Goal: Information Seeking & Learning: Learn about a topic

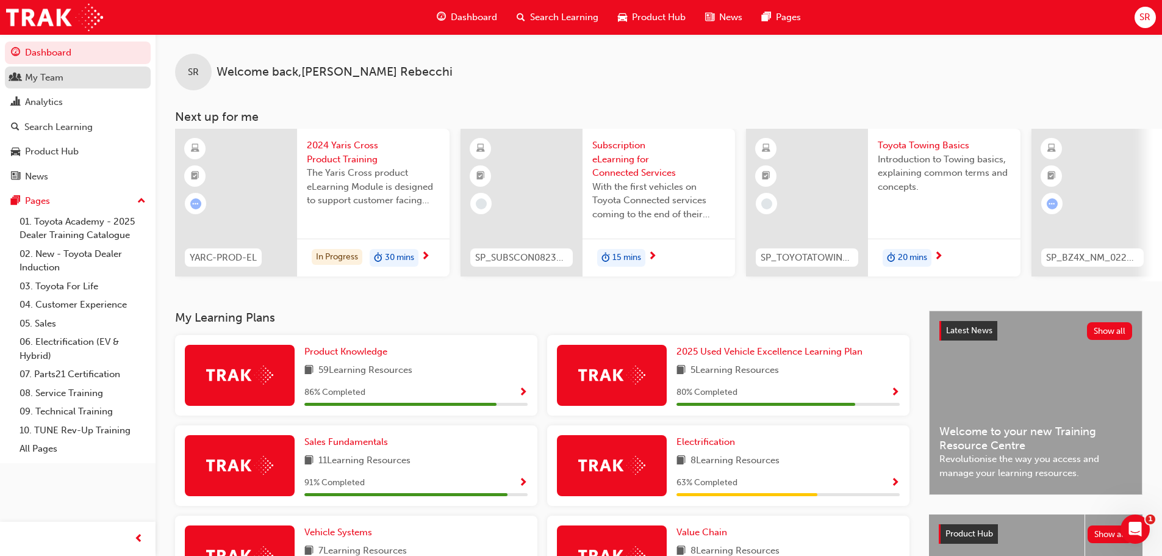
click at [57, 82] on div "My Team" at bounding box center [44, 78] width 38 height 14
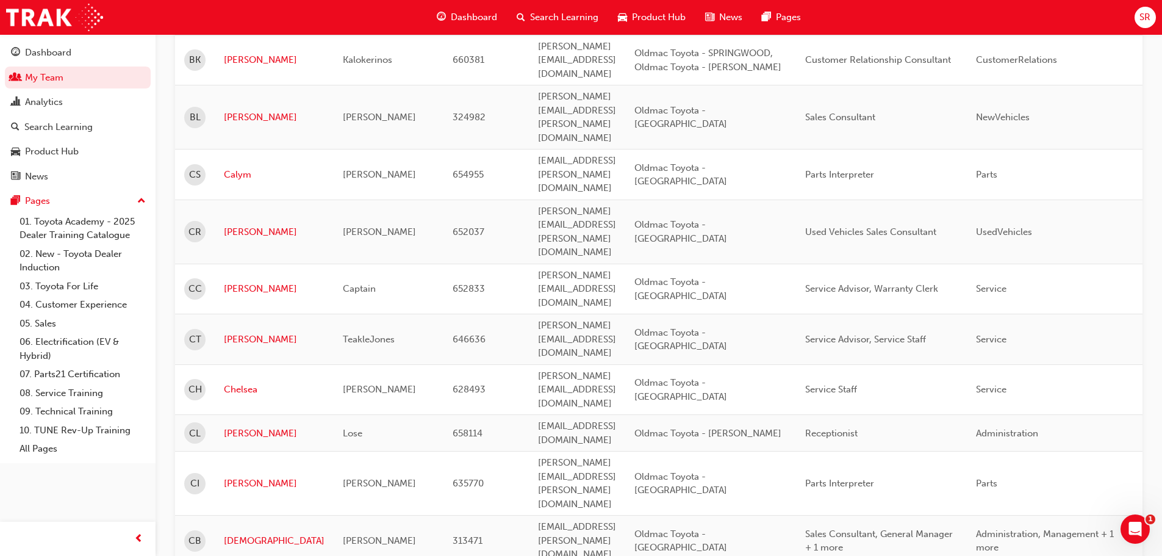
scroll to position [1465, 0]
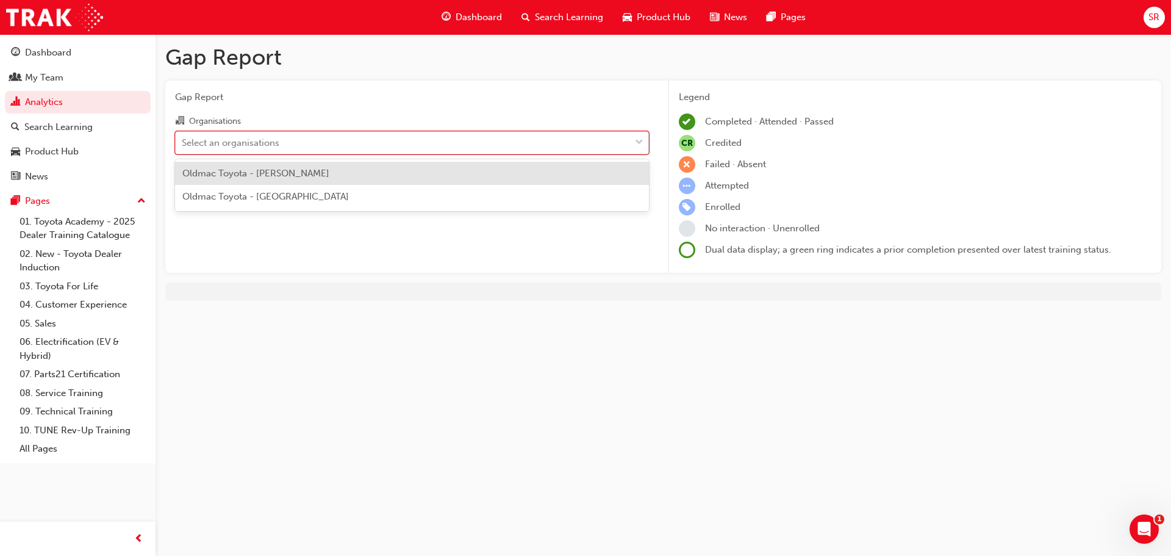
click at [379, 149] on div "Select an organisations" at bounding box center [403, 142] width 454 height 21
click at [183, 147] on input "Organisations option Oldmac Toyota - ORMISTON focused, 1 of 2. 2 results availa…" at bounding box center [182, 142] width 1 height 10
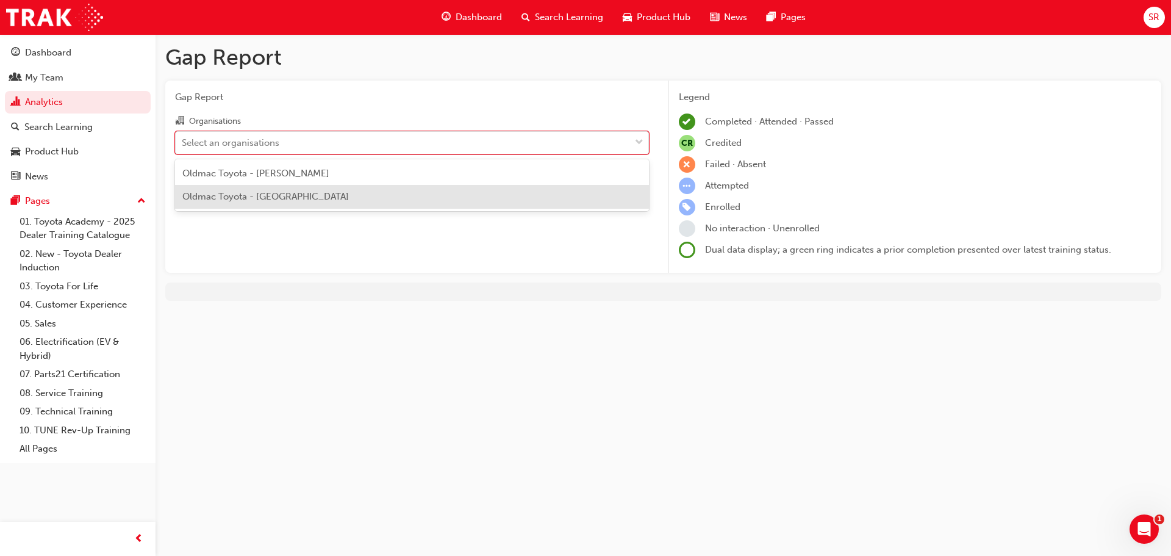
click at [371, 197] on div "Oldmac Toyota - [GEOGRAPHIC_DATA]" at bounding box center [412, 197] width 474 height 24
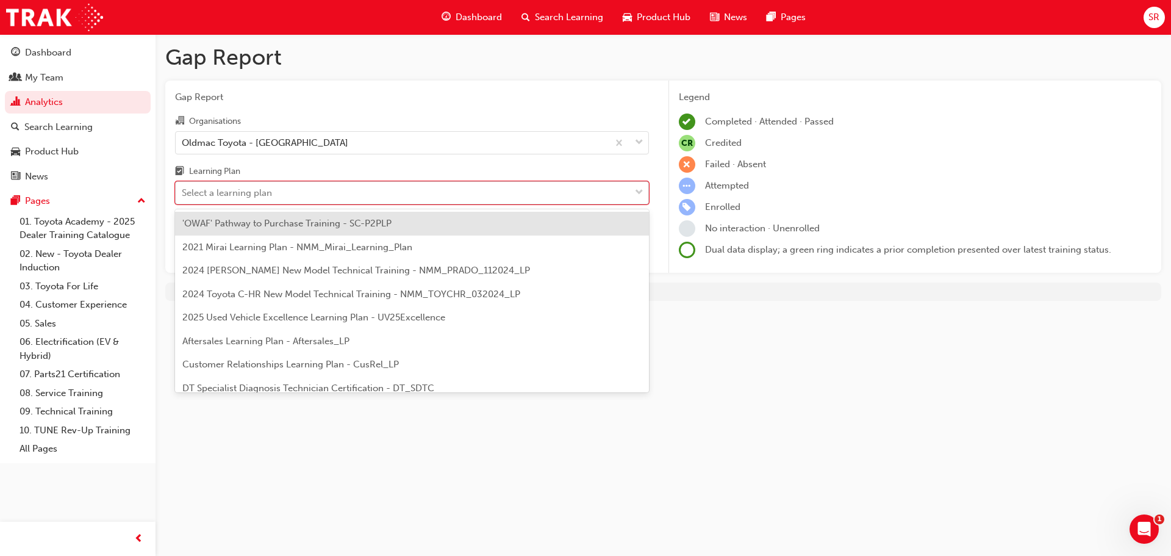
click at [501, 191] on div "Select a learning plan" at bounding box center [403, 192] width 454 height 21
click at [183, 191] on input "Learning Plan option 'OWAF' Pathway to Purchase Training - SC-P2PLP focused, 1 …" at bounding box center [182, 192] width 1 height 10
click at [437, 223] on div "'OWAF' Pathway to Purchase Training - SC-P2PLP" at bounding box center [412, 224] width 474 height 24
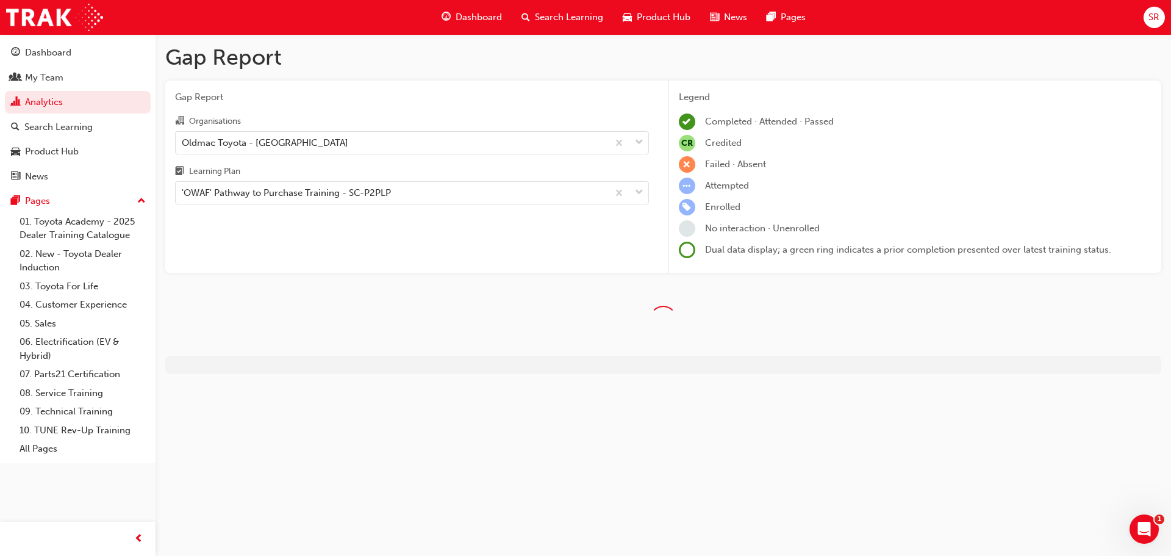
drag, startPoint x: 862, startPoint y: 392, endPoint x: 934, endPoint y: 440, distance: 87.1
click at [934, 440] on div "Gap Report Gap Report Organisations Oldmac Toyota - SPRINGWOOD Learning Plan 'O…" at bounding box center [585, 278] width 1171 height 556
click at [926, 429] on div "Gap Report Gap Report Organisations Oldmac Toyota - SPRINGWOOD Learning Plan 'O…" at bounding box center [585, 278] width 1171 height 556
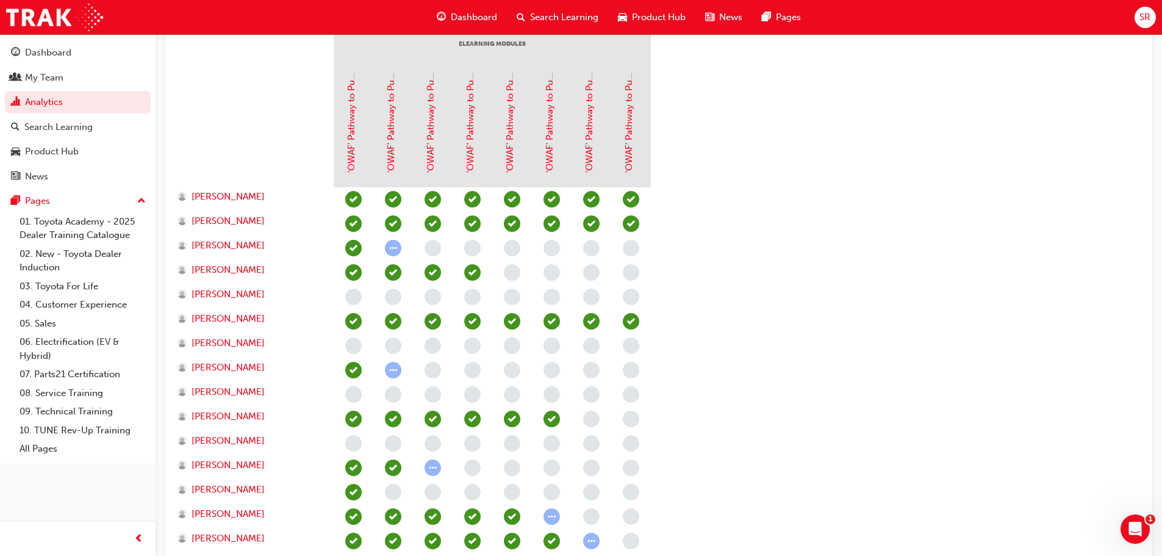
scroll to position [366, 0]
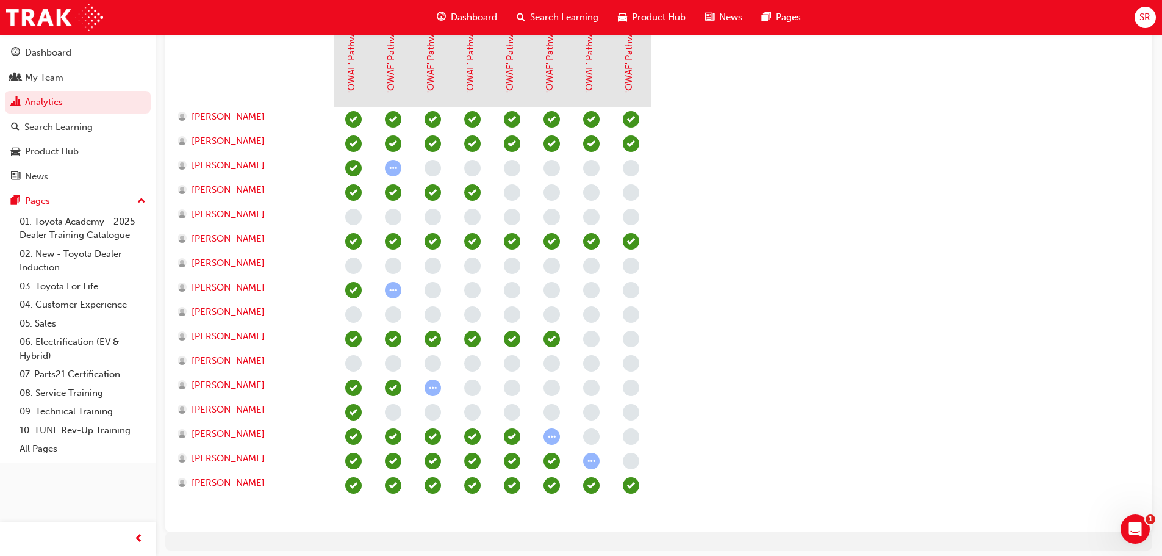
click at [551, 434] on span "learningRecordVerb_ATTEMPT-icon" at bounding box center [551, 436] width 16 height 16
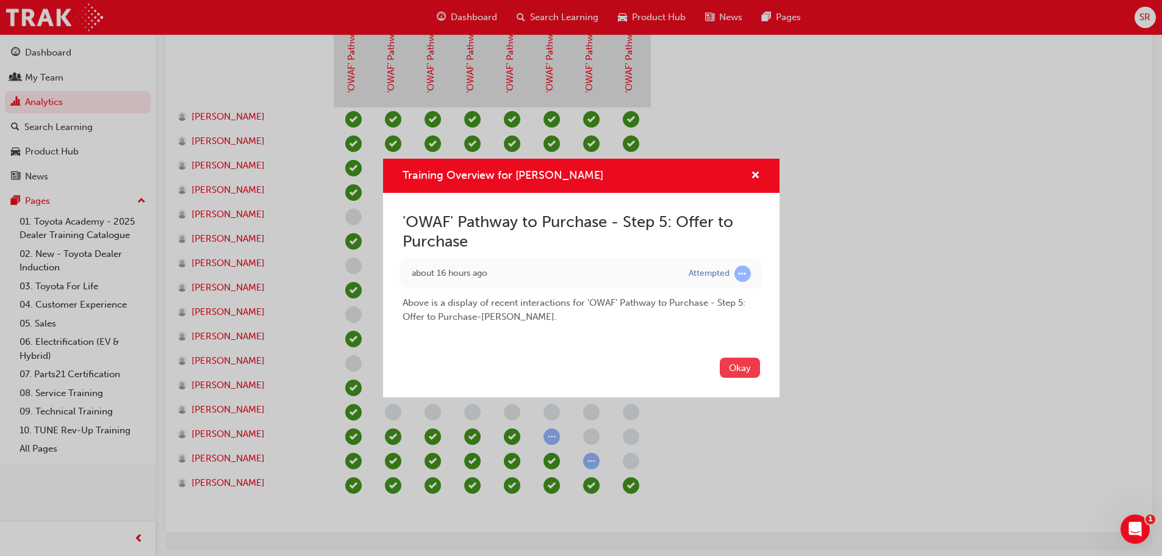
click at [735, 368] on button "Okay" at bounding box center [740, 367] width 40 height 20
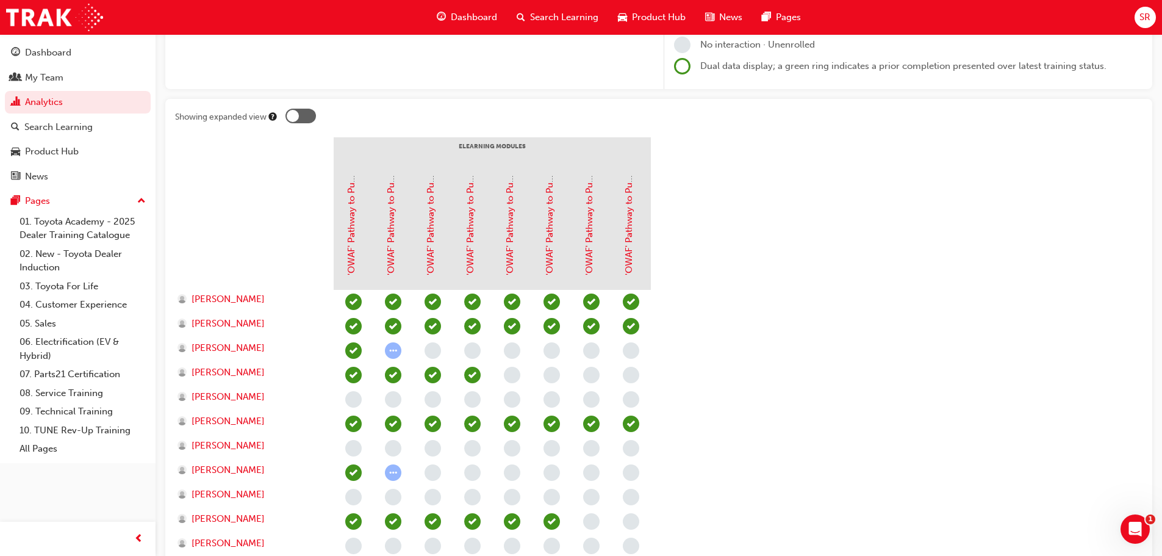
scroll to position [166, 0]
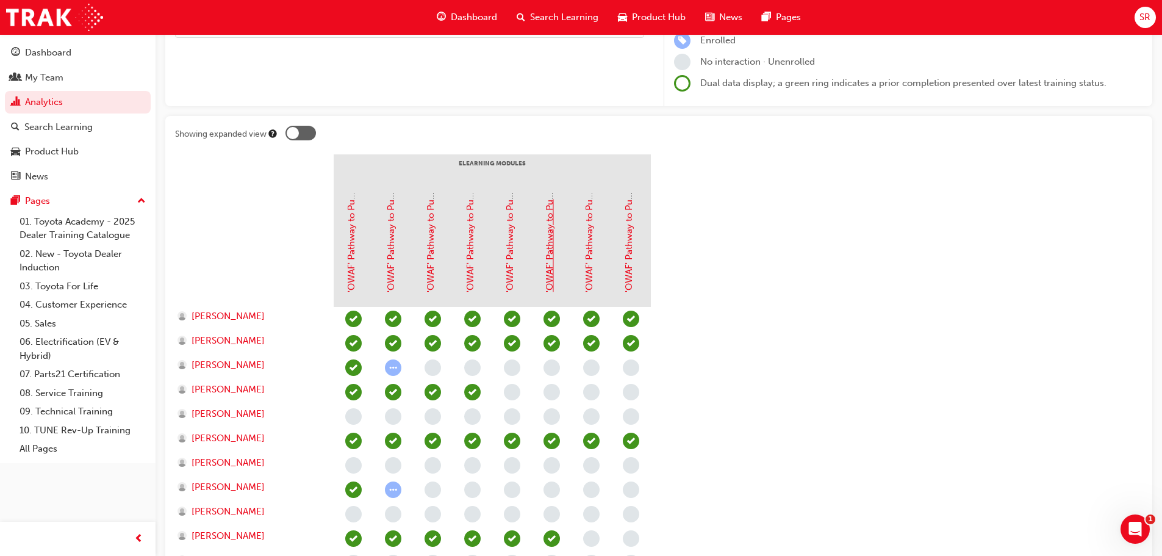
click at [546, 274] on link "'OWAF' Pathway to Purchase - Step 5: Offer to Purchase" at bounding box center [549, 174] width 11 height 235
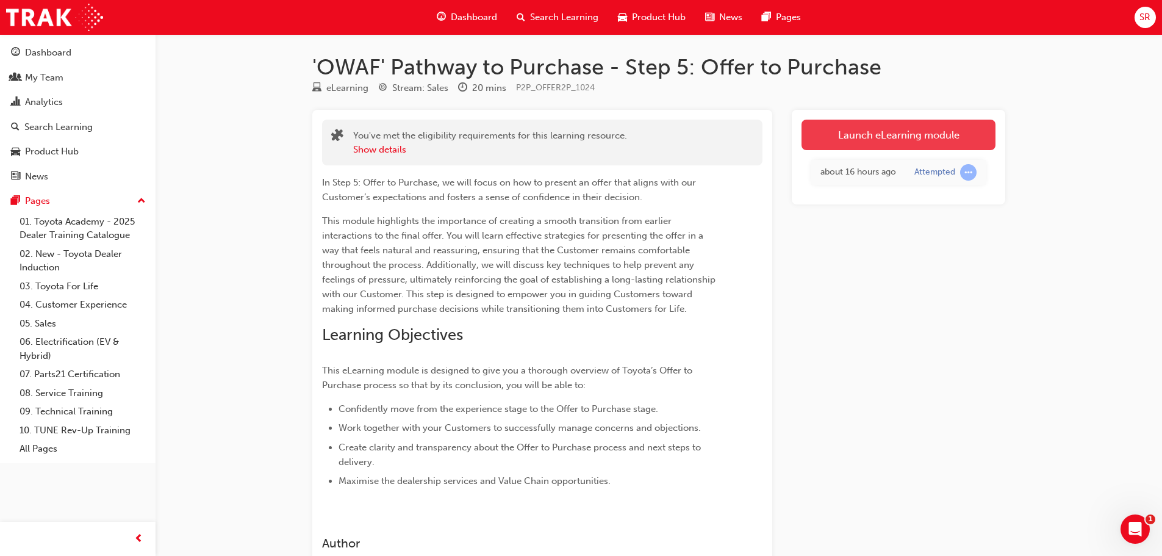
click at [851, 133] on link "Launch eLearning module" at bounding box center [898, 135] width 194 height 30
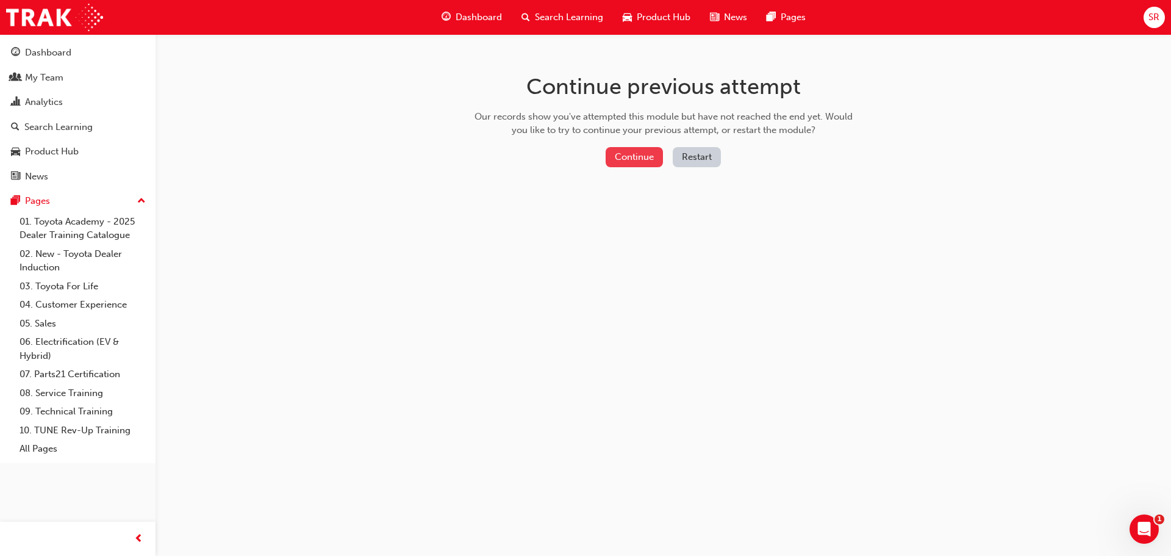
click at [627, 151] on button "Continue" at bounding box center [634, 157] width 57 height 20
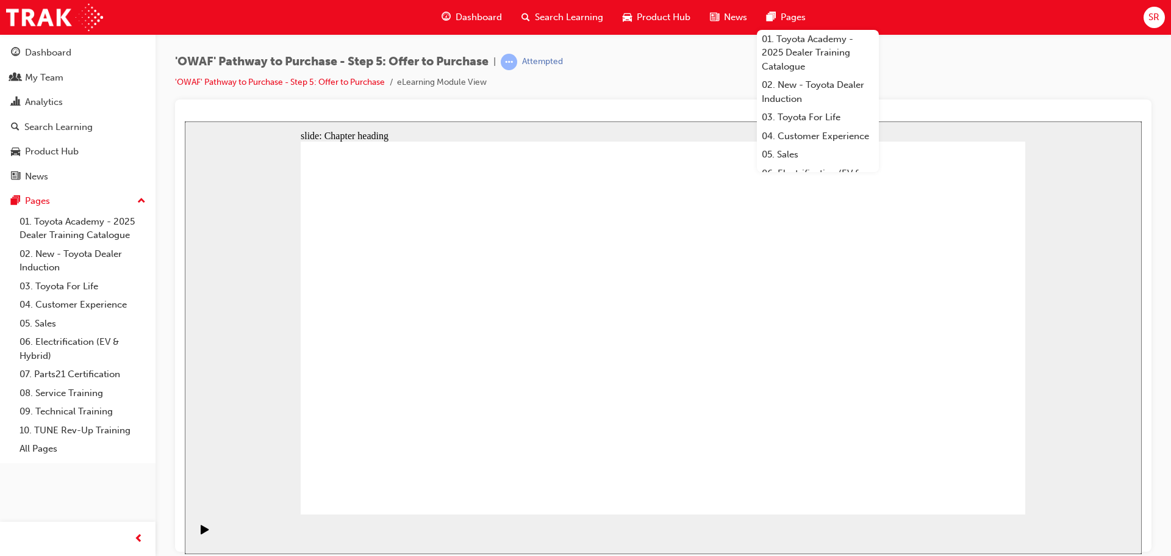
drag, startPoint x: 967, startPoint y: 496, endPoint x: 968, endPoint y: 485, distance: 11.7
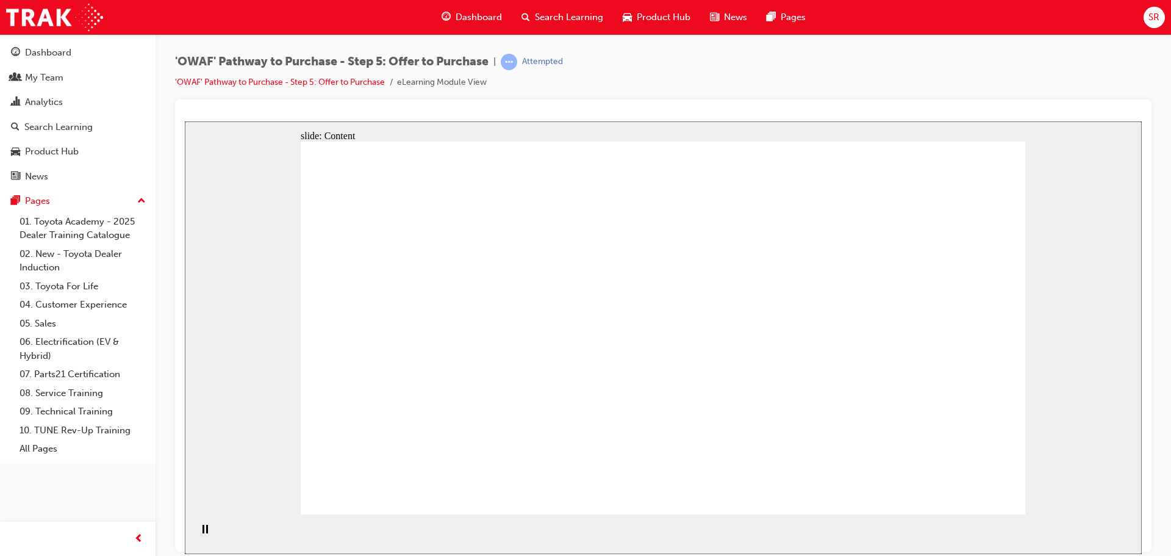
drag, startPoint x: 1062, startPoint y: 281, endPoint x: 908, endPoint y: 258, distance: 155.3
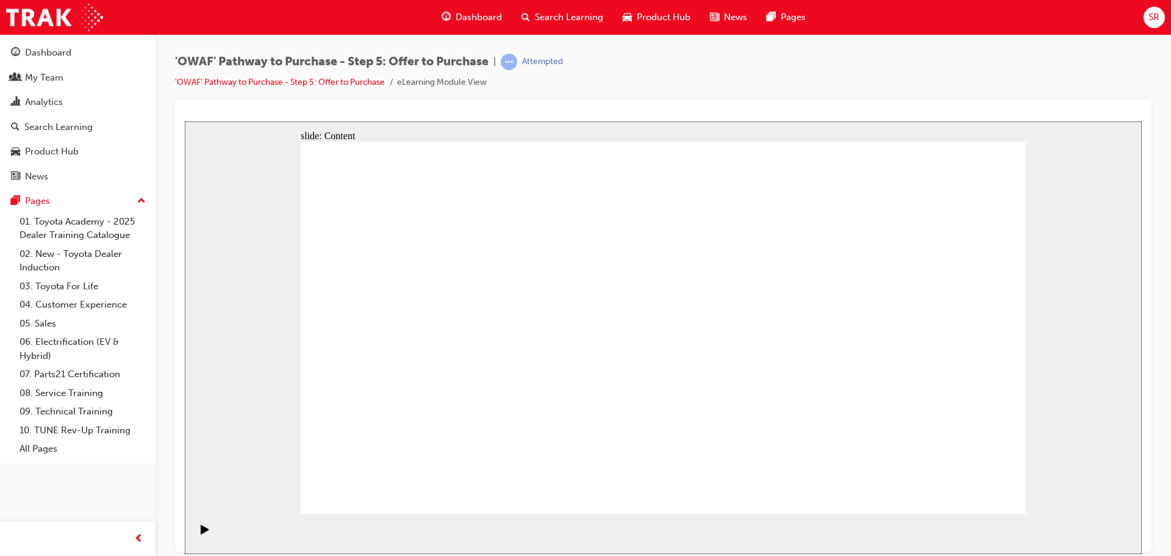
drag, startPoint x: 631, startPoint y: 423, endPoint x: 620, endPoint y: 387, distance: 36.9
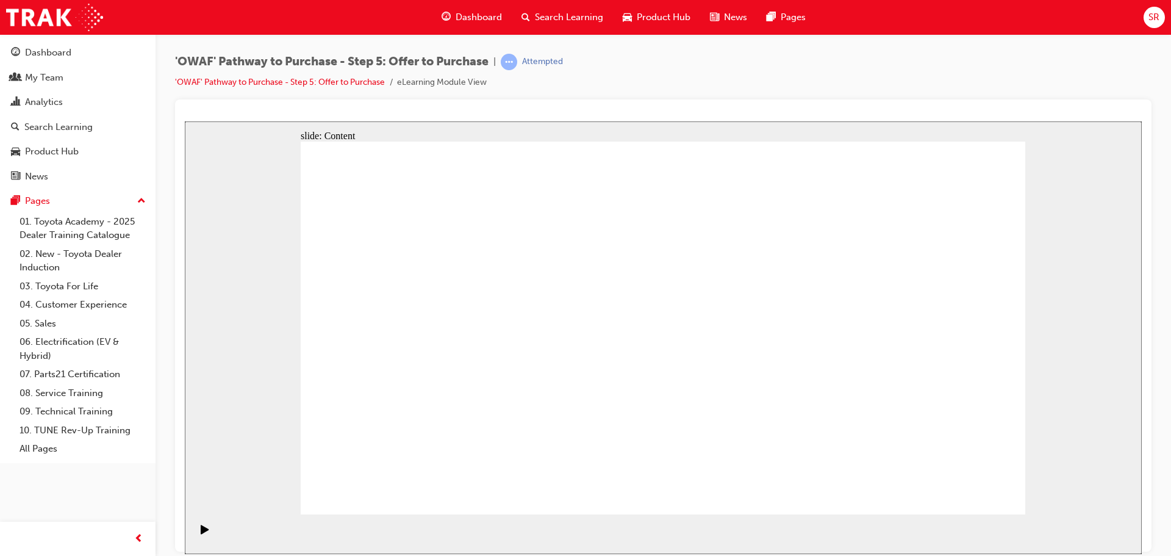
drag, startPoint x: 622, startPoint y: 368, endPoint x: 629, endPoint y: 359, distance: 11.8
click at [201, 533] on icon "Play (Ctrl+Alt+P)" at bounding box center [205, 528] width 8 height 9
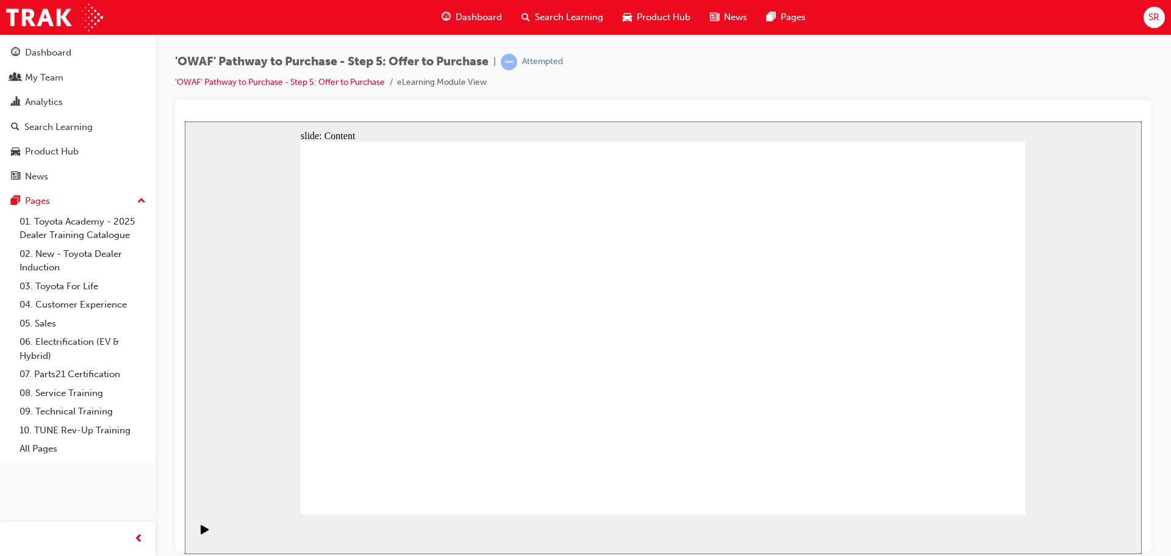
radio input "true"
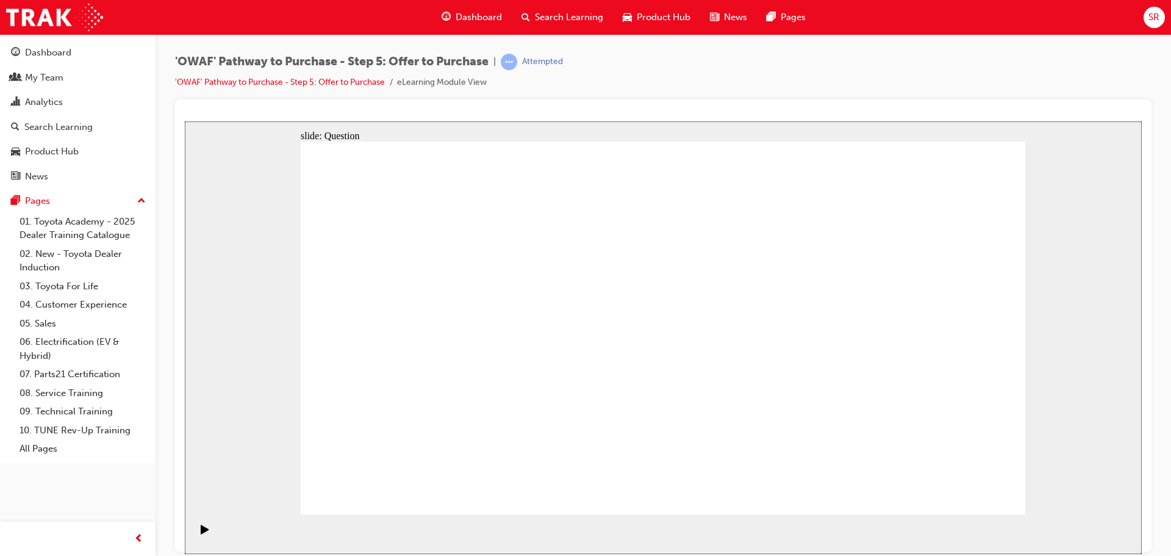
drag, startPoint x: 943, startPoint y: 313, endPoint x: 456, endPoint y: 407, distance: 495.5
drag, startPoint x: 854, startPoint y: 296, endPoint x: 636, endPoint y: 390, distance: 236.9
drag, startPoint x: 416, startPoint y: 309, endPoint x: 917, endPoint y: 402, distance: 509.4
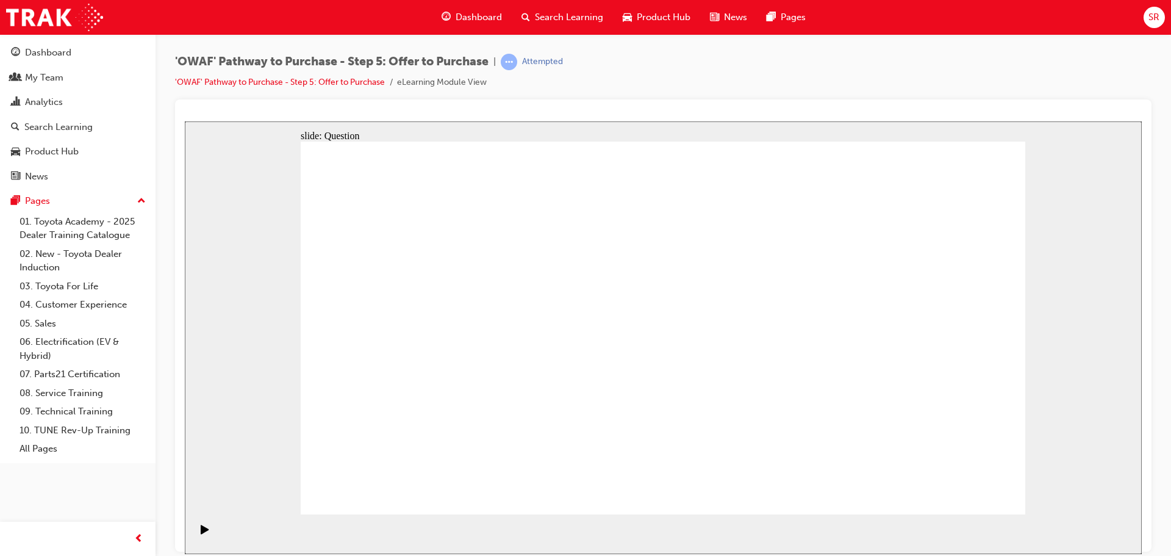
drag, startPoint x: 627, startPoint y: 312, endPoint x: 782, endPoint y: 416, distance: 187.6
drag, startPoint x: 394, startPoint y: 306, endPoint x: 740, endPoint y: 395, distance: 357.2
drag, startPoint x: 627, startPoint y: 309, endPoint x: 918, endPoint y: 410, distance: 307.4
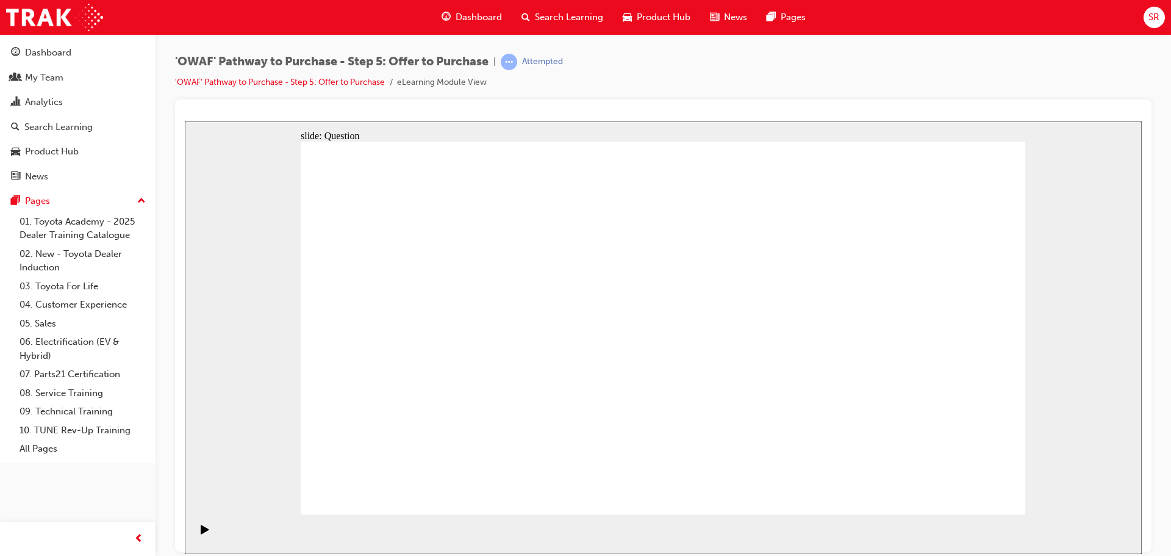
drag, startPoint x: 796, startPoint y: 302, endPoint x: 439, endPoint y: 305, distance: 357.4
drag, startPoint x: 924, startPoint y: 308, endPoint x: 642, endPoint y: 298, distance: 282.5
drag, startPoint x: 811, startPoint y: 361, endPoint x: 640, endPoint y: 344, distance: 172.2
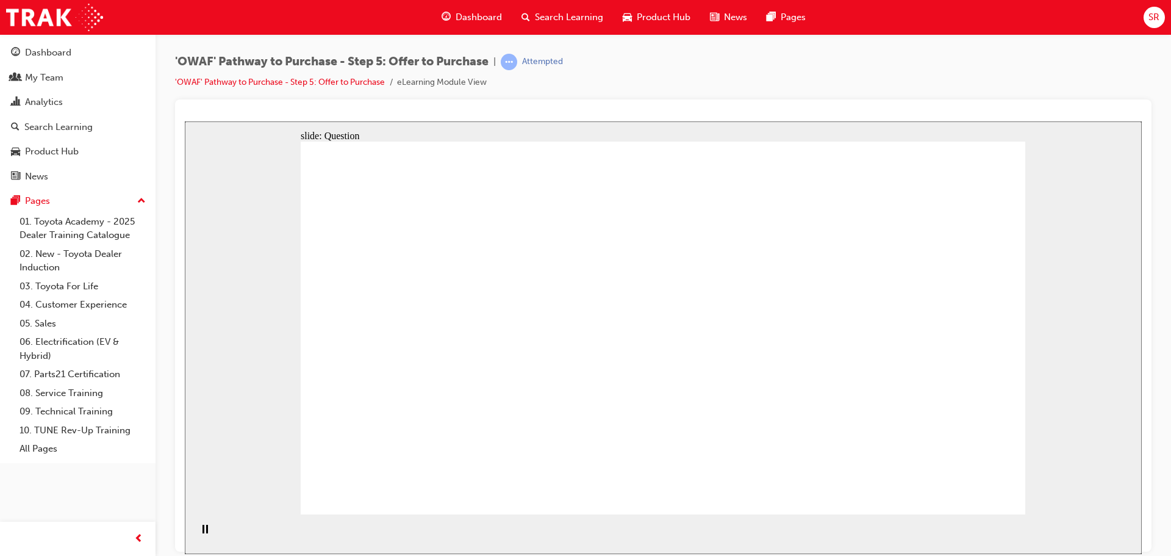
drag, startPoint x: 938, startPoint y: 361, endPoint x: 441, endPoint y: 361, distance: 496.4
drag, startPoint x: 821, startPoint y: 421, endPoint x: 461, endPoint y: 429, distance: 360.5
drag, startPoint x: 947, startPoint y: 419, endPoint x: 670, endPoint y: 406, distance: 277.2
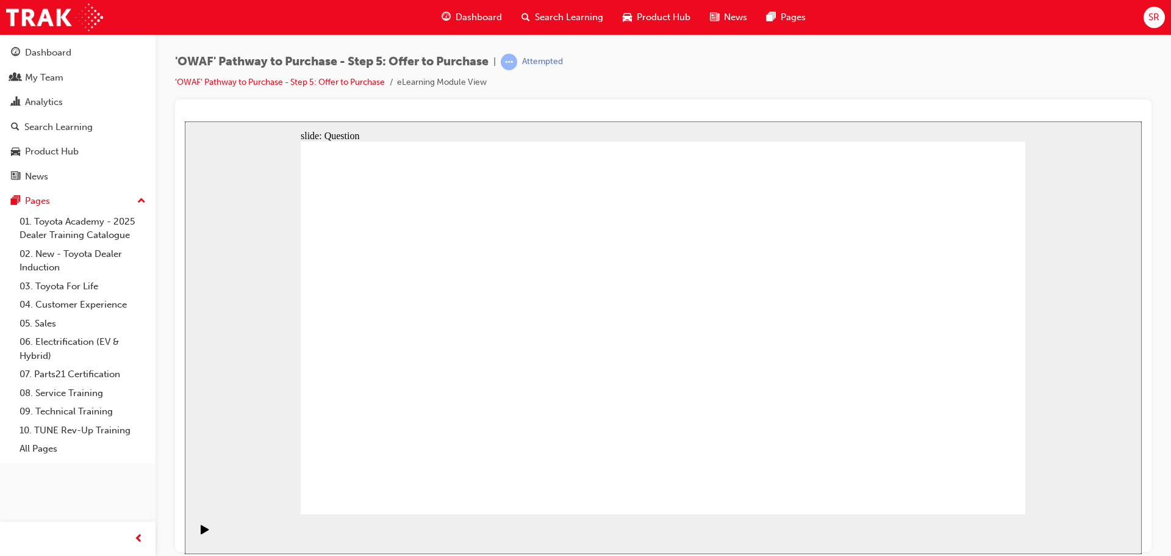
checkbox input "true"
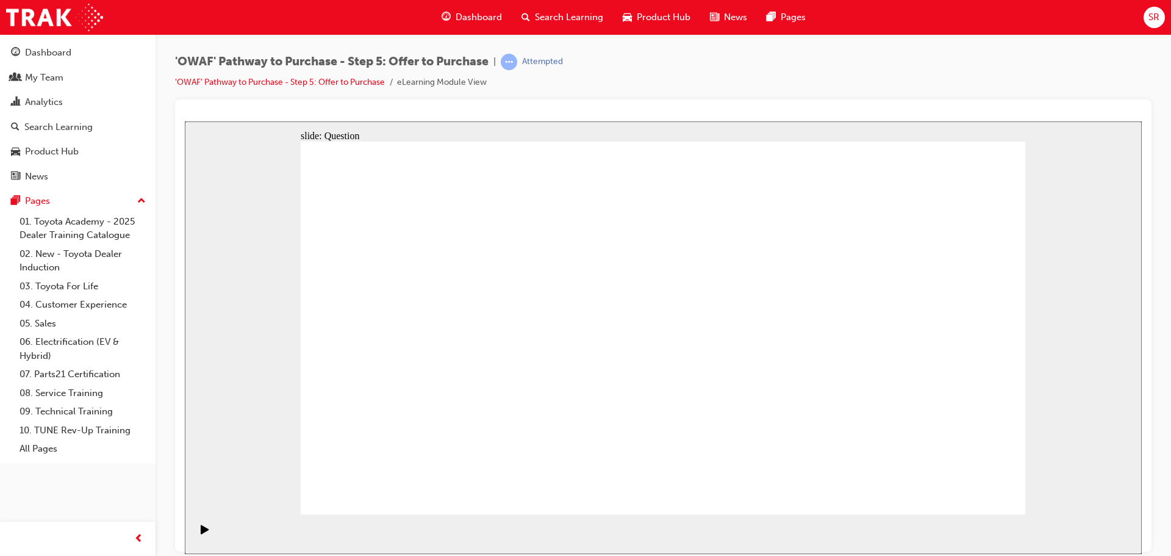
checkbox input "true"
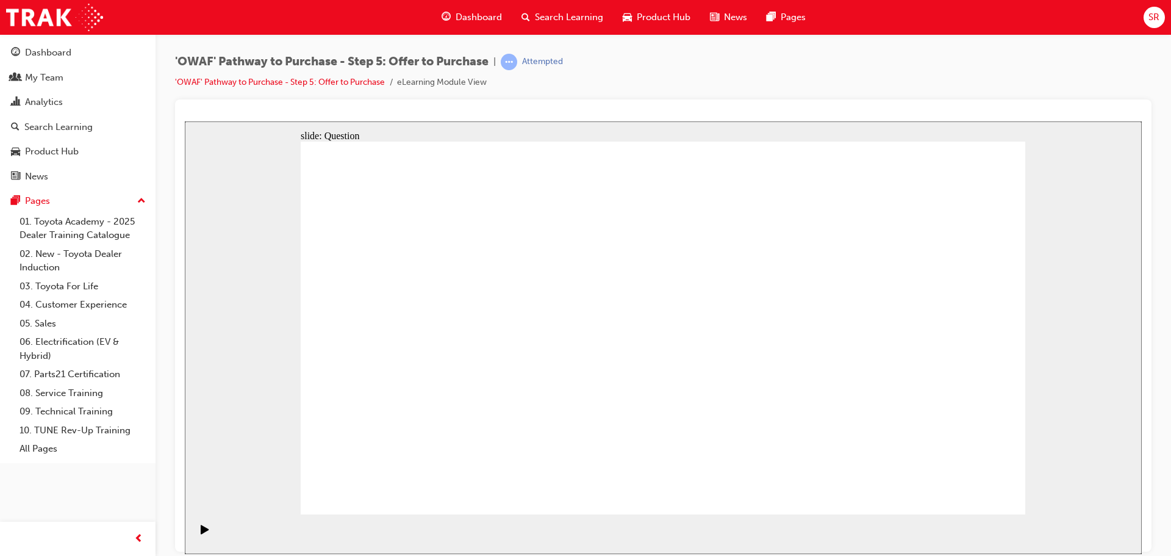
checkbox input "true"
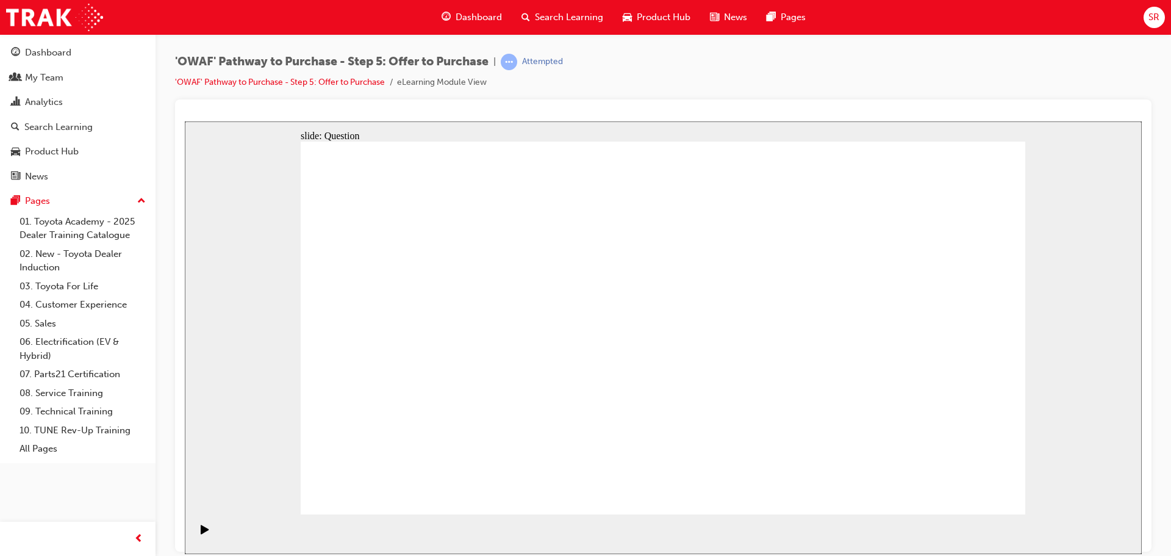
radio input "true"
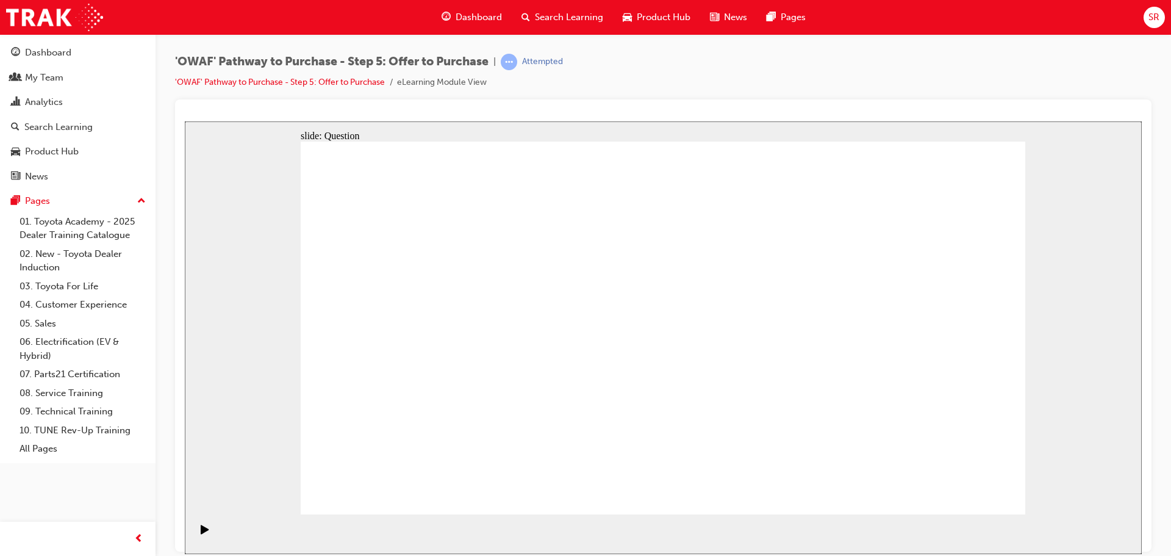
radio input "true"
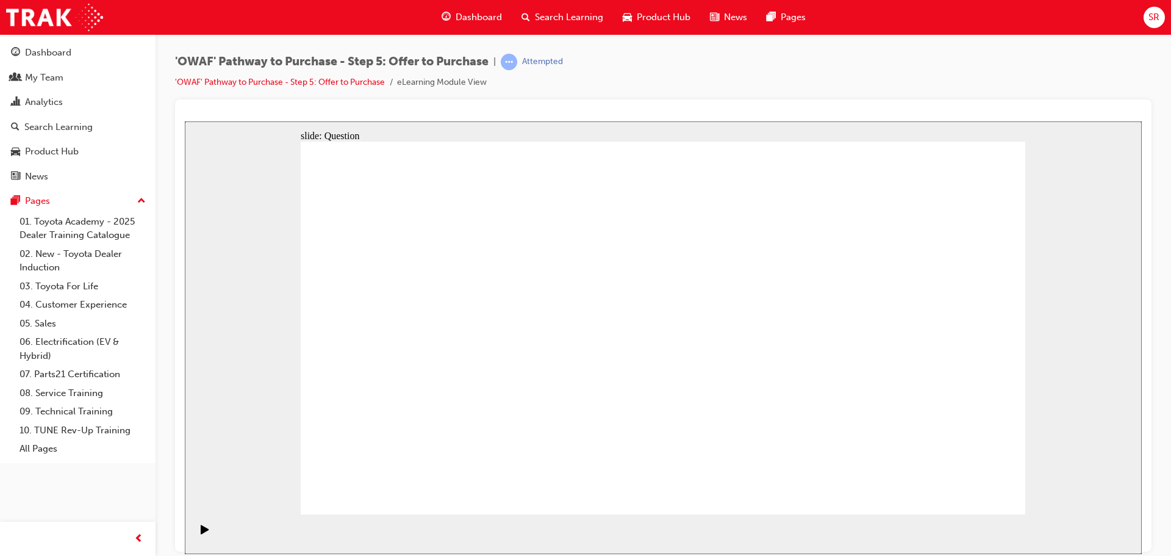
drag, startPoint x: 665, startPoint y: 412, endPoint x: 665, endPoint y: 421, distance: 9.8
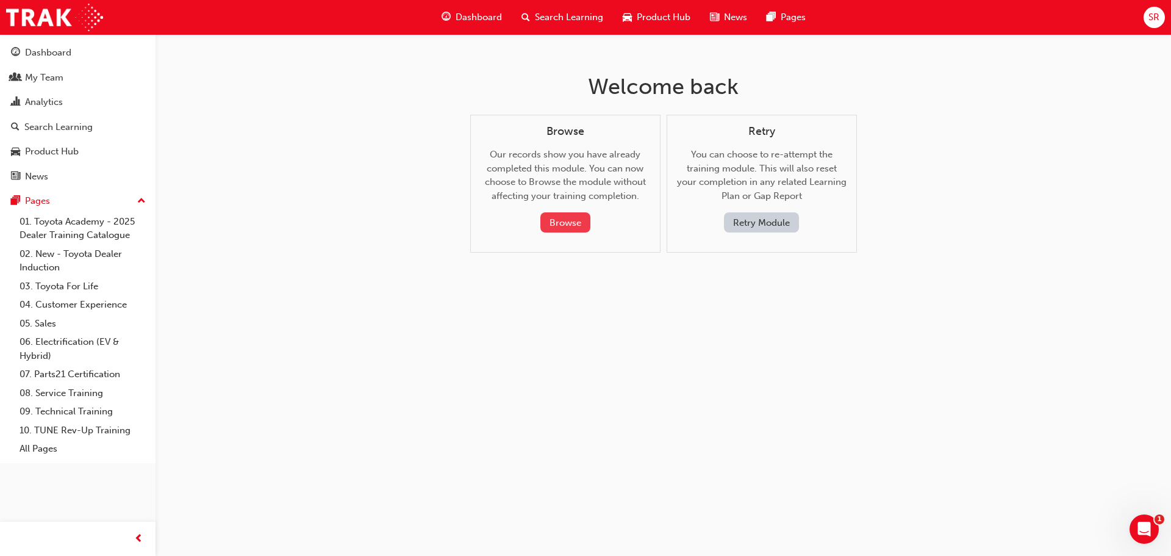
click at [563, 225] on button "Browse" at bounding box center [565, 222] width 50 height 20
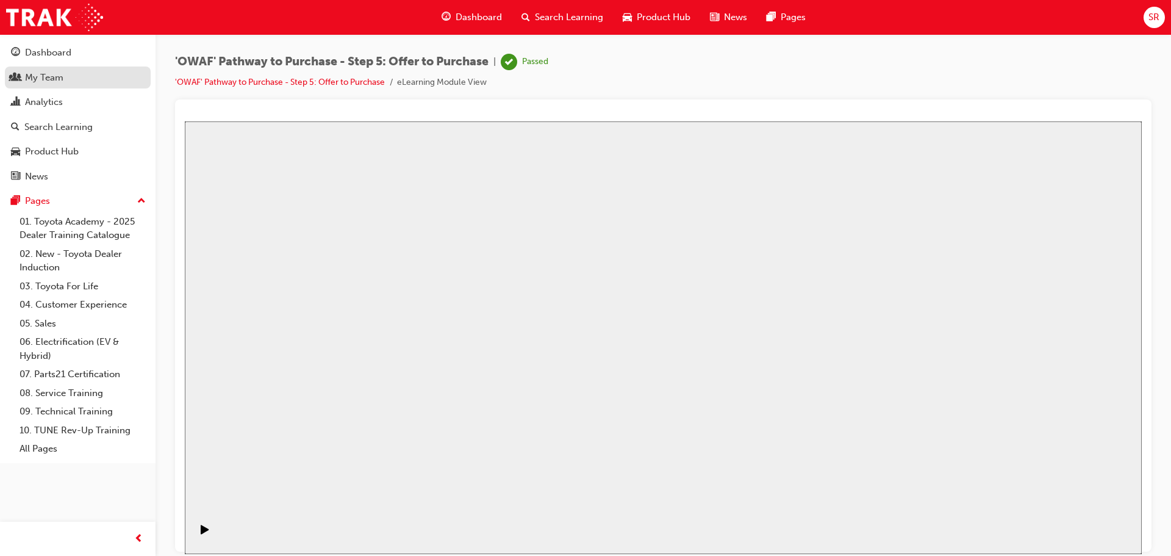
click at [55, 75] on div "My Team" at bounding box center [44, 78] width 38 height 14
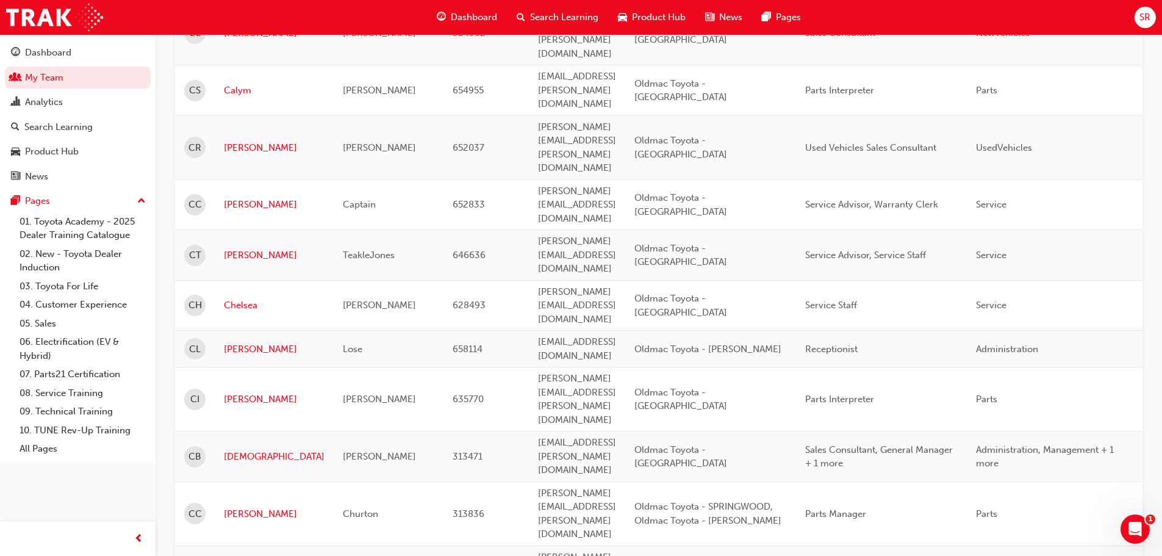
scroll to position [1465, 0]
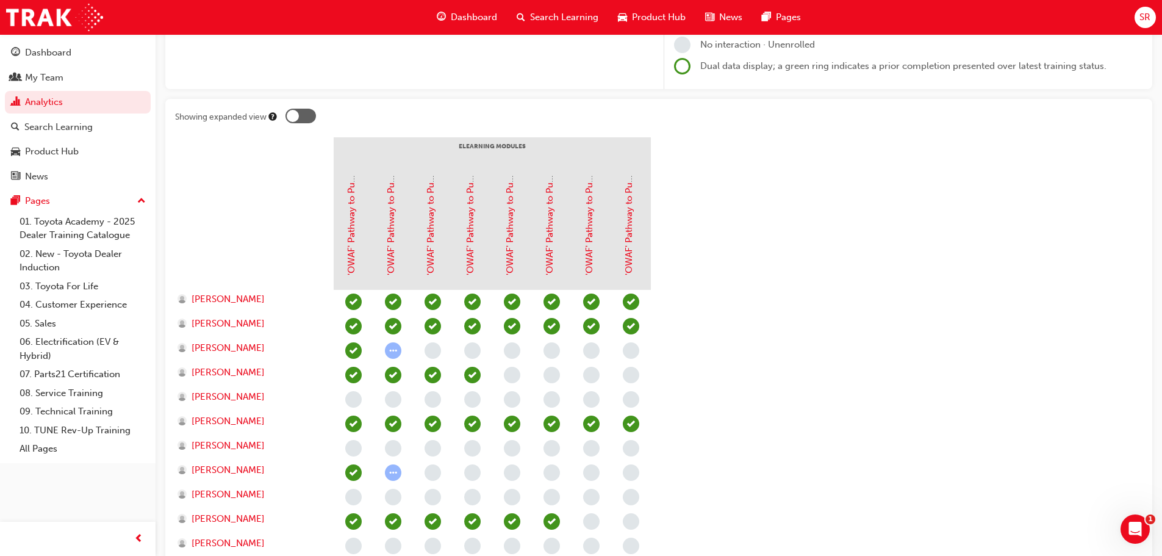
scroll to position [122, 0]
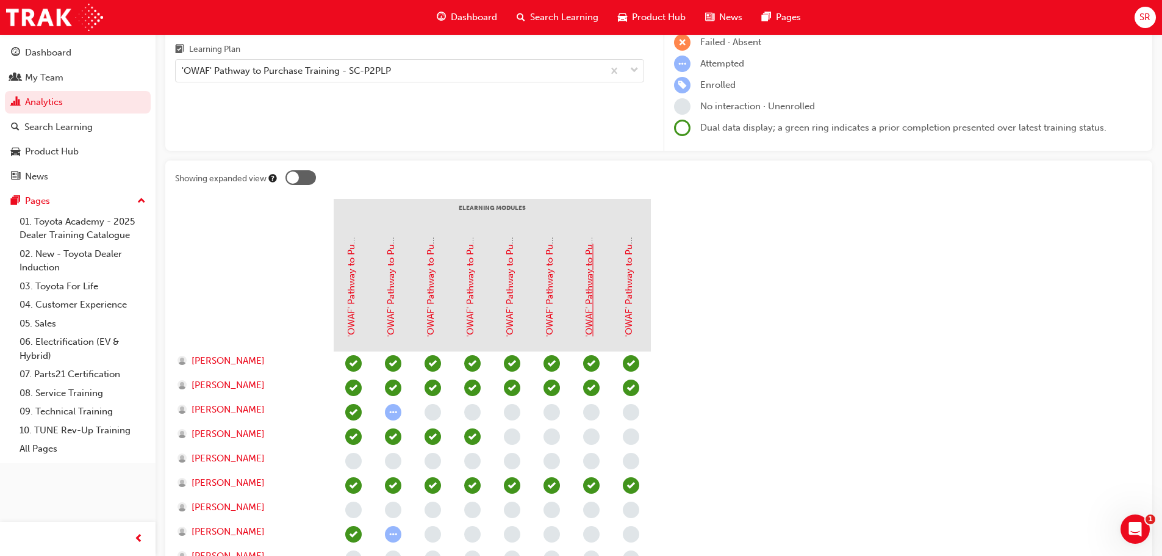
click at [587, 329] on link "'OWAF' Pathway to Purchase - Step 6: Vehicle Delivery" at bounding box center [589, 222] width 11 height 229
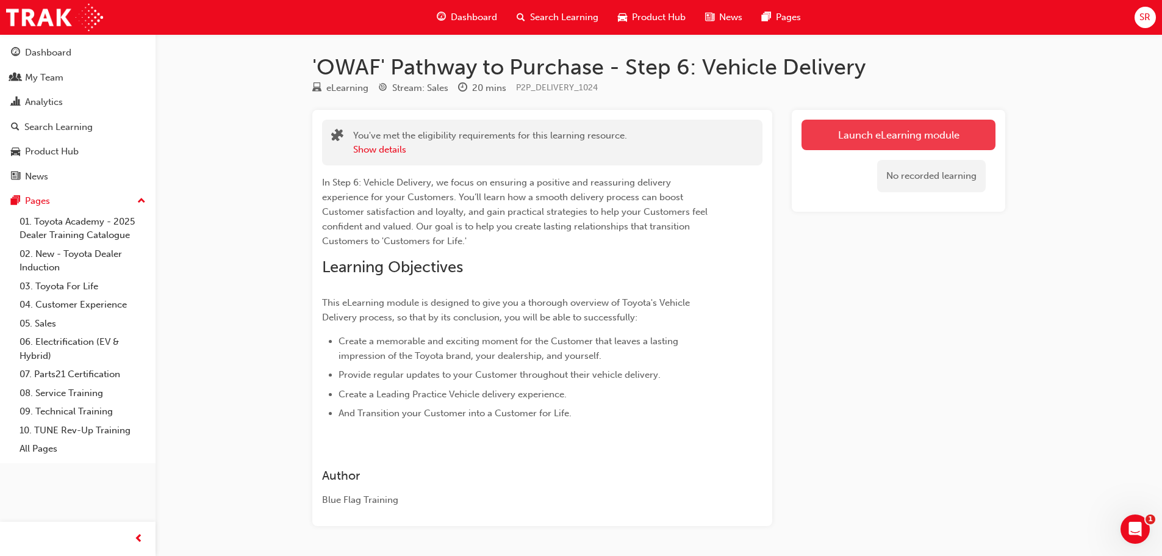
click at [899, 135] on link "Launch eLearning module" at bounding box center [898, 135] width 194 height 30
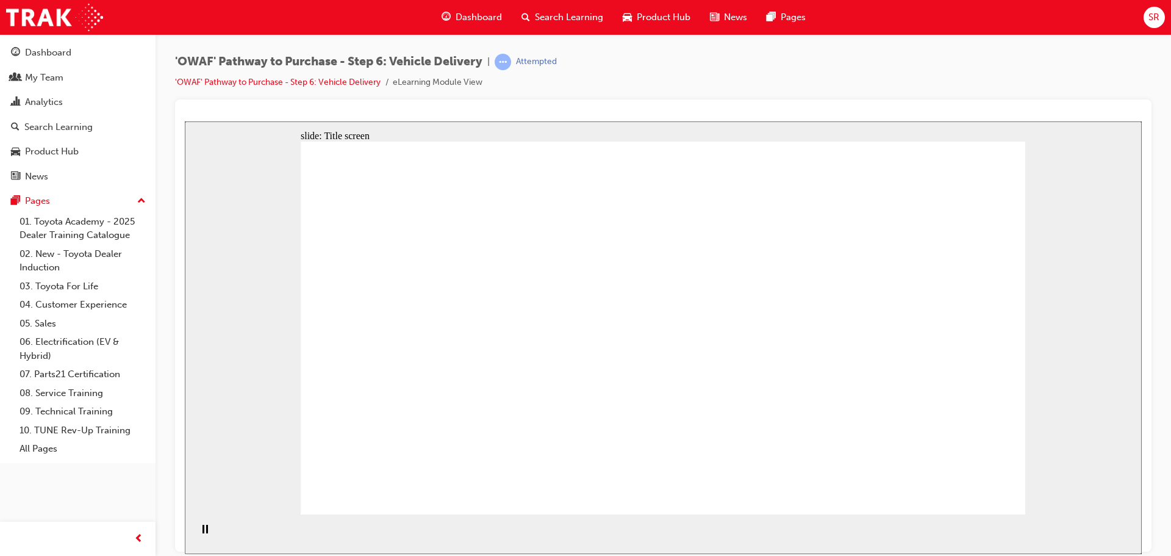
drag, startPoint x: 874, startPoint y: 344, endPoint x: 871, endPoint y: 335, distance: 8.9
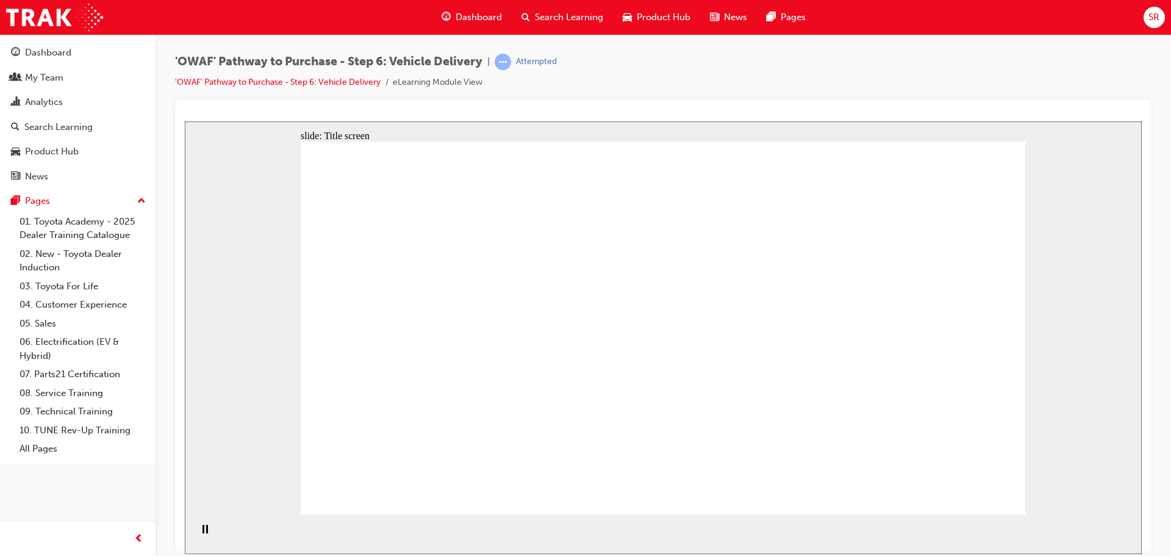
drag, startPoint x: 870, startPoint y: 343, endPoint x: 870, endPoint y: 370, distance: 27.4
drag, startPoint x: 870, startPoint y: 370, endPoint x: 869, endPoint y: 378, distance: 8.0
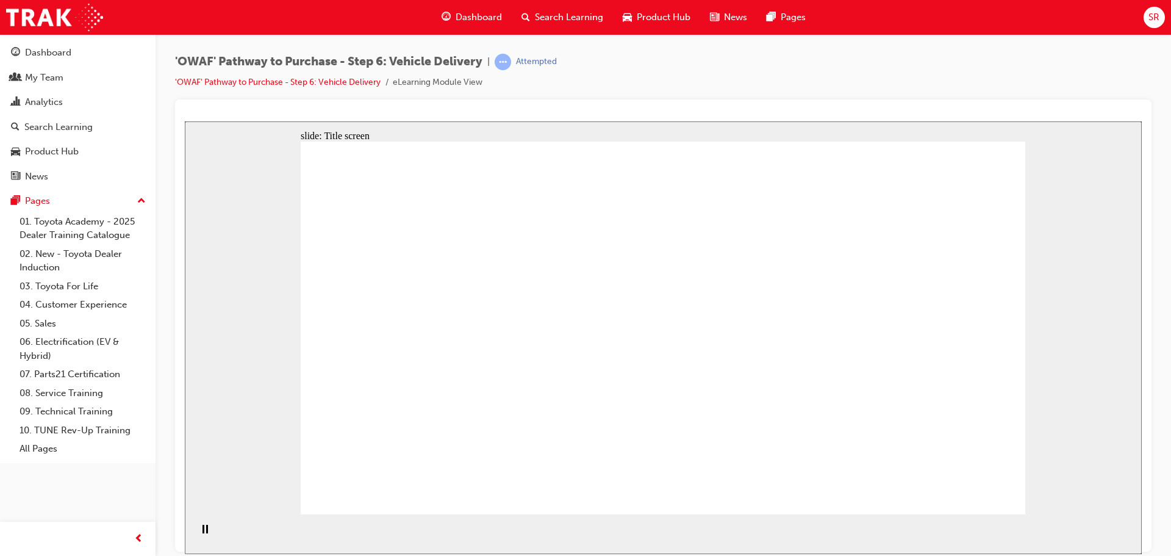
drag, startPoint x: 843, startPoint y: 420, endPoint x: 838, endPoint y: 427, distance: 8.5
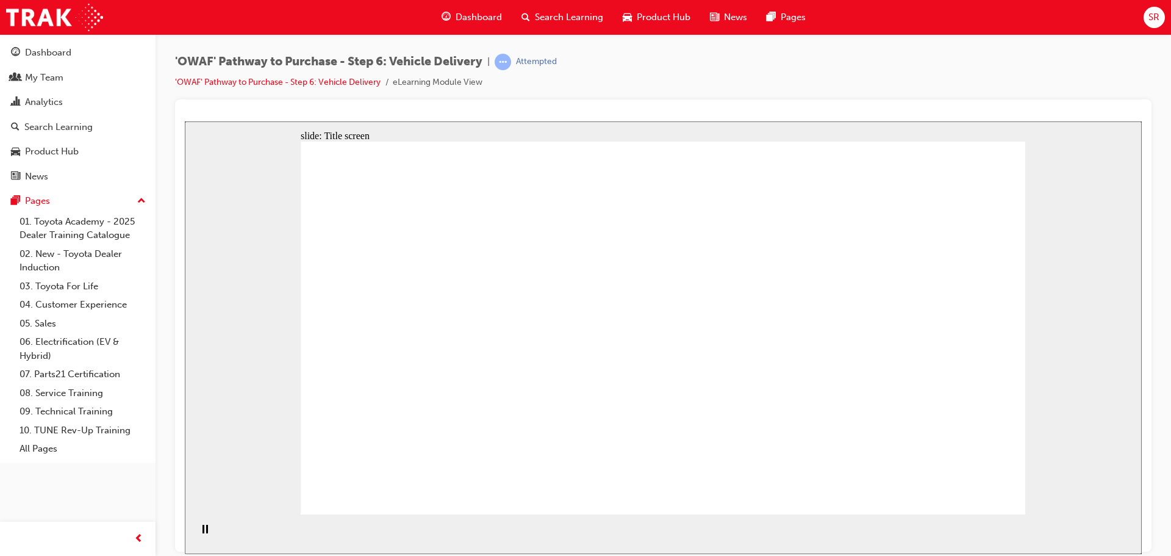
drag, startPoint x: 817, startPoint y: 390, endPoint x: 816, endPoint y: 408, distance: 18.3
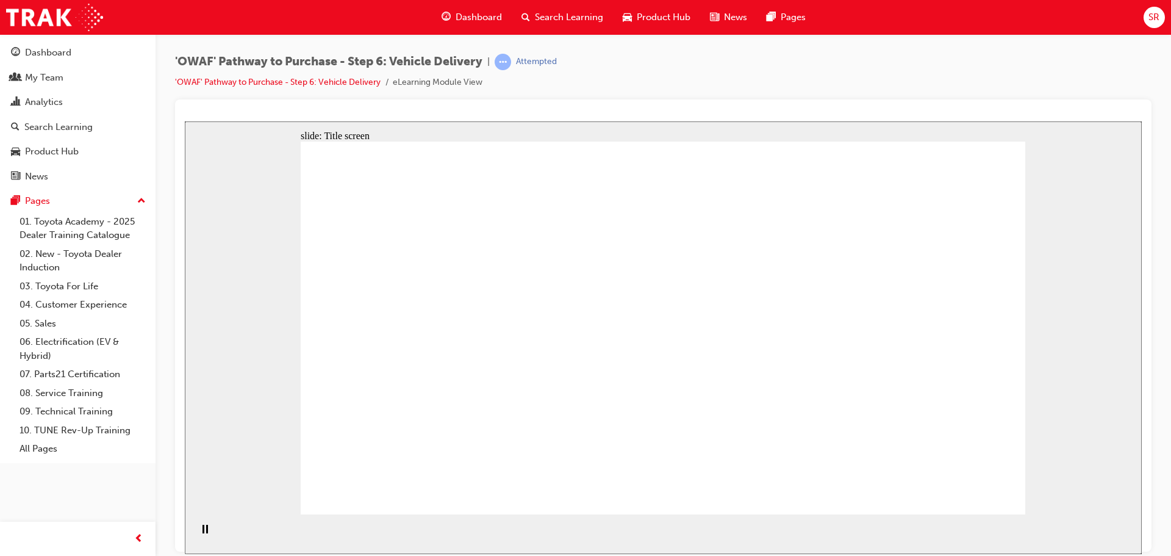
drag, startPoint x: 795, startPoint y: 448, endPoint x: 809, endPoint y: 441, distance: 15.0
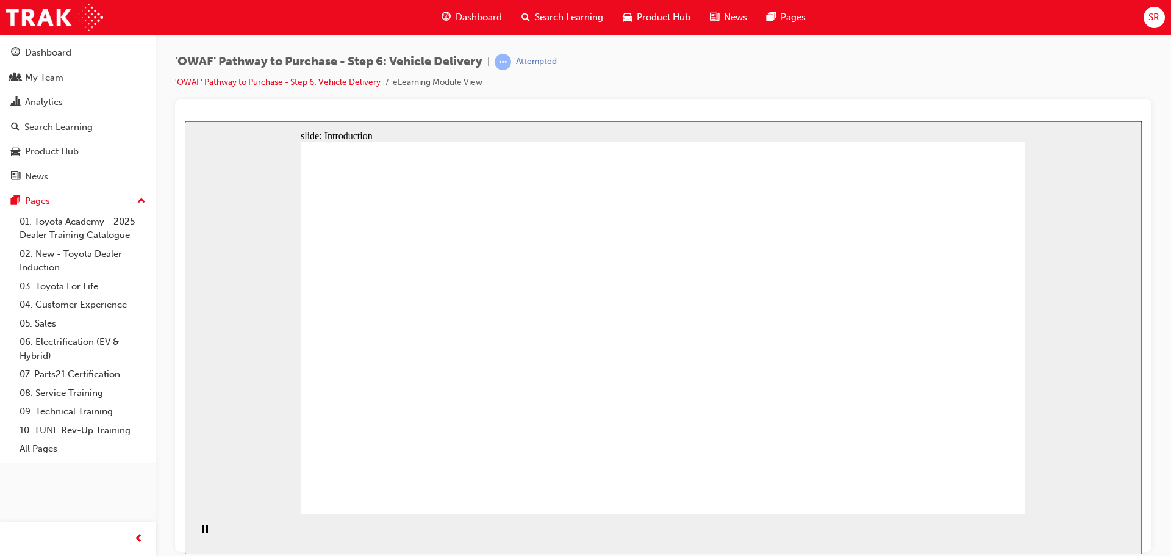
drag, startPoint x: 817, startPoint y: 413, endPoint x: 845, endPoint y: 382, distance: 41.4
drag, startPoint x: 853, startPoint y: 308, endPoint x: 847, endPoint y: 285, distance: 23.8
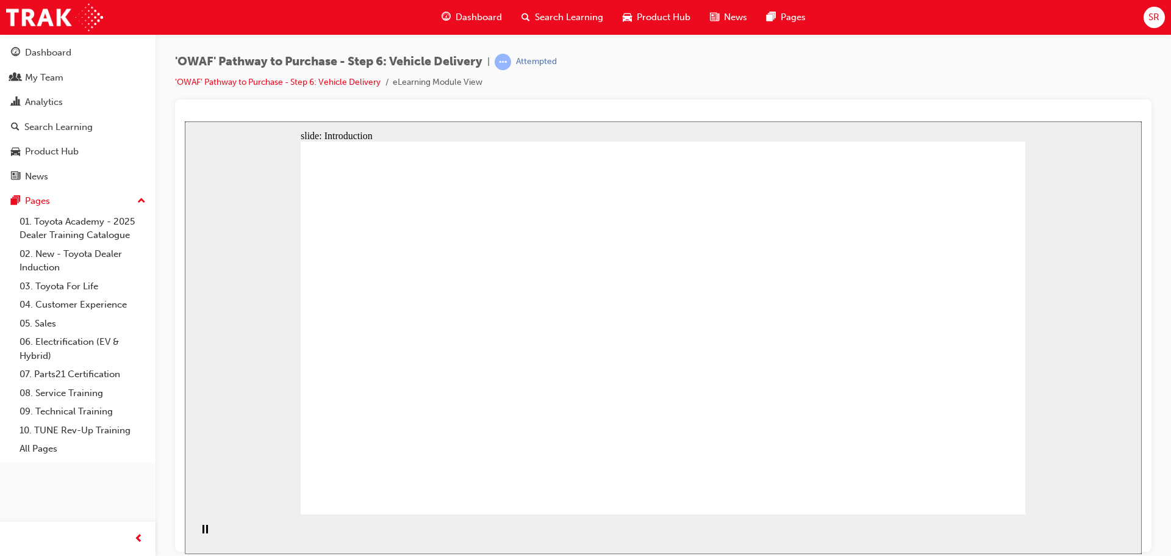
drag, startPoint x: 870, startPoint y: 259, endPoint x: 888, endPoint y: 345, distance: 88.6
drag, startPoint x: 888, startPoint y: 345, endPoint x: 863, endPoint y: 393, distance: 54.6
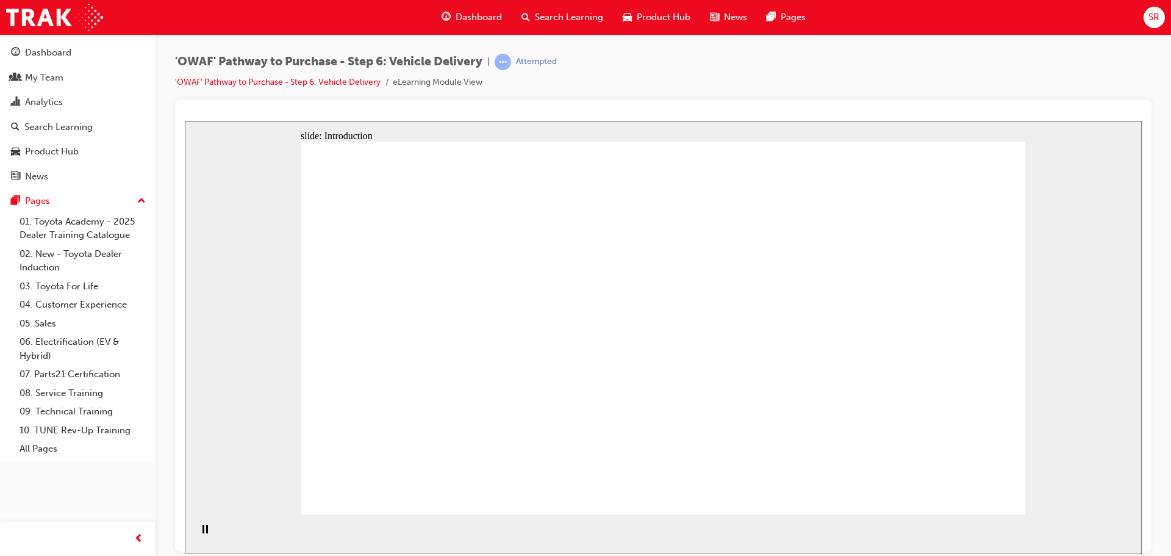
drag, startPoint x: 974, startPoint y: 481, endPoint x: 962, endPoint y: 494, distance: 18.5
drag, startPoint x: 679, startPoint y: 349, endPoint x: 698, endPoint y: 401, distance: 55.7
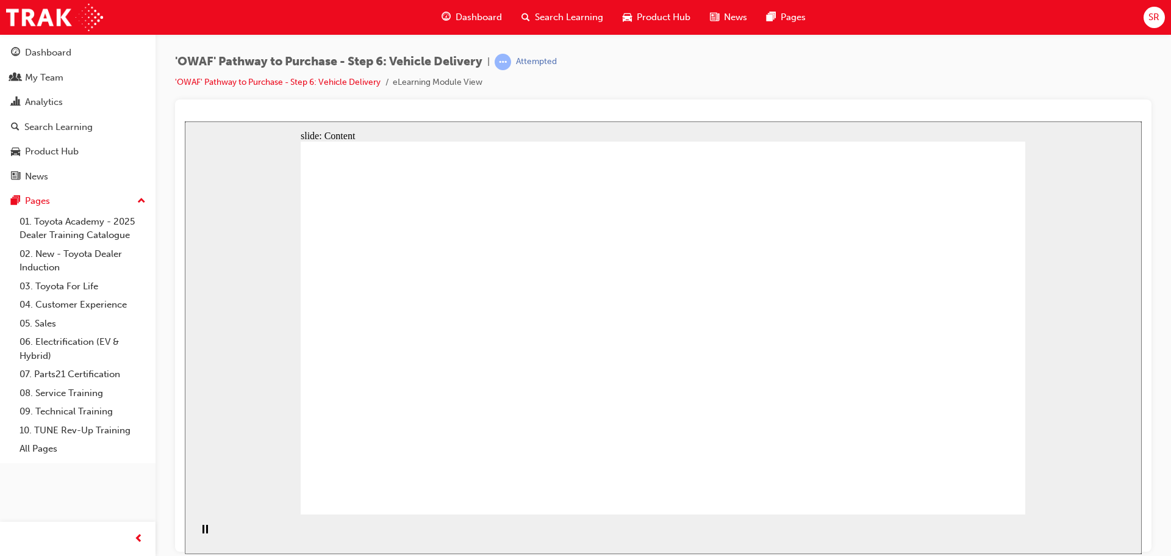
drag, startPoint x: 524, startPoint y: 296, endPoint x: 532, endPoint y: 301, distance: 9.3
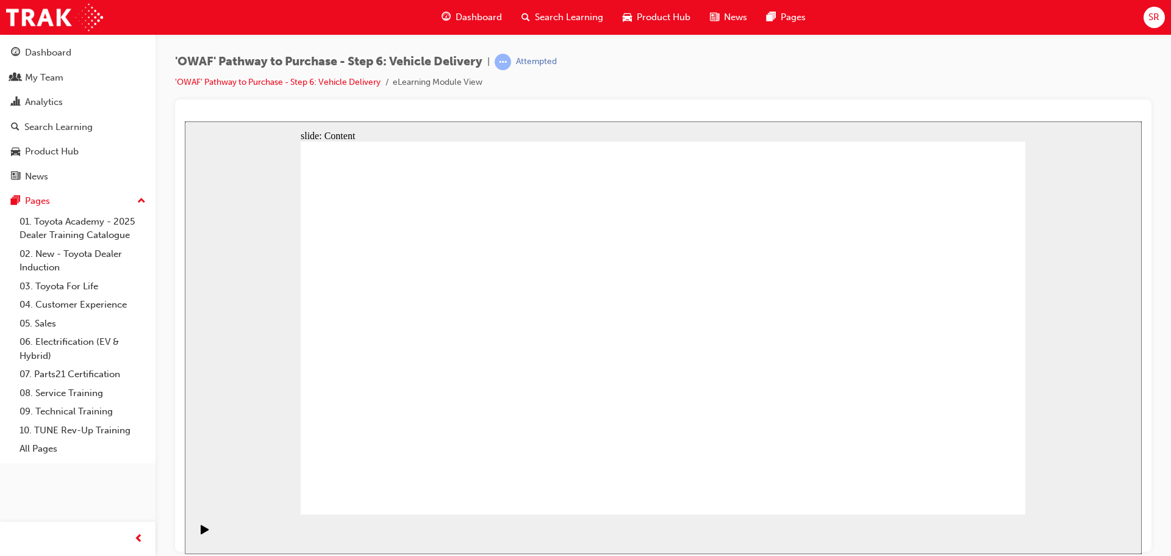
drag, startPoint x: 740, startPoint y: 223, endPoint x: 741, endPoint y: 232, distance: 9.8
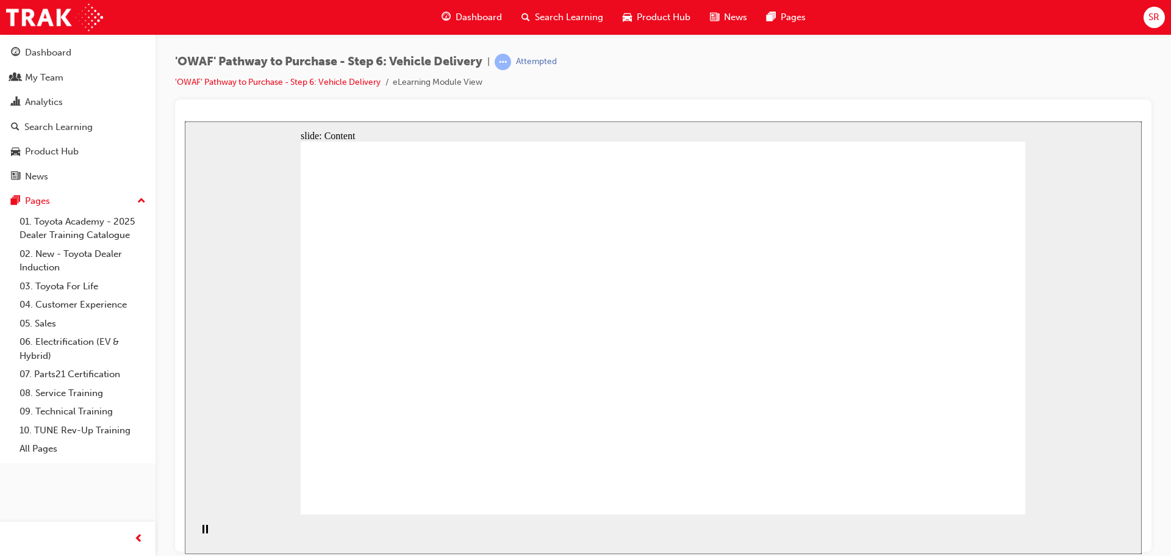
drag, startPoint x: 752, startPoint y: 324, endPoint x: 742, endPoint y: 374, distance: 50.9
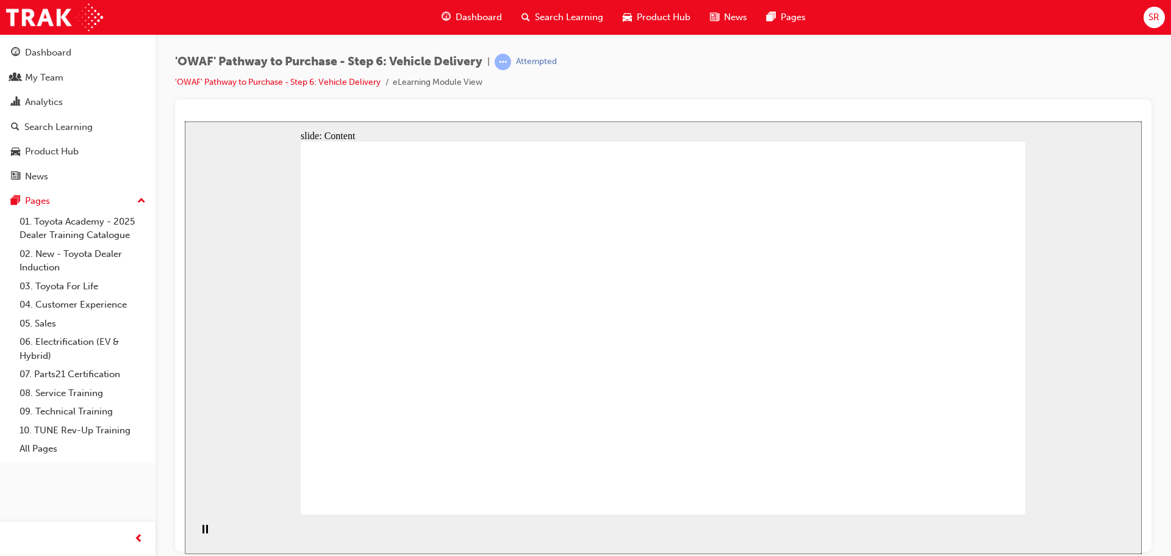
drag, startPoint x: 705, startPoint y: 216, endPoint x: 715, endPoint y: 323, distance: 107.8
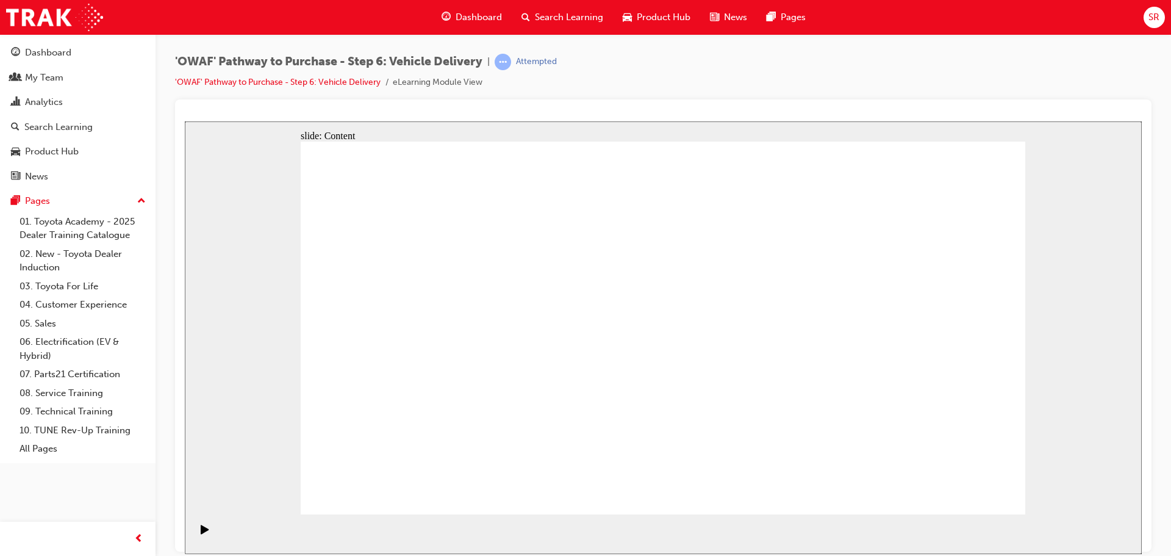
drag, startPoint x: 545, startPoint y: 356, endPoint x: 549, endPoint y: 346, distance: 10.6
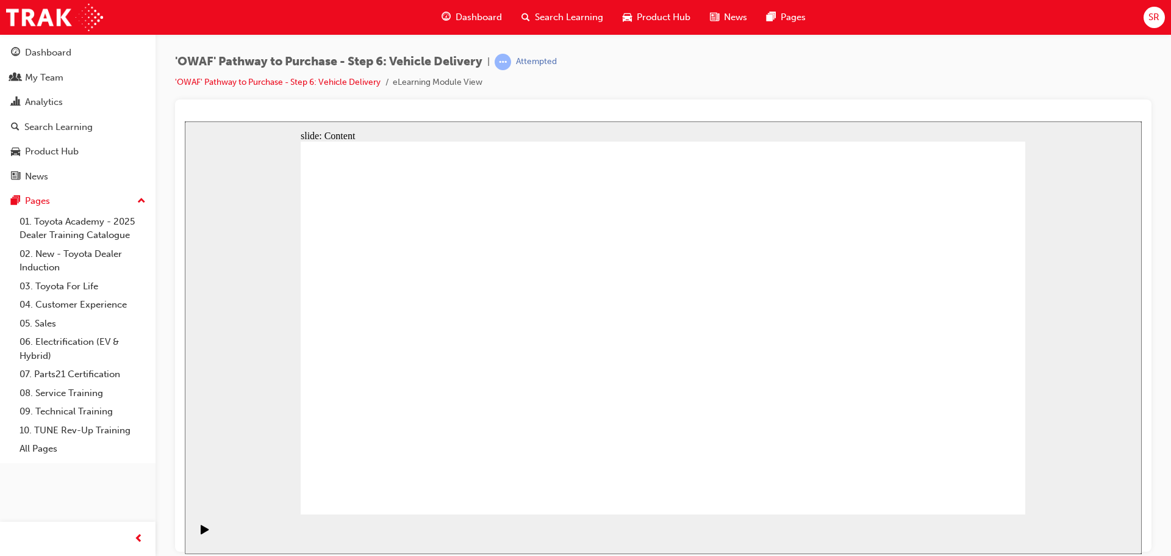
drag, startPoint x: 555, startPoint y: 344, endPoint x: 582, endPoint y: 353, distance: 28.3
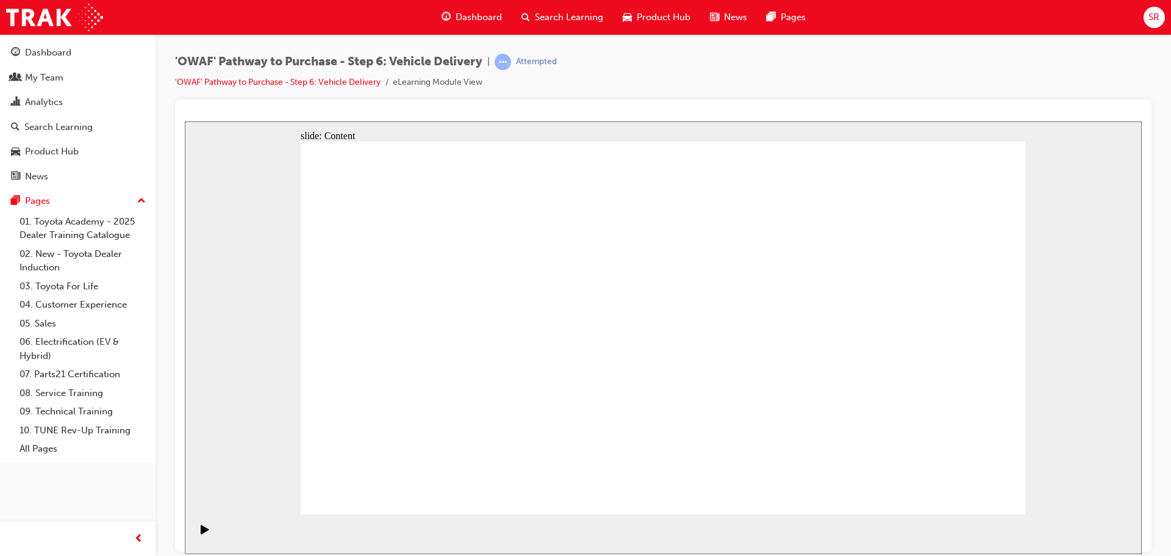
drag, startPoint x: 772, startPoint y: 366, endPoint x: 817, endPoint y: 367, distance: 45.1
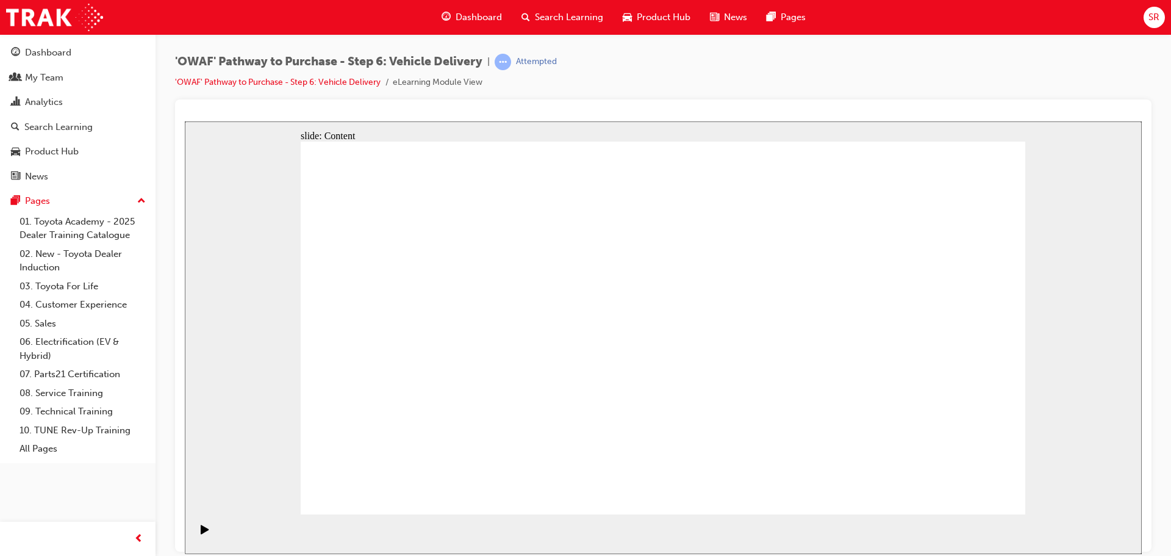
click at [1170, 467] on div "'OWAF' Pathway to Purchase - Step 6: Vehicle Delivery | Attempted 'OWAF' Pathwa…" at bounding box center [662, 279] width 1015 height 491
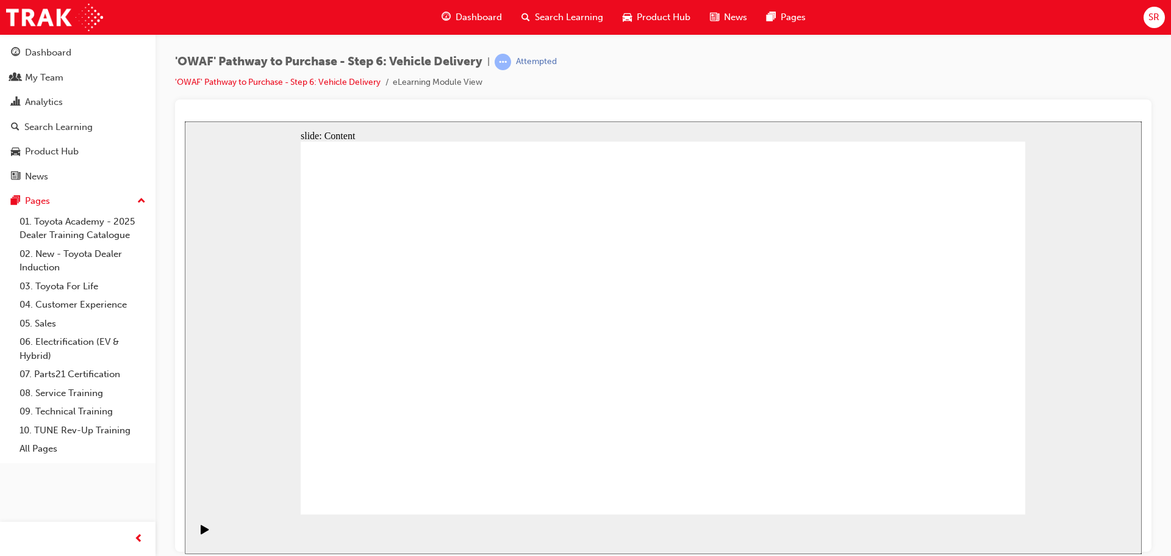
drag, startPoint x: 698, startPoint y: 306, endPoint x: 743, endPoint y: 348, distance: 61.3
drag, startPoint x: 454, startPoint y: 363, endPoint x: 620, endPoint y: 362, distance: 165.9
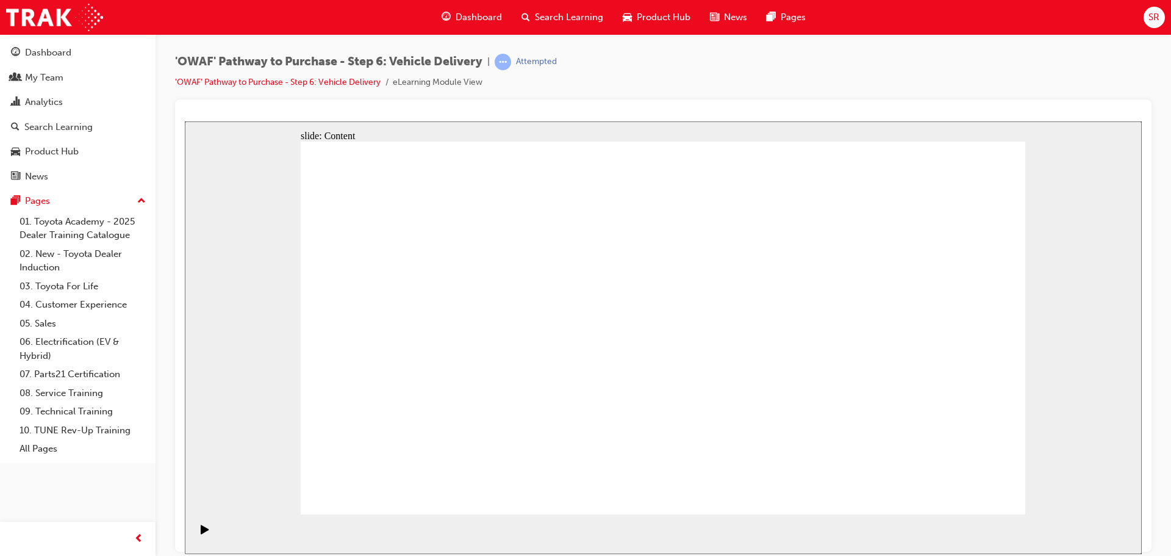
drag, startPoint x: 799, startPoint y: 380, endPoint x: 809, endPoint y: 381, distance: 9.8
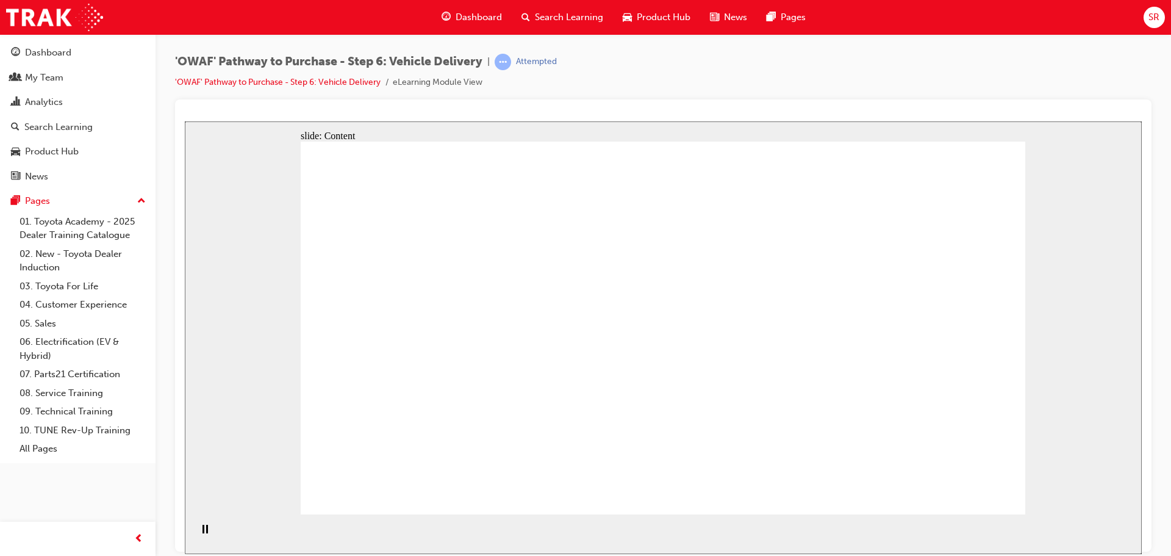
drag, startPoint x: 963, startPoint y: 243, endPoint x: 895, endPoint y: 281, distance: 78.1
drag, startPoint x: 745, startPoint y: 223, endPoint x: 729, endPoint y: 200, distance: 28.1
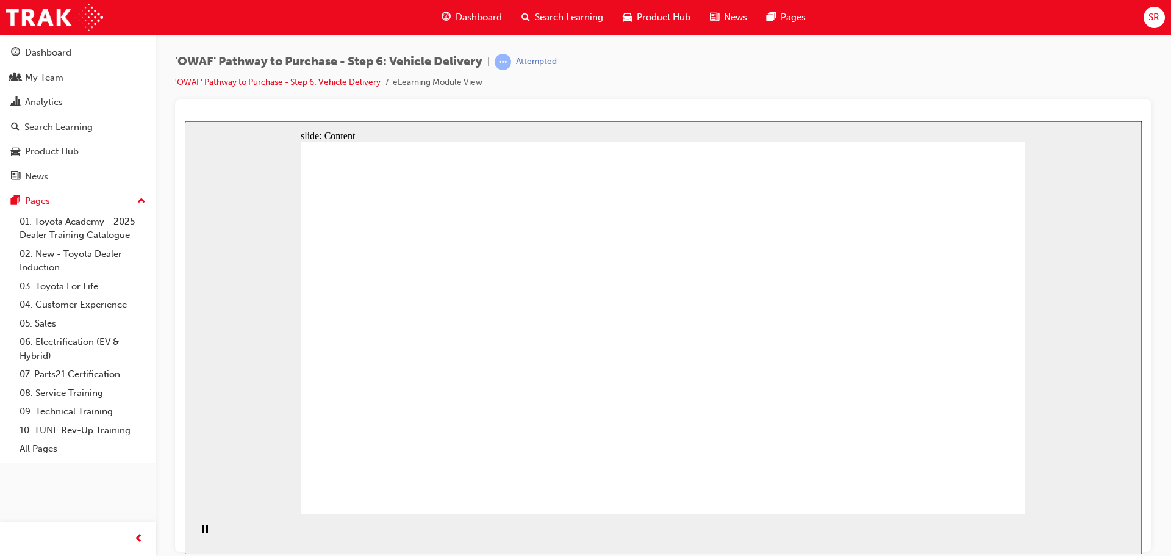
drag, startPoint x: 706, startPoint y: 214, endPoint x: 732, endPoint y: 296, distance: 86.4
drag, startPoint x: 752, startPoint y: 329, endPoint x: 786, endPoint y: 347, distance: 38.7
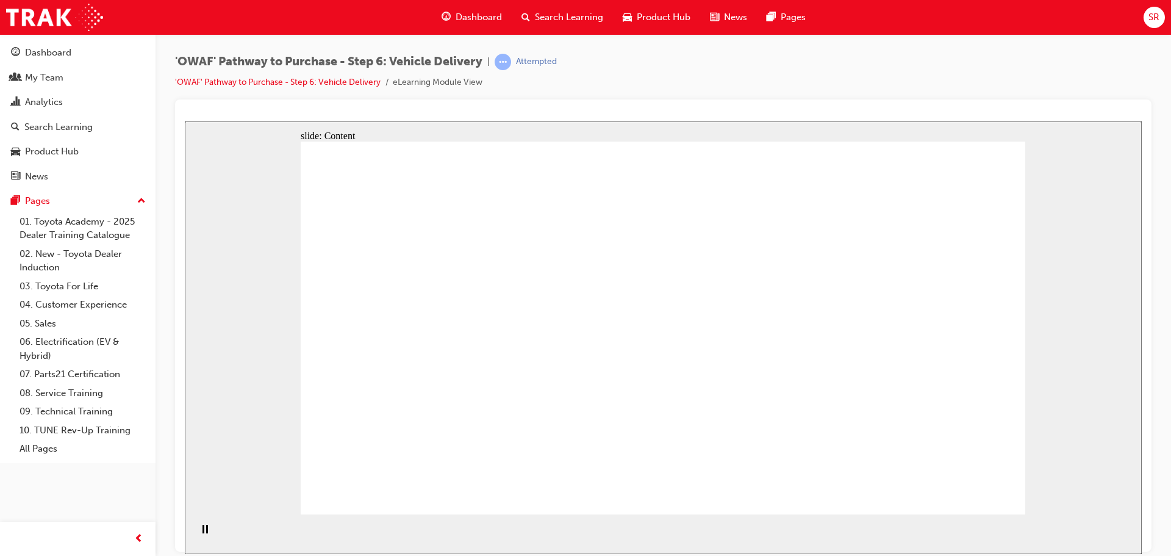
drag, startPoint x: 788, startPoint y: 351, endPoint x: 793, endPoint y: 386, distance: 35.1
drag, startPoint x: 783, startPoint y: 395, endPoint x: 690, endPoint y: 248, distance: 174.3
drag, startPoint x: 701, startPoint y: 231, endPoint x: 781, endPoint y: 202, distance: 85.4
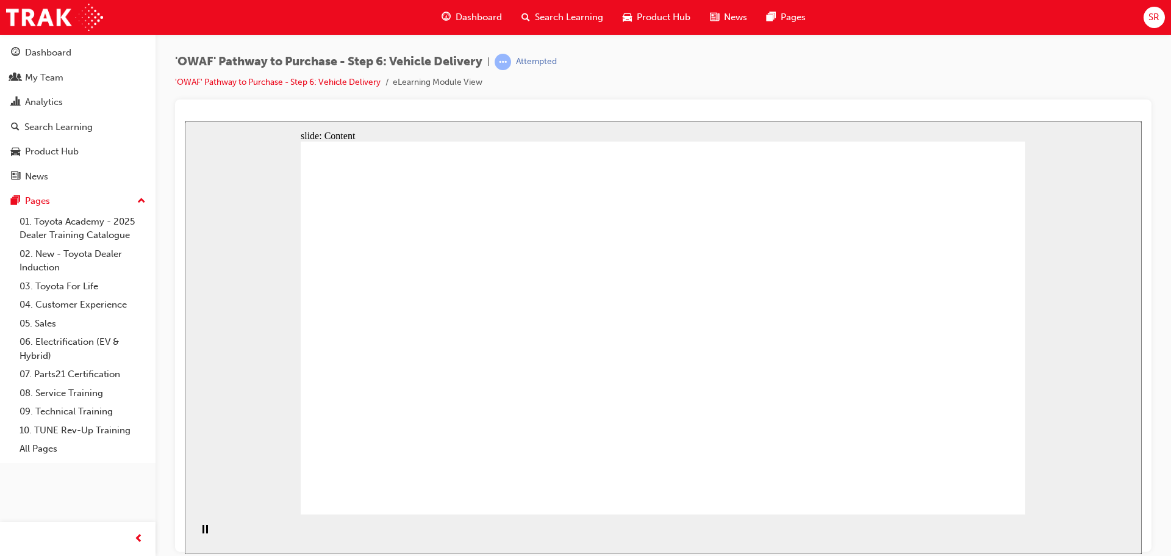
drag, startPoint x: 849, startPoint y: 262, endPoint x: 896, endPoint y: 317, distance: 72.7
drag, startPoint x: 896, startPoint y: 317, endPoint x: 859, endPoint y: 384, distance: 76.2
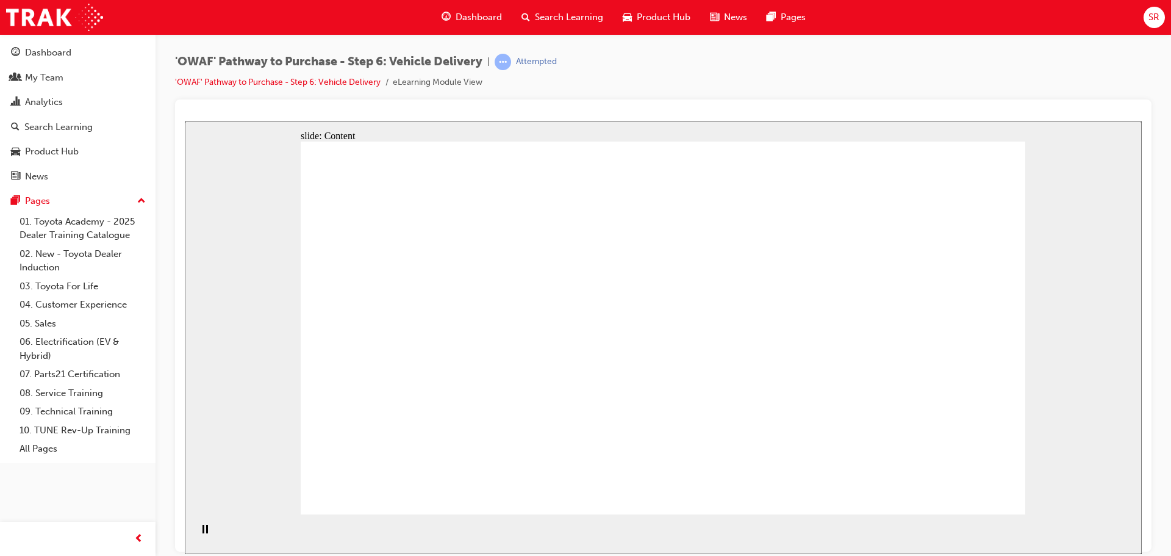
drag, startPoint x: 831, startPoint y: 403, endPoint x: 684, endPoint y: 416, distance: 147.5
drag, startPoint x: 684, startPoint y: 416, endPoint x: 652, endPoint y: 315, distance: 106.1
drag, startPoint x: 657, startPoint y: 295, endPoint x: 713, endPoint y: 242, distance: 77.2
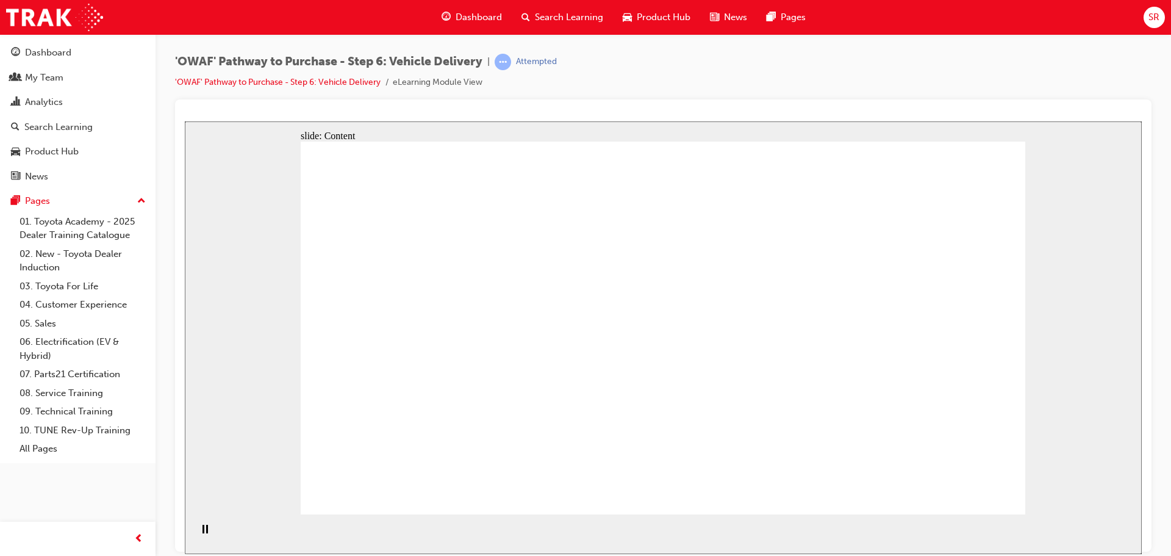
drag, startPoint x: 715, startPoint y: 241, endPoint x: 744, endPoint y: 228, distance: 31.9
drag, startPoint x: 781, startPoint y: 222, endPoint x: 790, endPoint y: 225, distance: 9.6
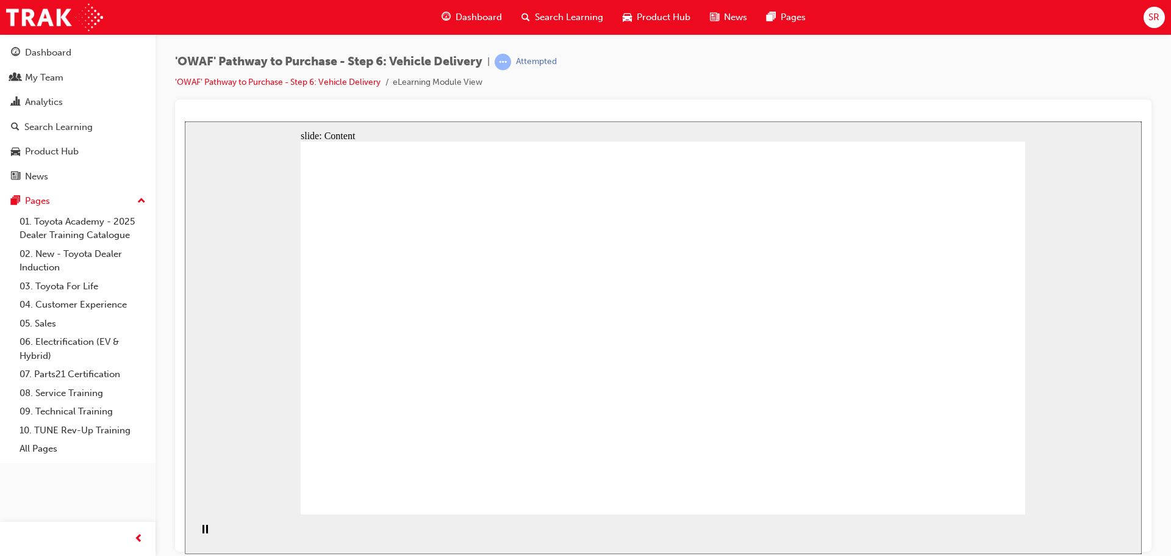
drag, startPoint x: 675, startPoint y: 251, endPoint x: 693, endPoint y: 221, distance: 35.0
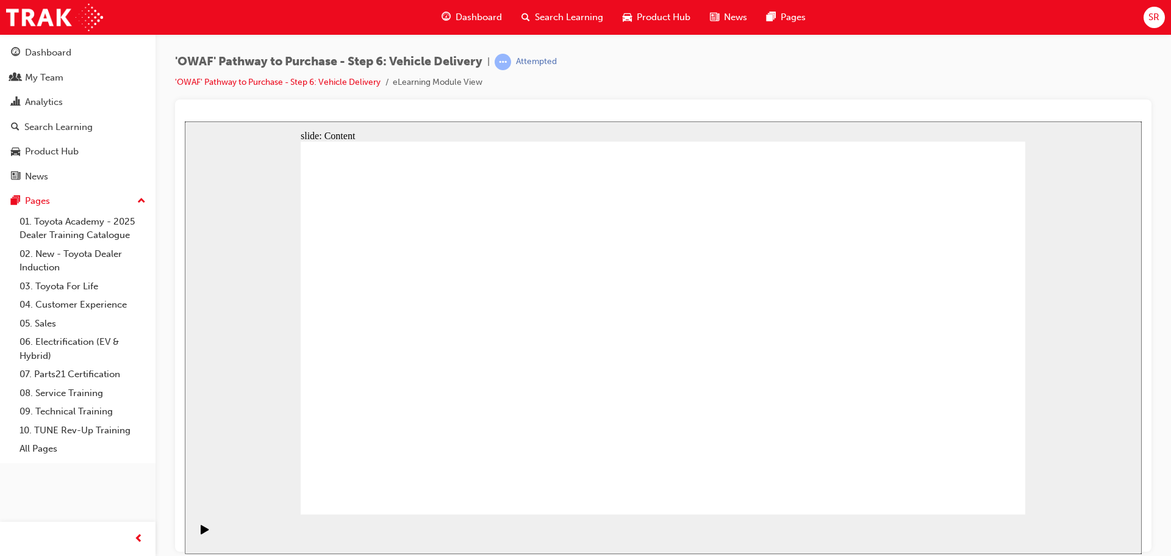
drag, startPoint x: 878, startPoint y: 327, endPoint x: 871, endPoint y: 315, distance: 13.6
drag, startPoint x: 871, startPoint y: 315, endPoint x: 843, endPoint y: 266, distance: 56.1
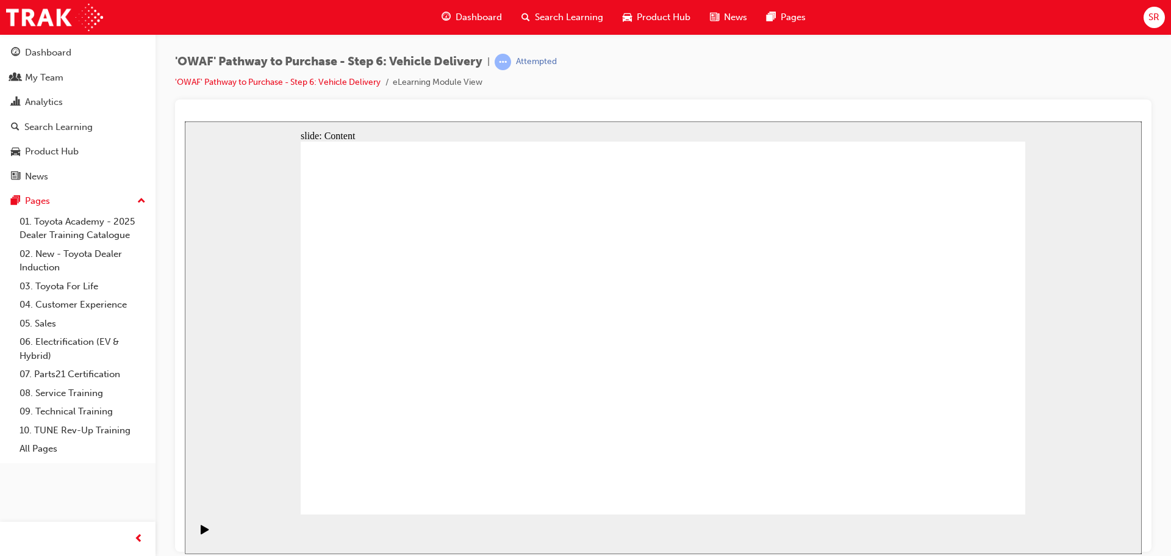
drag, startPoint x: 581, startPoint y: 277, endPoint x: 639, endPoint y: 276, distance: 57.9
drag, startPoint x: 1004, startPoint y: 283, endPoint x: 835, endPoint y: 320, distance: 173.6
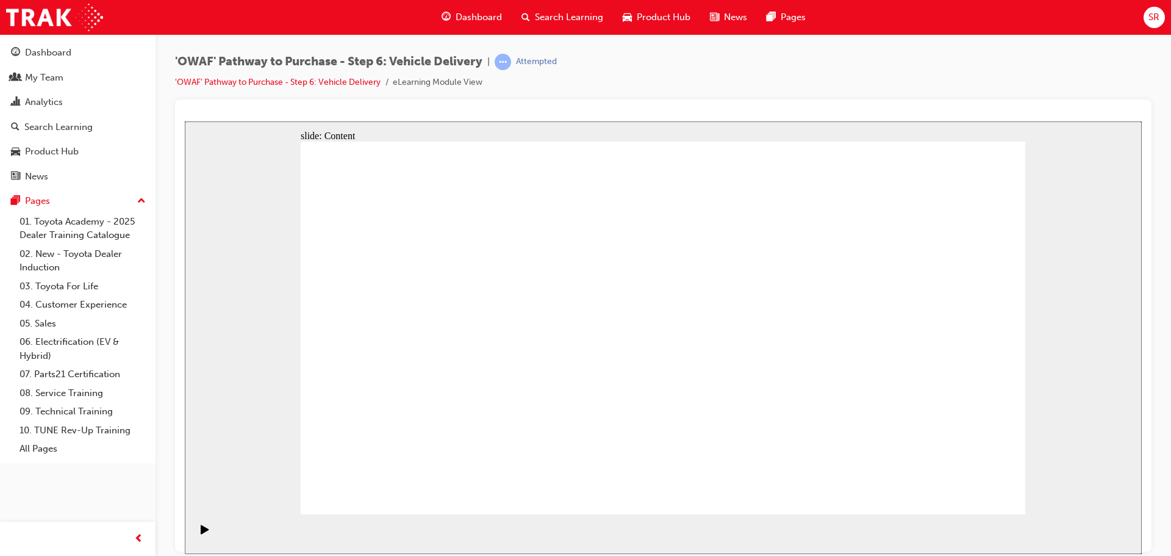
drag, startPoint x: 538, startPoint y: 318, endPoint x: 546, endPoint y: 320, distance: 8.1
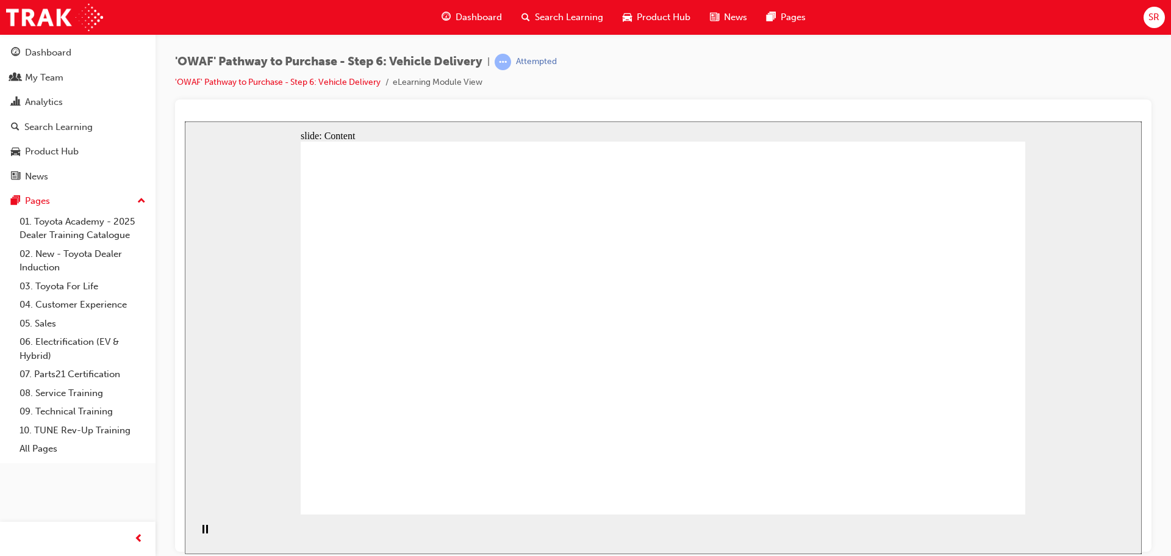
drag, startPoint x: 818, startPoint y: 221, endPoint x: 823, endPoint y: 218, distance: 6.6
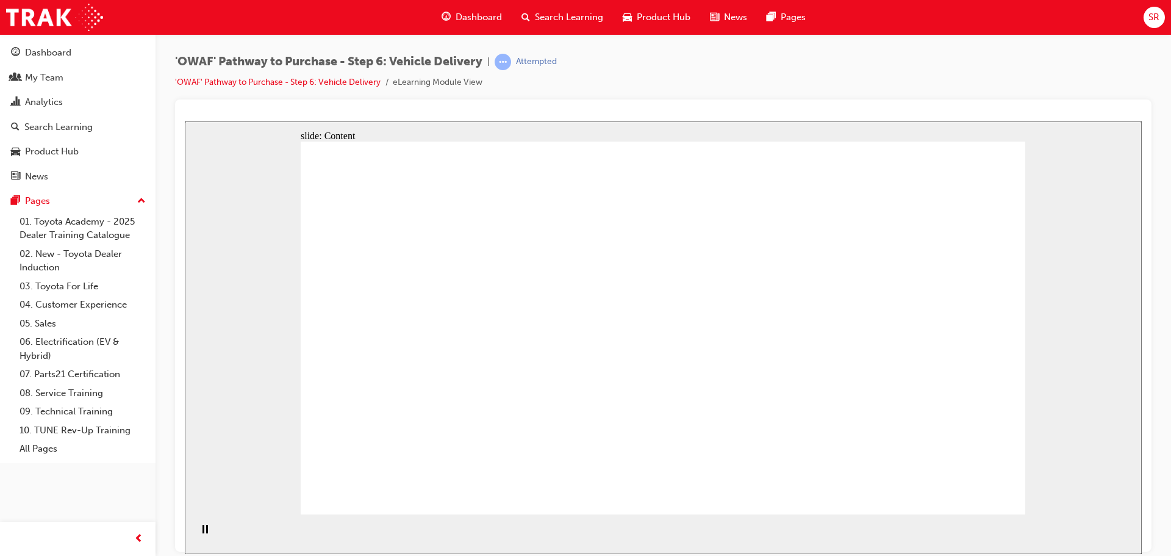
drag, startPoint x: 452, startPoint y: 243, endPoint x: 470, endPoint y: 259, distance: 23.3
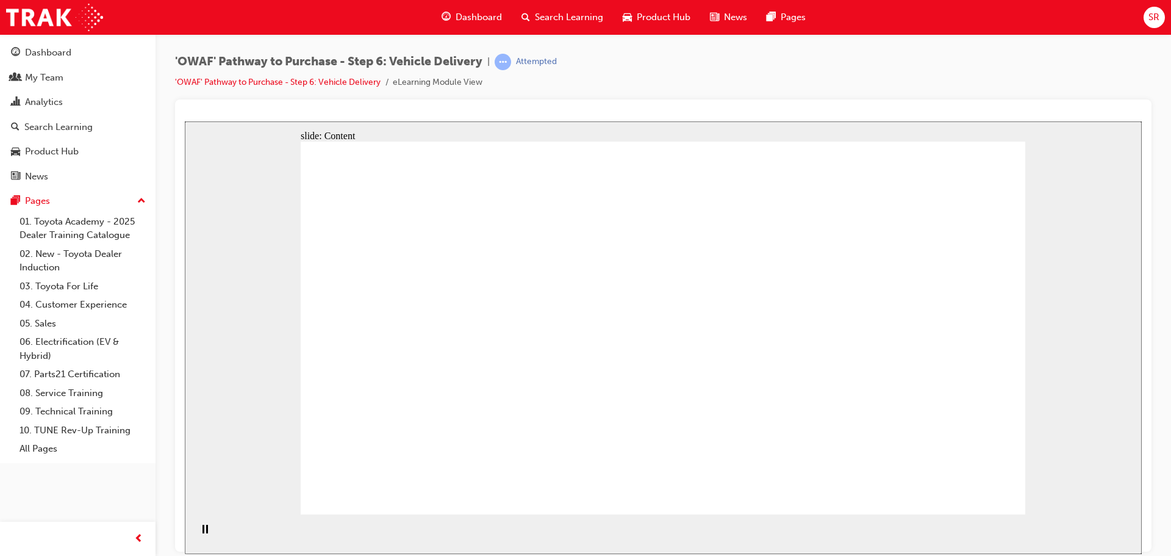
drag, startPoint x: 727, startPoint y: 294, endPoint x: 790, endPoint y: 318, distance: 67.4
drag, startPoint x: 790, startPoint y: 318, endPoint x: 798, endPoint y: 317, distance: 8.0
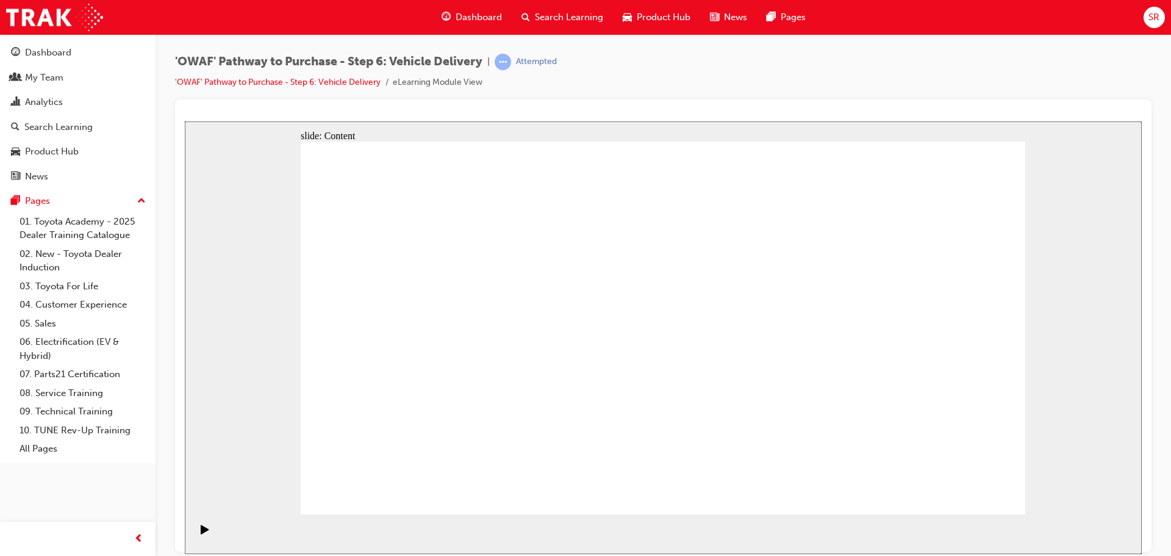
drag, startPoint x: 565, startPoint y: 303, endPoint x: 648, endPoint y: 291, distance: 83.1
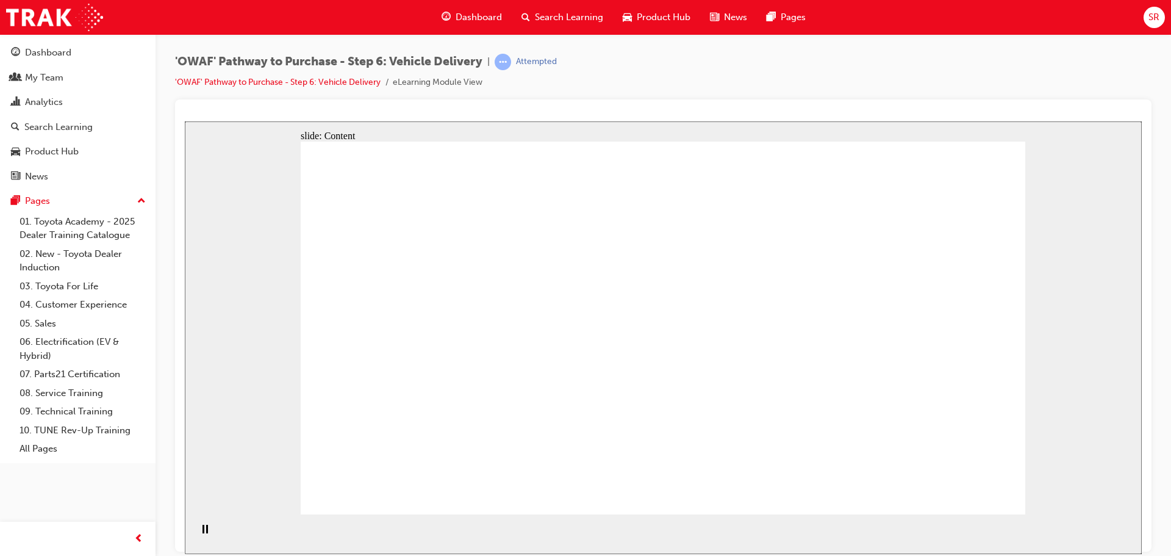
drag, startPoint x: 482, startPoint y: 393, endPoint x: 512, endPoint y: 399, distance: 30.5
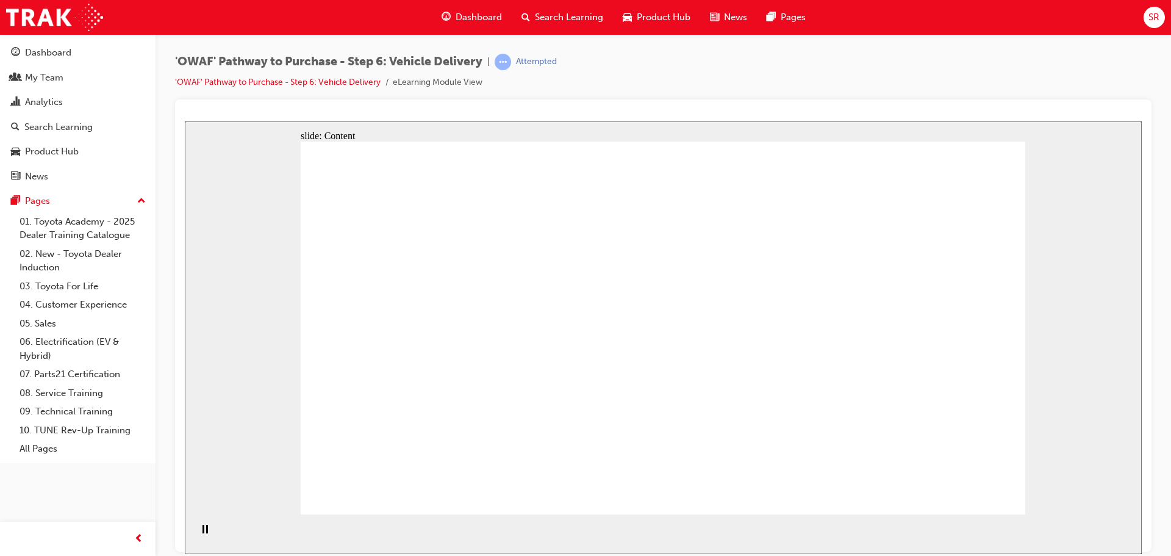
click at [1031, 419] on div "slide: Content Rectangle 2 Rectangle Rectangle 6 Helen Young family (partner to…" at bounding box center [663, 337] width 957 height 432
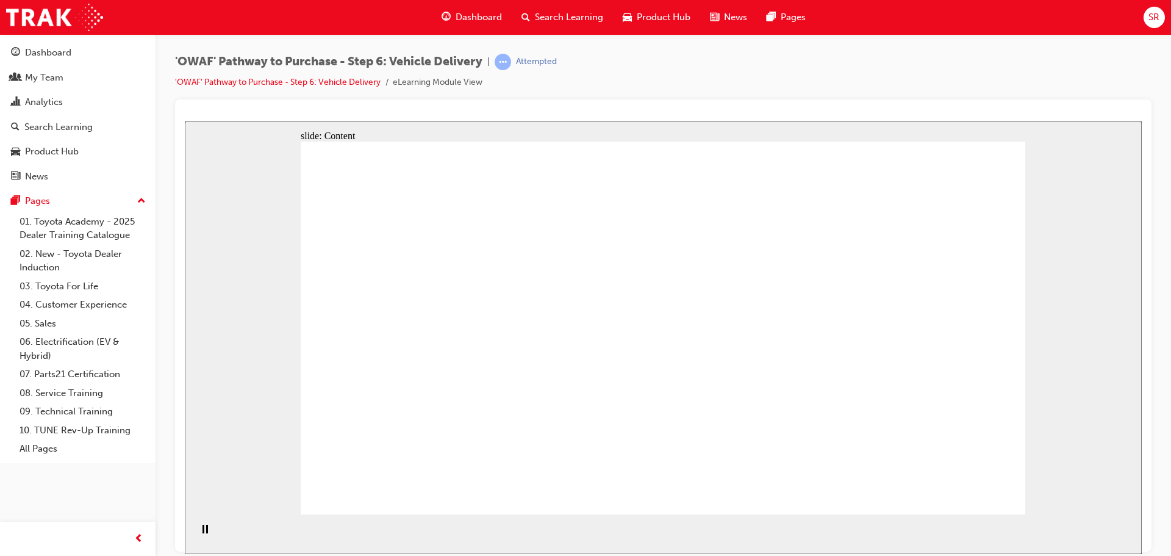
click at [1057, 182] on div "slide: Content Rectangle 2 Rectangle Rectangle 6 Helen Young family (partner to…" at bounding box center [663, 337] width 957 height 432
drag, startPoint x: 956, startPoint y: 478, endPoint x: 959, endPoint y: 488, distance: 10.8
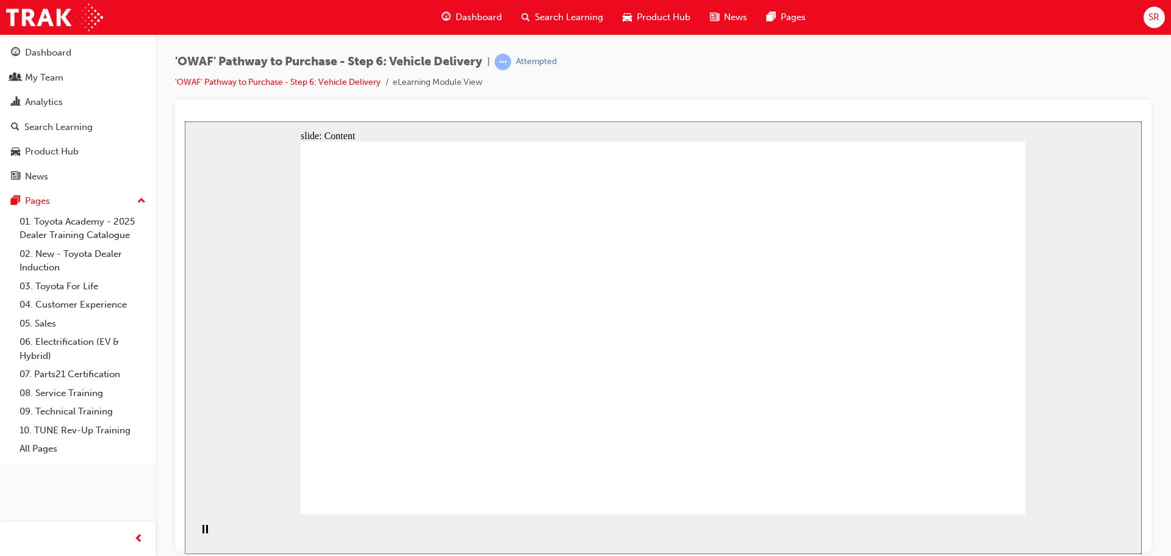
drag, startPoint x: 925, startPoint y: 332, endPoint x: 944, endPoint y: 370, distance: 42.3
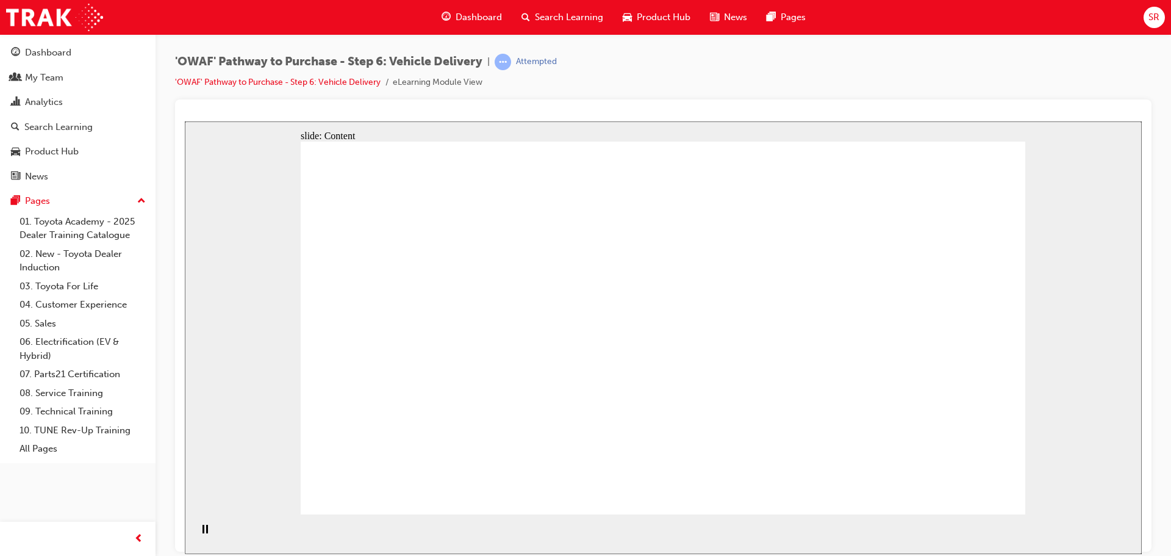
drag, startPoint x: 937, startPoint y: 321, endPoint x: 939, endPoint y: 391, distance: 69.6
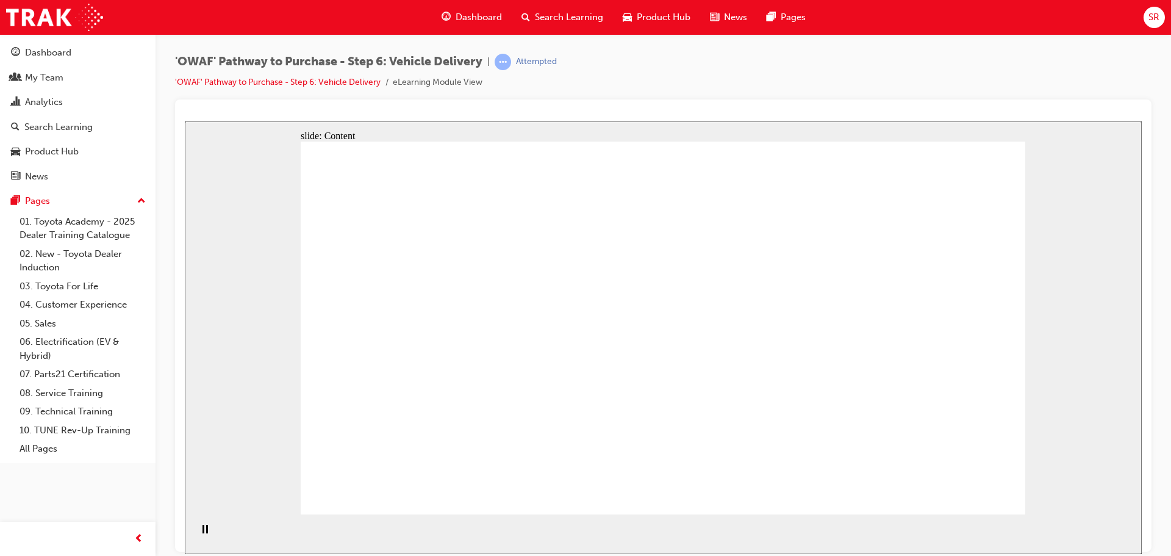
drag, startPoint x: 922, startPoint y: 340, endPoint x: 957, endPoint y: 402, distance: 71.8
drag, startPoint x: 958, startPoint y: 404, endPoint x: 945, endPoint y: 370, distance: 35.9
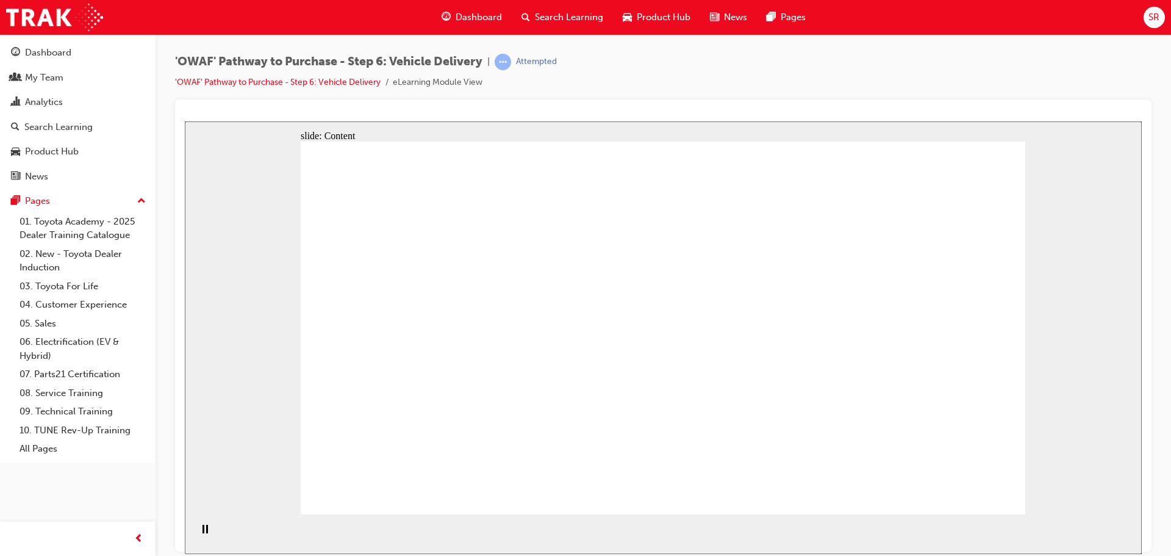
drag, startPoint x: 935, startPoint y: 331, endPoint x: 962, endPoint y: 391, distance: 66.6
drag, startPoint x: 962, startPoint y: 391, endPoint x: 959, endPoint y: 373, distance: 19.1
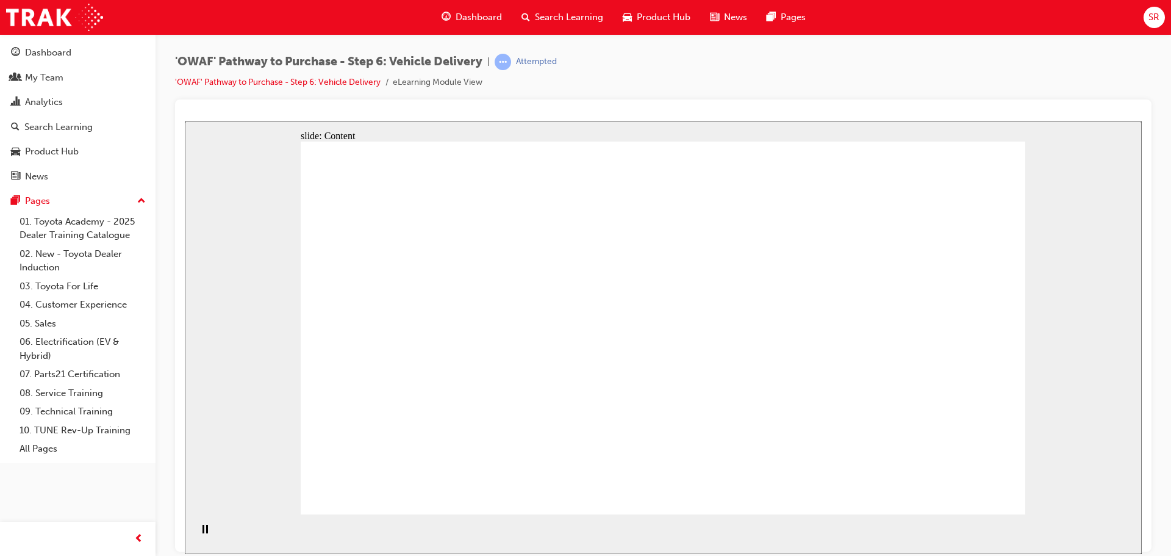
drag, startPoint x: 954, startPoint y: 399, endPoint x: 943, endPoint y: 376, distance: 25.9
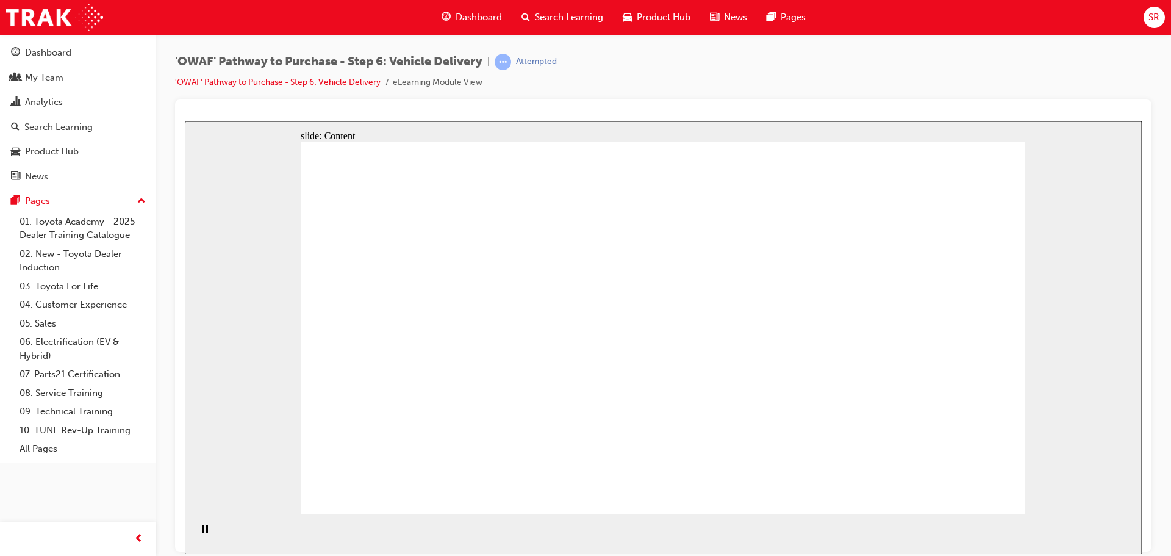
click at [1047, 496] on div "slide: Content Rectangle 2 Rectangle Rectangle 6 Helen Young family (partner to…" at bounding box center [663, 337] width 957 height 432
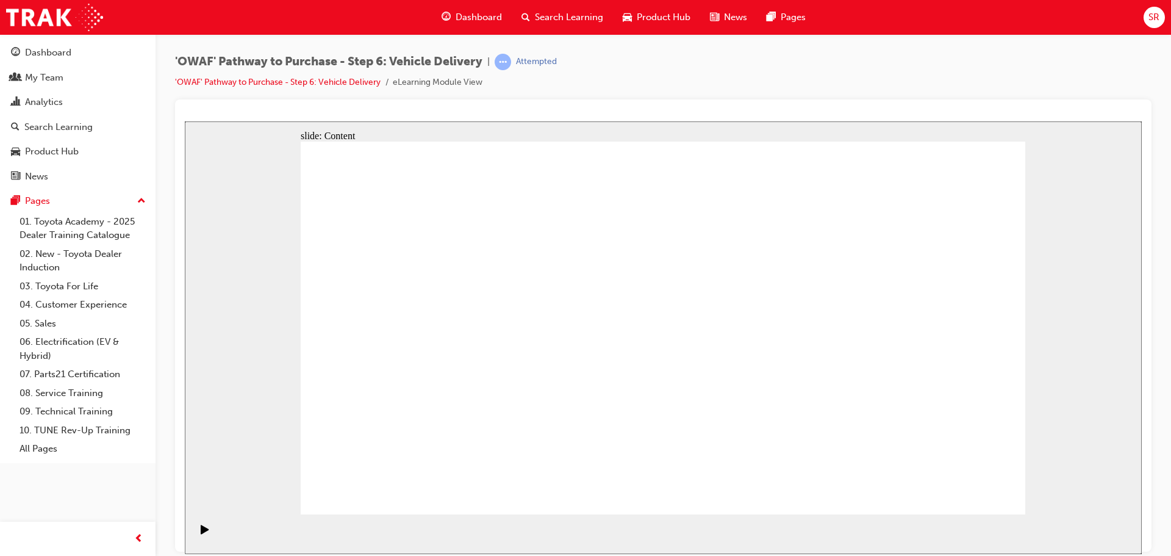
drag, startPoint x: 802, startPoint y: 388, endPoint x: 798, endPoint y: 352, distance: 36.2
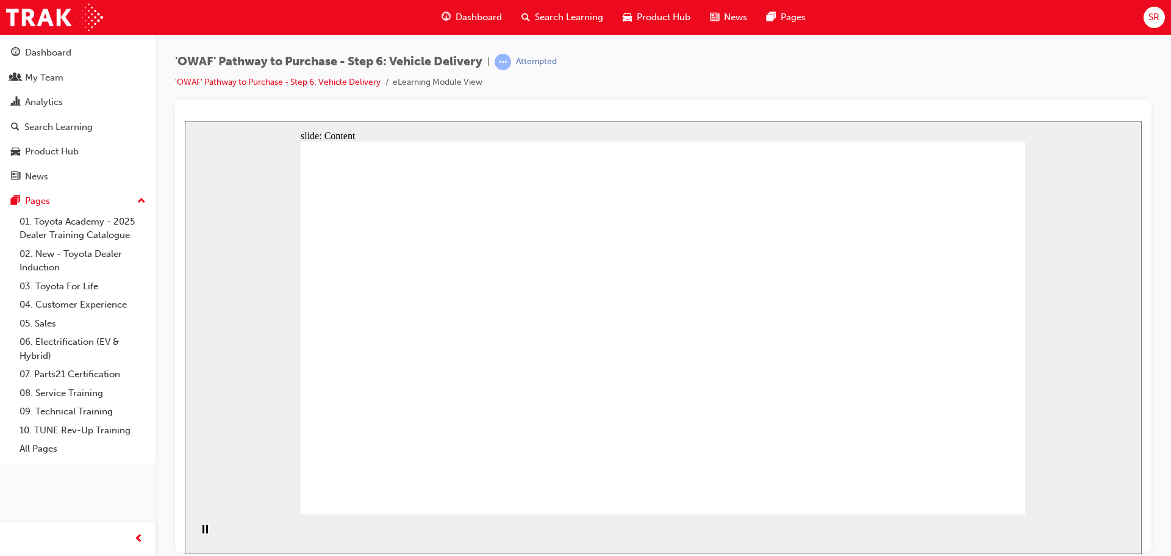
drag, startPoint x: 787, startPoint y: 324, endPoint x: 715, endPoint y: 295, distance: 77.5
drag, startPoint x: 588, startPoint y: 290, endPoint x: 836, endPoint y: 307, distance: 248.8
drag, startPoint x: 836, startPoint y: 307, endPoint x: 919, endPoint y: 302, distance: 83.0
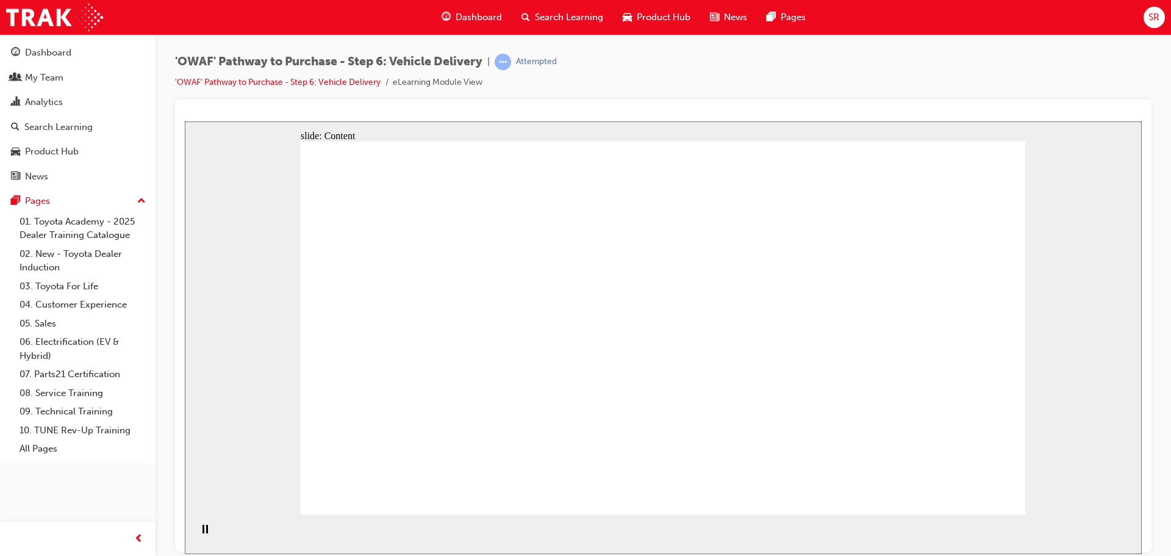
drag, startPoint x: 919, startPoint y: 302, endPoint x: 896, endPoint y: 362, distance: 64.1
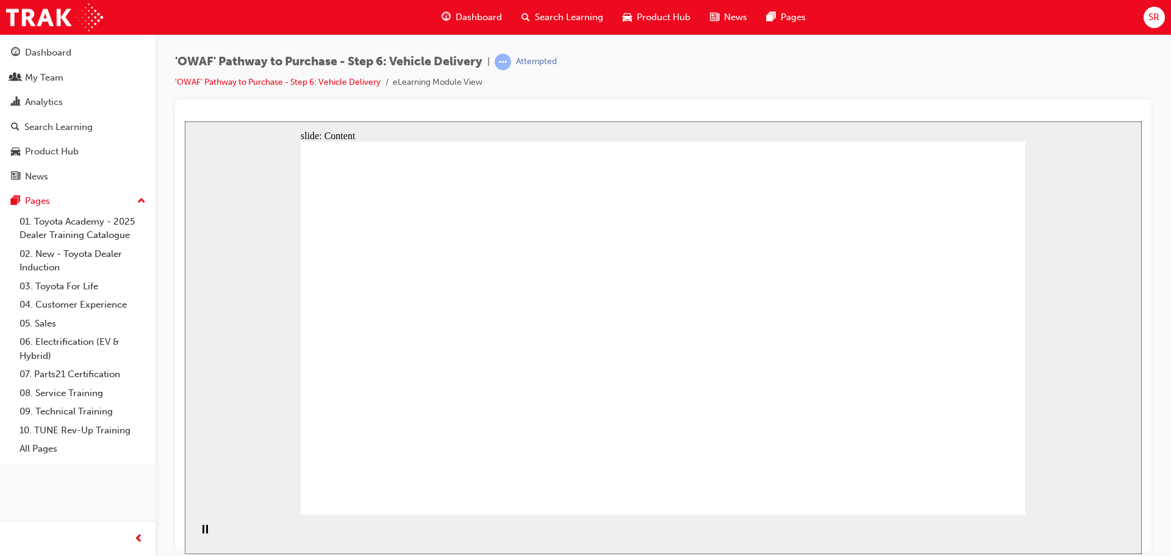
drag, startPoint x: 698, startPoint y: 379, endPoint x: 710, endPoint y: 382, distance: 12.4
drag, startPoint x: 774, startPoint y: 379, endPoint x: 799, endPoint y: 293, distance: 90.1
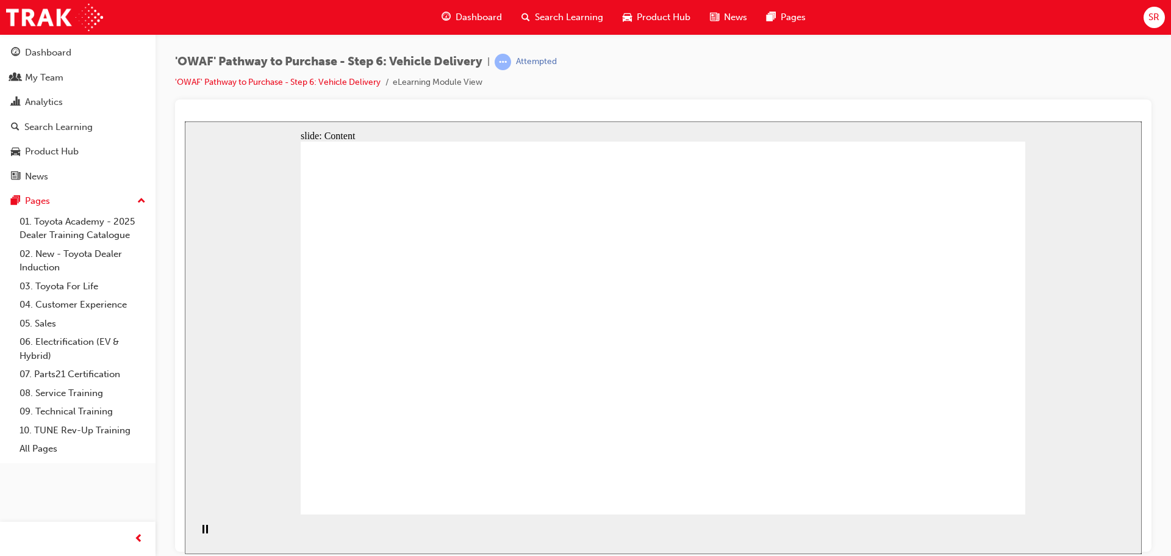
drag, startPoint x: 907, startPoint y: 324, endPoint x: 667, endPoint y: 296, distance: 241.9
drag, startPoint x: 667, startPoint y: 296, endPoint x: 627, endPoint y: 269, distance: 47.9
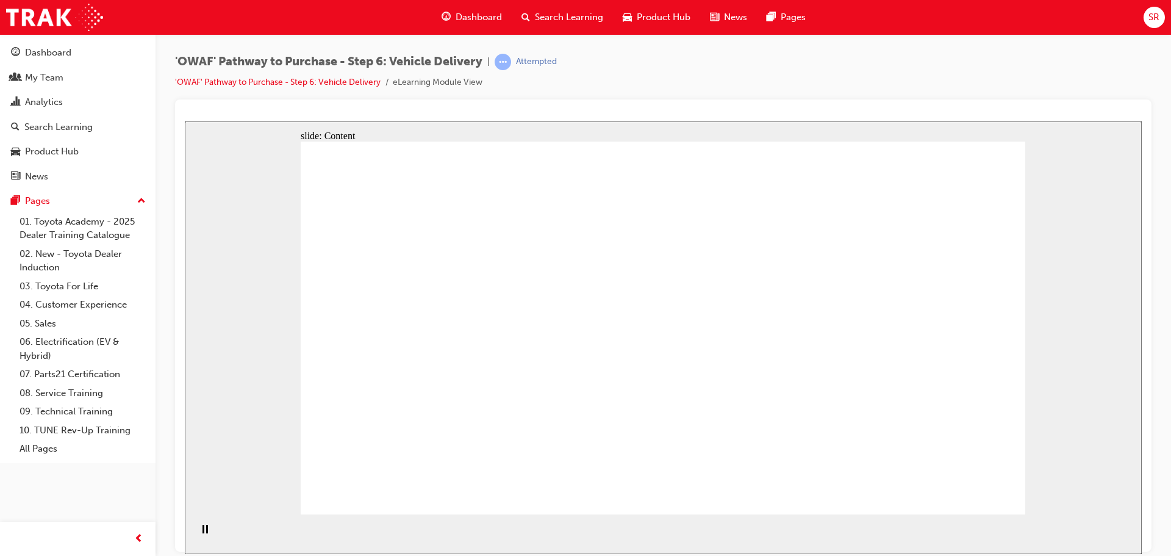
drag, startPoint x: 969, startPoint y: 364, endPoint x: 837, endPoint y: 373, distance: 132.0
drag, startPoint x: 835, startPoint y: 373, endPoint x: 640, endPoint y: 361, distance: 195.5
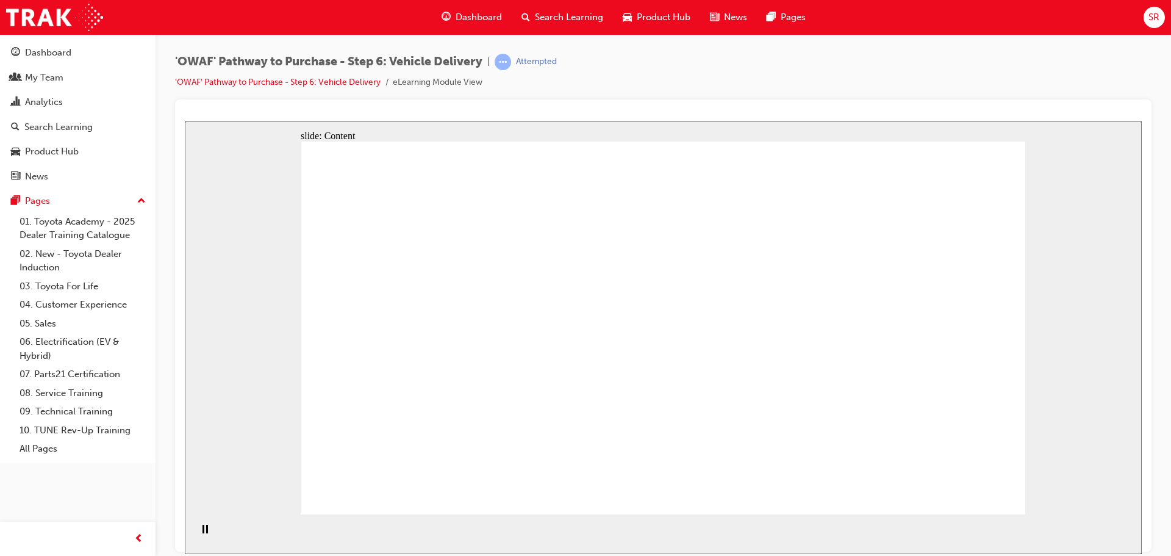
drag, startPoint x: 844, startPoint y: 345, endPoint x: 776, endPoint y: 345, distance: 67.7
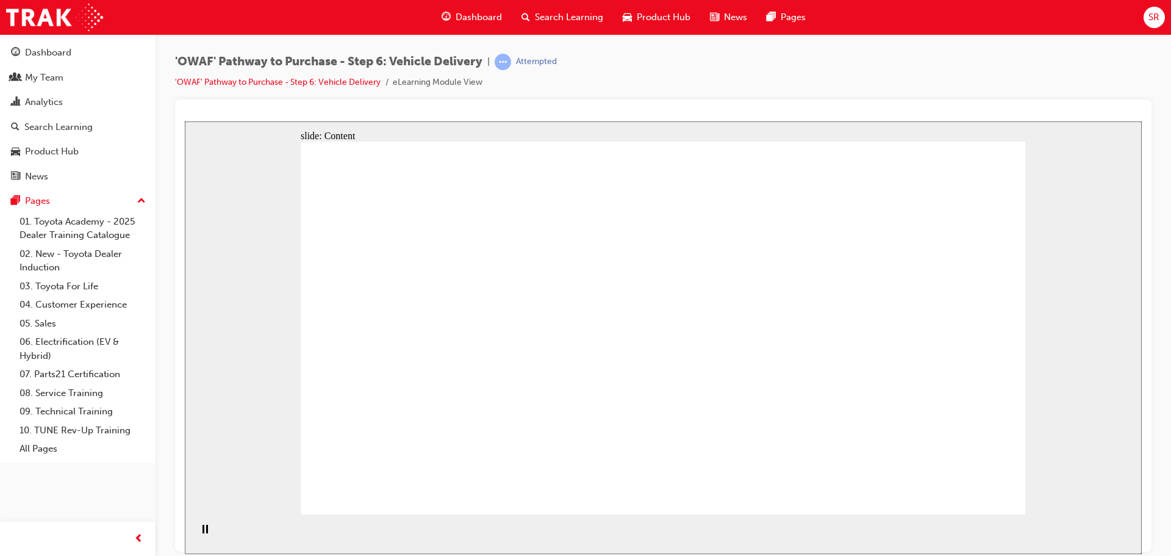
drag, startPoint x: 776, startPoint y: 345, endPoint x: 559, endPoint y: 346, distance: 217.1
drag, startPoint x: 526, startPoint y: 346, endPoint x: 799, endPoint y: 298, distance: 277.3
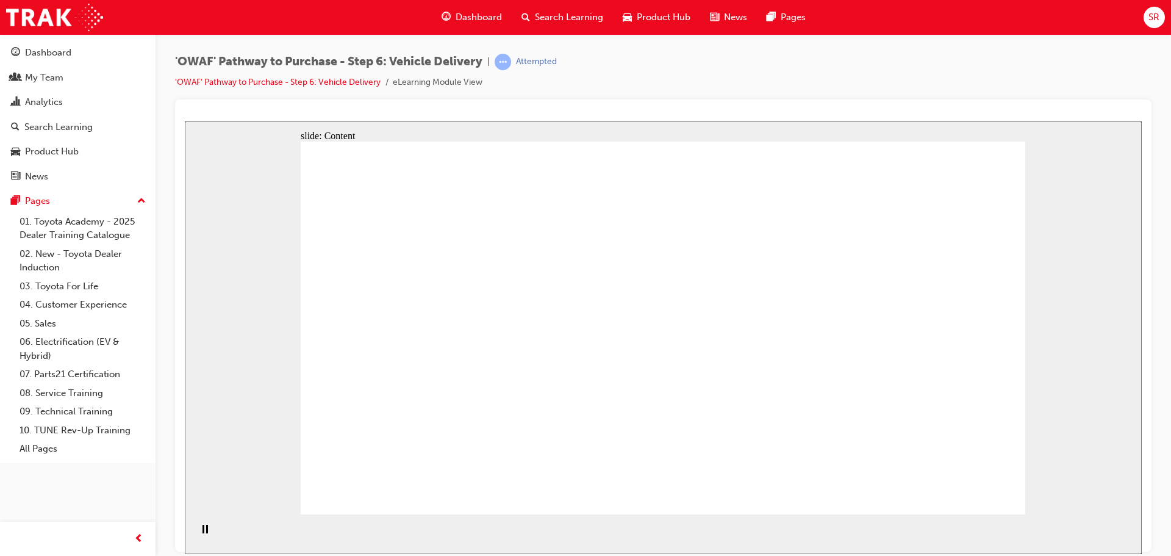
drag, startPoint x: 921, startPoint y: 431, endPoint x: 932, endPoint y: 443, distance: 16.9
click at [979, 524] on section "Playback Speed 2 1.75 1.5 1.25" at bounding box center [663, 533] width 957 height 40
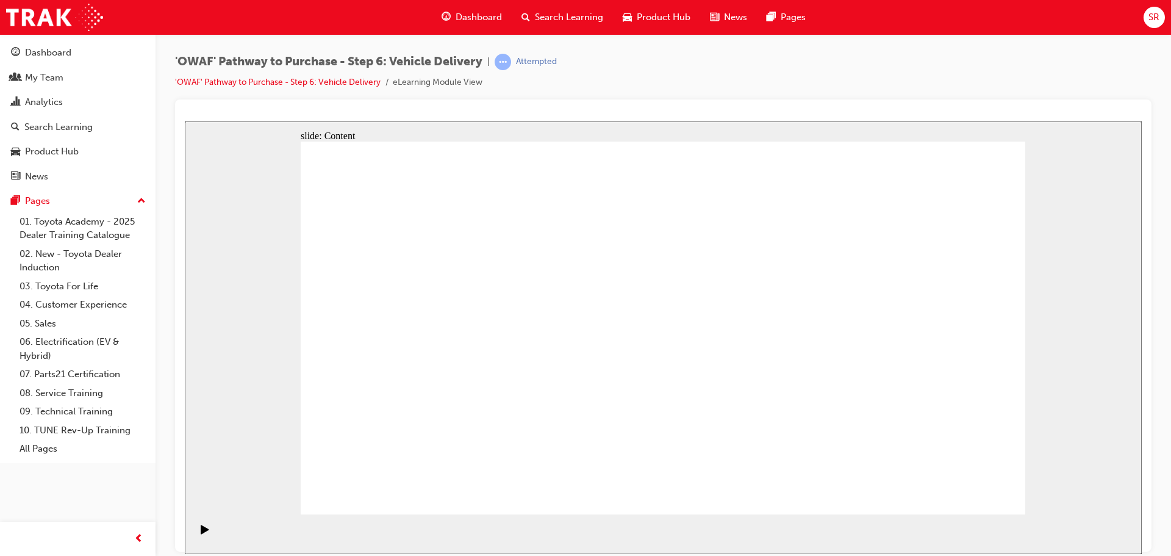
drag, startPoint x: 778, startPoint y: 256, endPoint x: 797, endPoint y: 256, distance: 18.9
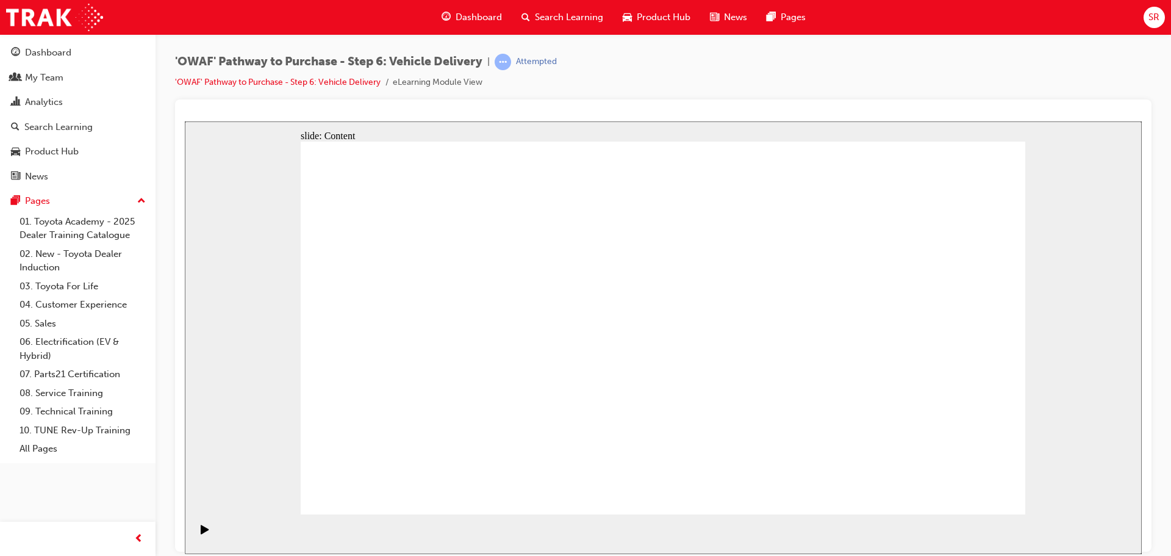
drag, startPoint x: 831, startPoint y: 320, endPoint x: 841, endPoint y: 289, distance: 32.8
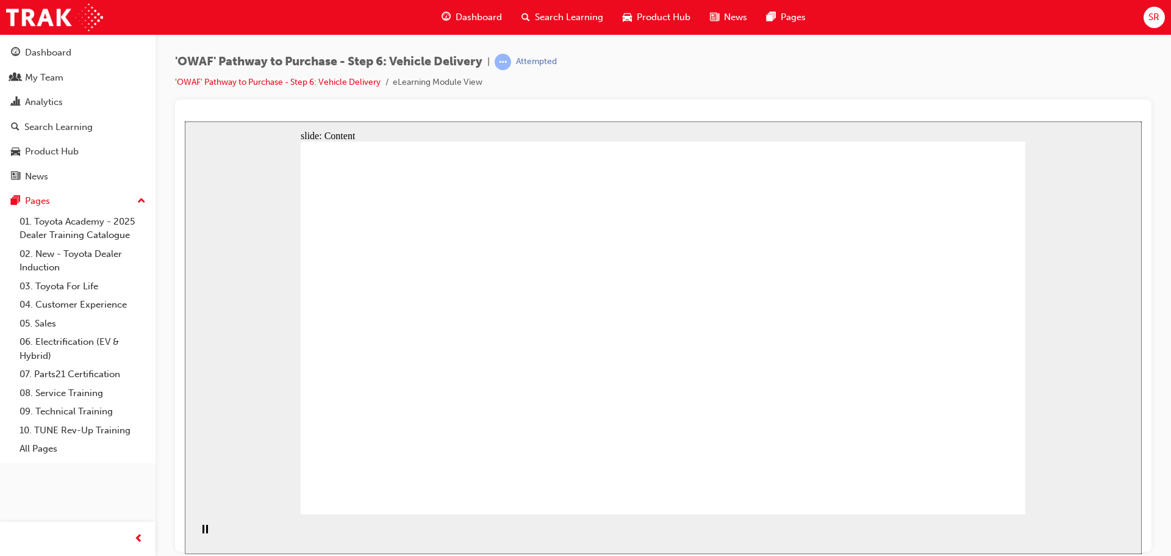
drag, startPoint x: 823, startPoint y: 299, endPoint x: 887, endPoint y: 237, distance: 89.3
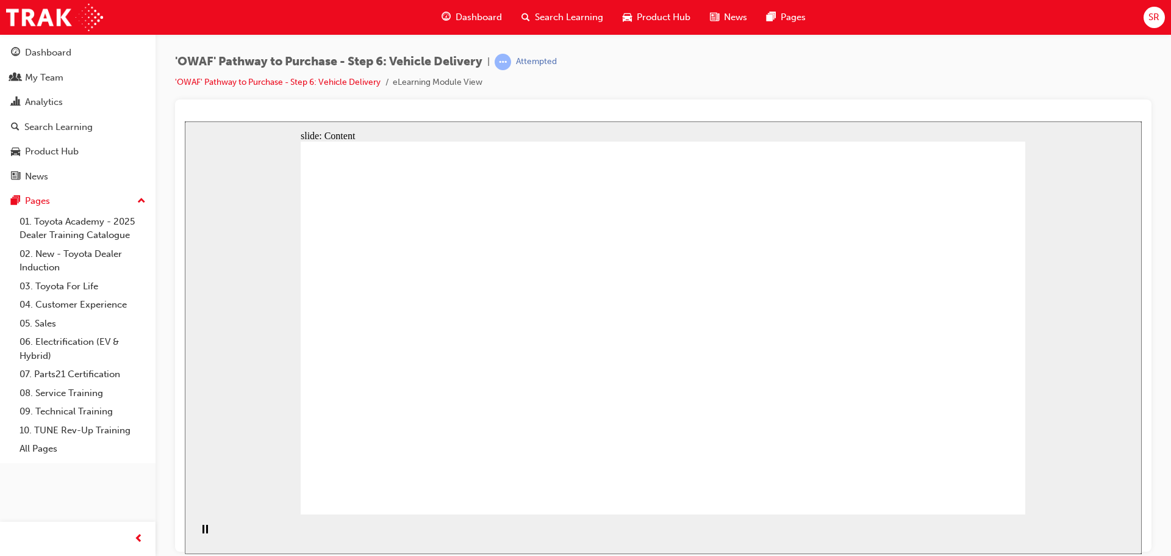
drag, startPoint x: 648, startPoint y: 303, endPoint x: 674, endPoint y: 301, distance: 25.7
drag, startPoint x: 763, startPoint y: 291, endPoint x: 800, endPoint y: 301, distance: 38.0
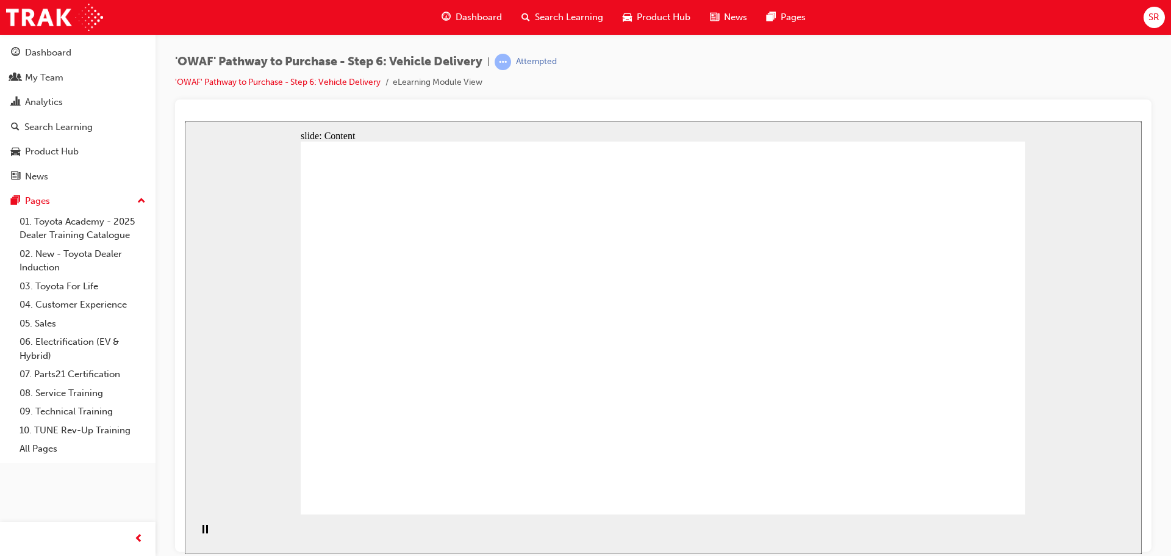
drag, startPoint x: 631, startPoint y: 326, endPoint x: 640, endPoint y: 326, distance: 8.5
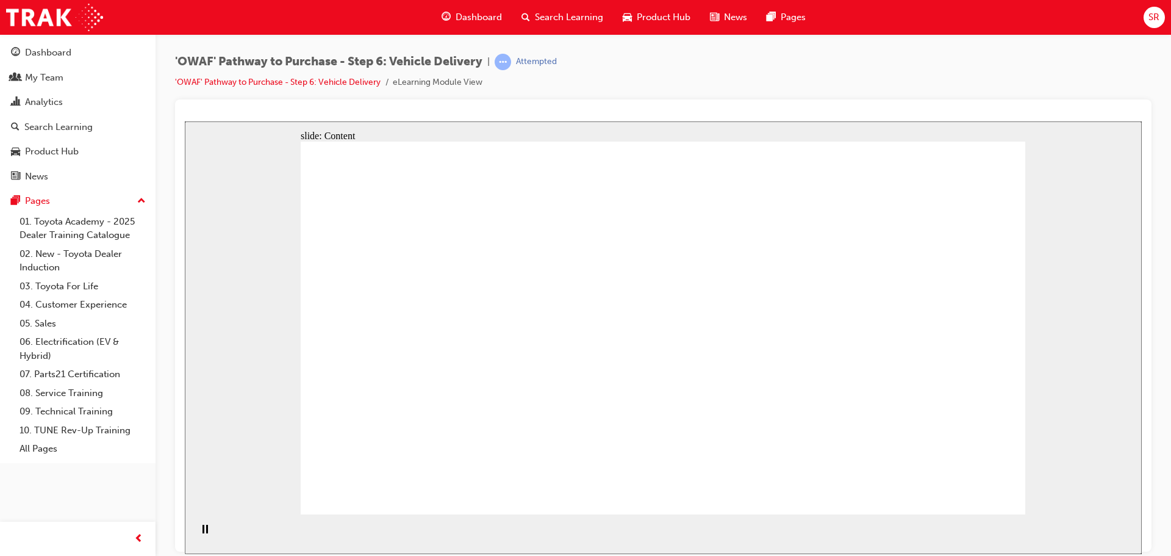
drag, startPoint x: 670, startPoint y: 310, endPoint x: 671, endPoint y: 295, distance: 15.9
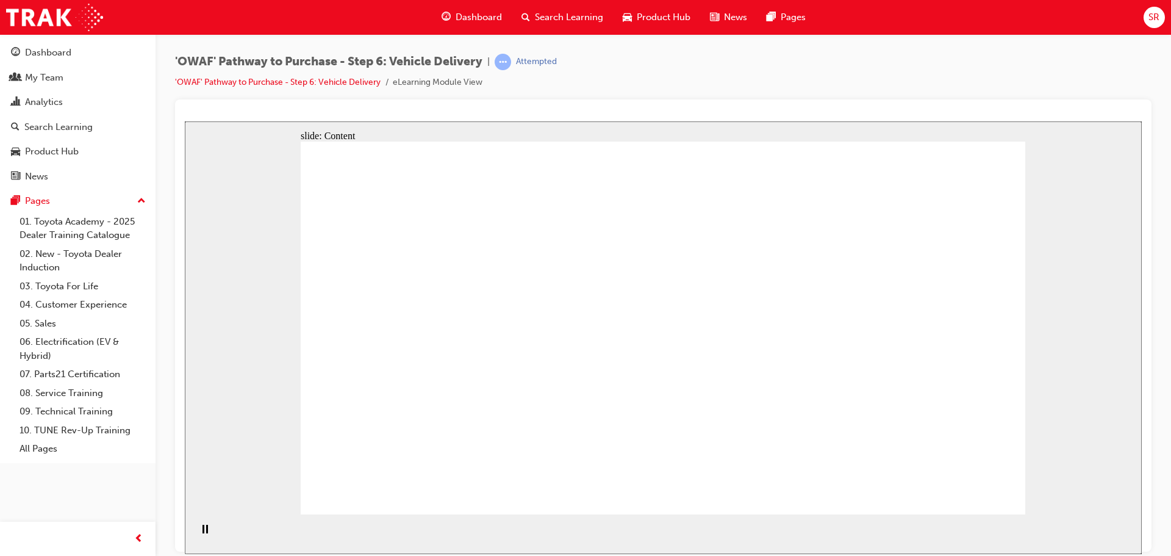
drag, startPoint x: 696, startPoint y: 193, endPoint x: 876, endPoint y: 171, distance: 181.2
drag, startPoint x: 876, startPoint y: 171, endPoint x: 878, endPoint y: 182, distance: 10.4
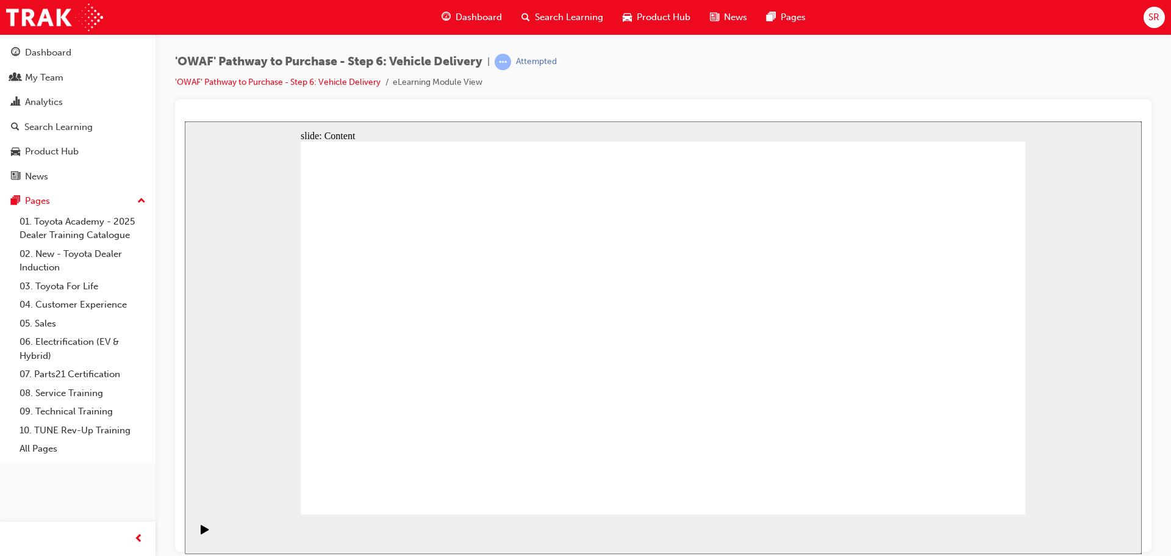
drag, startPoint x: 744, startPoint y: 191, endPoint x: 763, endPoint y: 185, distance: 20.1
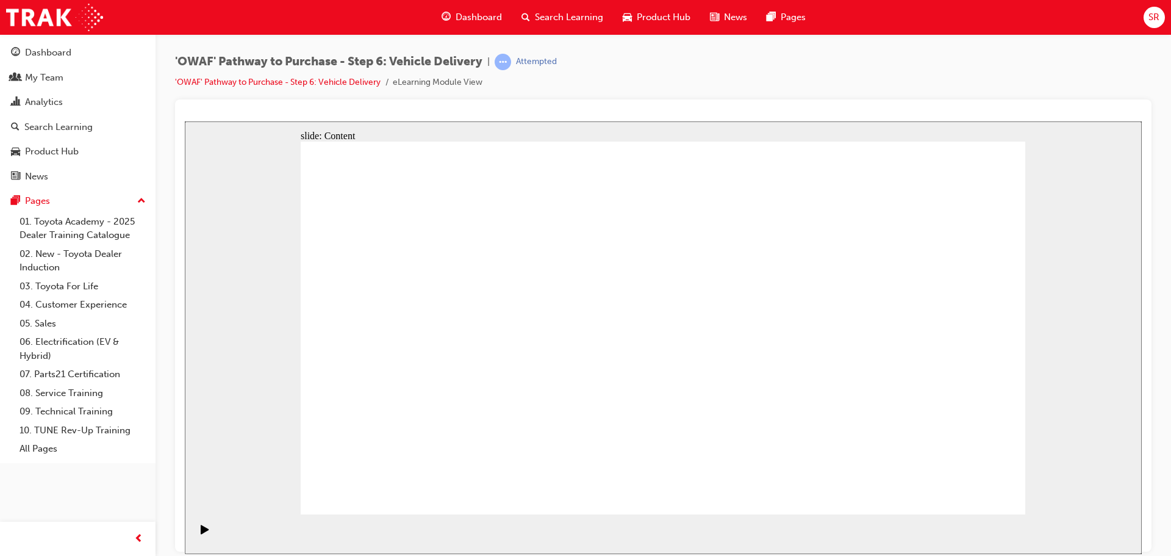
drag, startPoint x: 805, startPoint y: 181, endPoint x: 791, endPoint y: 176, distance: 14.8
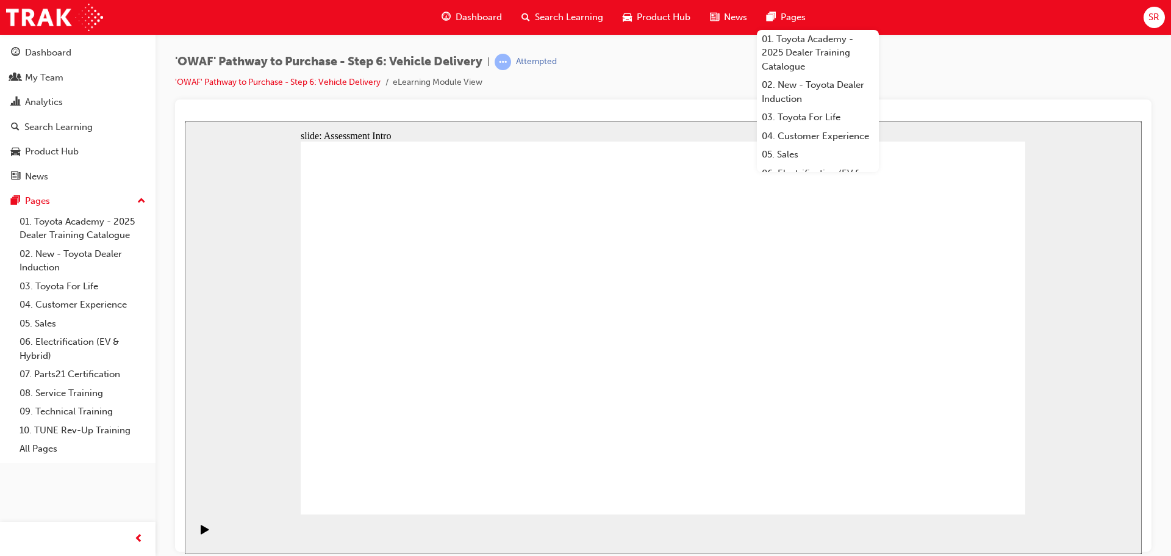
click at [1031, 79] on div "'OWAF' Pathway to Purchase - Step 6: Vehicle Delivery | Attempted 'OWAF' Pathwa…" at bounding box center [663, 77] width 976 height 46
click at [1046, 66] on div "'OWAF' Pathway to Purchase - Step 6: Vehicle Delivery | Attempted 'OWAF' Pathwa…" at bounding box center [663, 77] width 976 height 46
drag, startPoint x: 967, startPoint y: 488, endPoint x: 883, endPoint y: 540, distance: 98.6
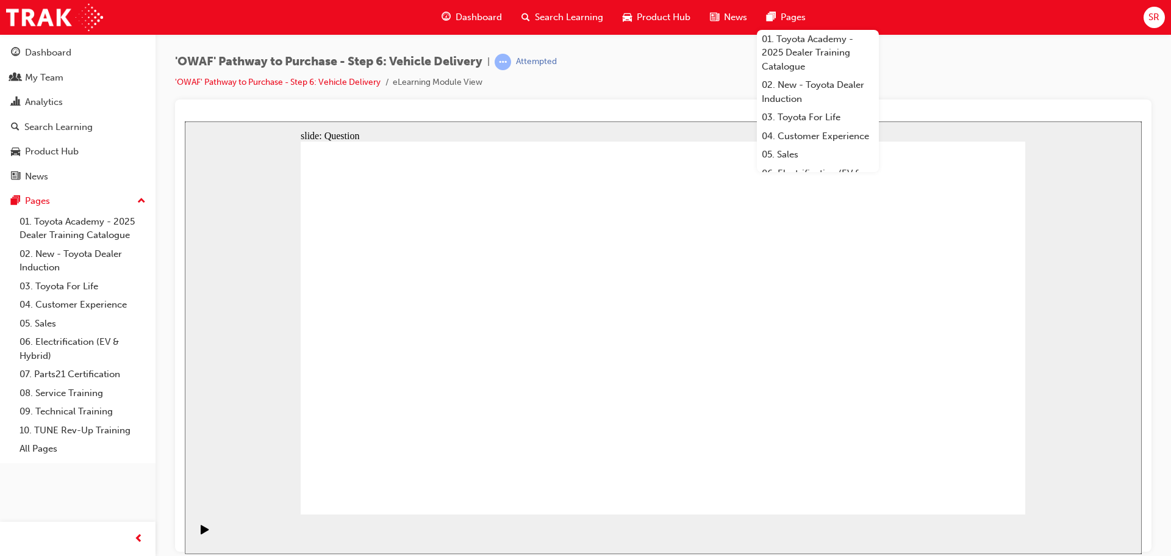
radio input "true"
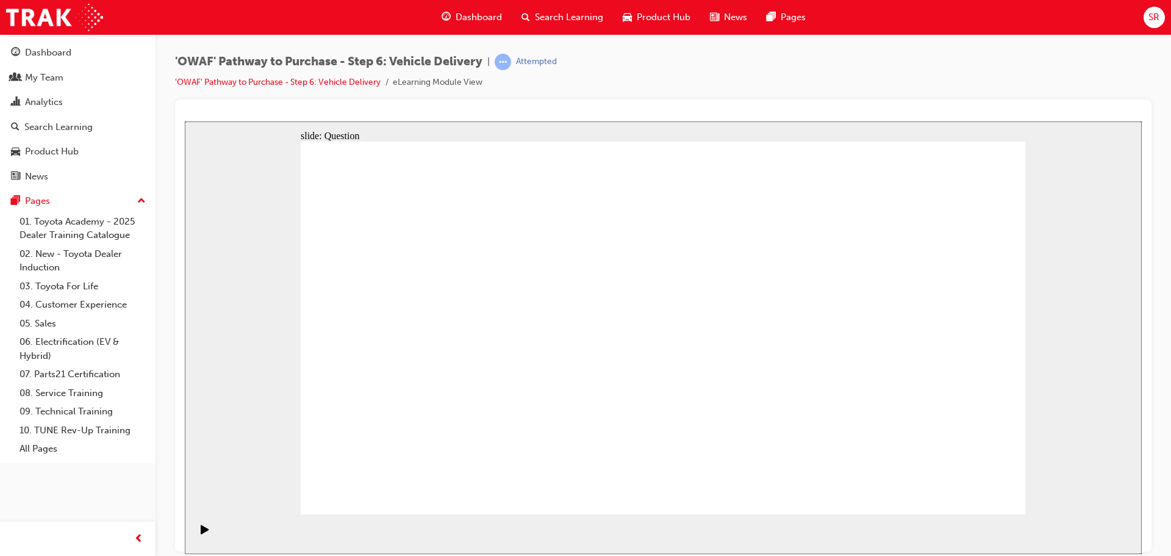
drag, startPoint x: 546, startPoint y: 408, endPoint x: 559, endPoint y: 294, distance: 114.8
drag, startPoint x: 659, startPoint y: 409, endPoint x: 792, endPoint y: 293, distance: 176.3
drag, startPoint x: 799, startPoint y: 403, endPoint x: 477, endPoint y: 337, distance: 329.2
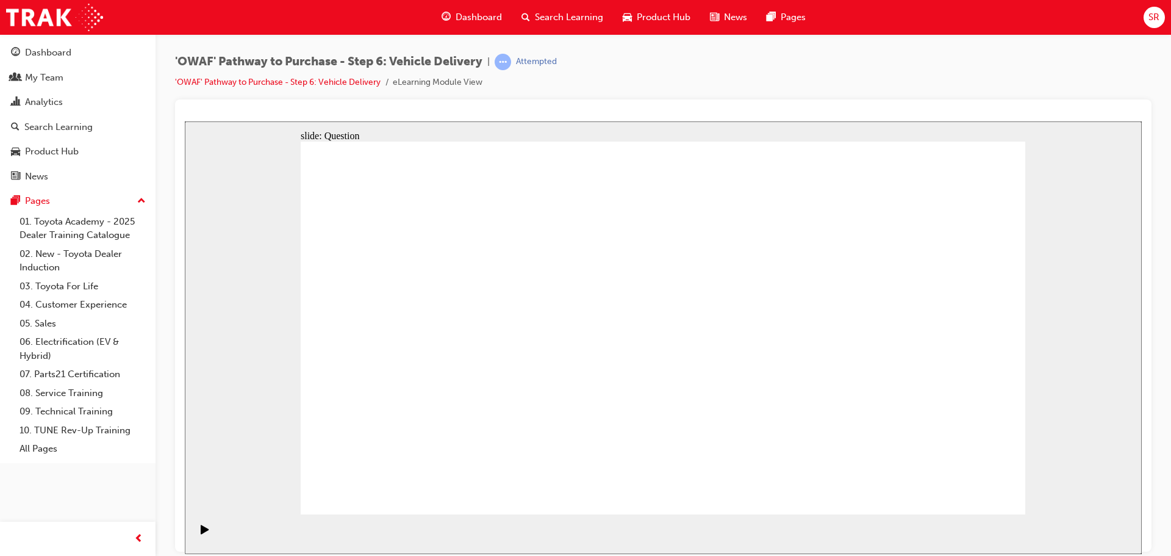
checkbox input "true"
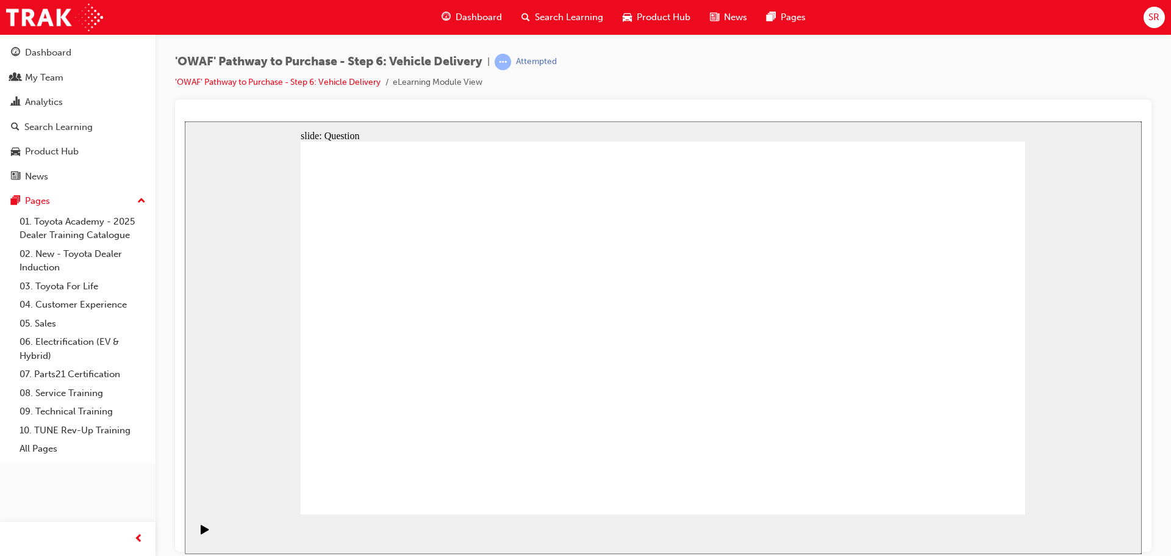
checkbox input "false"
drag, startPoint x: 904, startPoint y: 327, endPoint x: 426, endPoint y: 374, distance: 481.0
drag, startPoint x: 928, startPoint y: 348, endPoint x: 484, endPoint y: 378, distance: 445.6
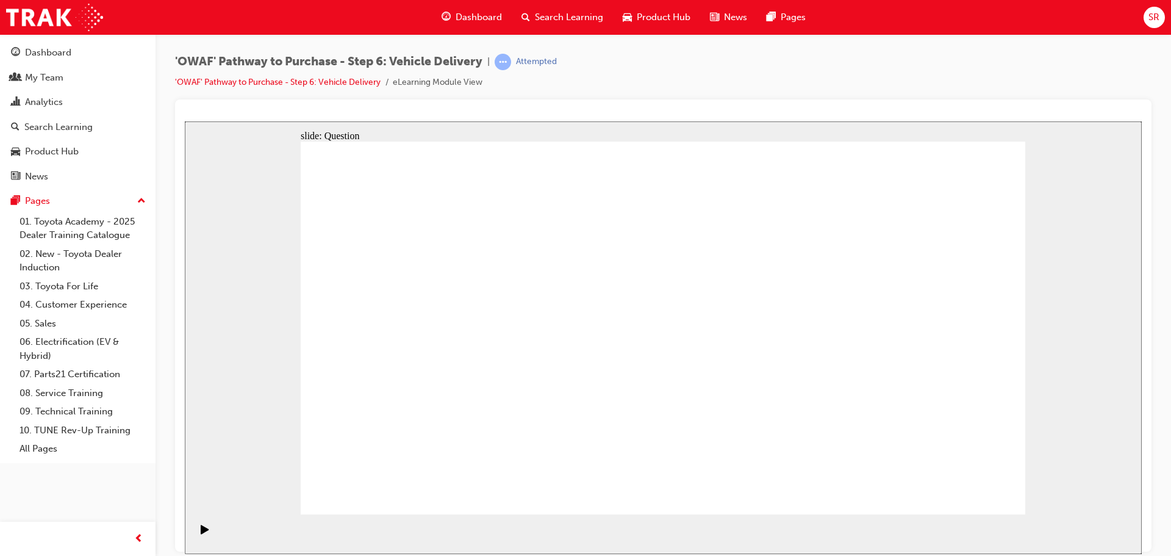
drag, startPoint x: 937, startPoint y: 335, endPoint x: 718, endPoint y: 380, distance: 223.5
drag, startPoint x: 911, startPoint y: 363, endPoint x: 453, endPoint y: 407, distance: 460.1
drag, startPoint x: 897, startPoint y: 343, endPoint x: 445, endPoint y: 391, distance: 455.0
drag, startPoint x: 929, startPoint y: 363, endPoint x: 748, endPoint y: 398, distance: 184.4
drag, startPoint x: 895, startPoint y: 372, endPoint x: 456, endPoint y: 395, distance: 439.1
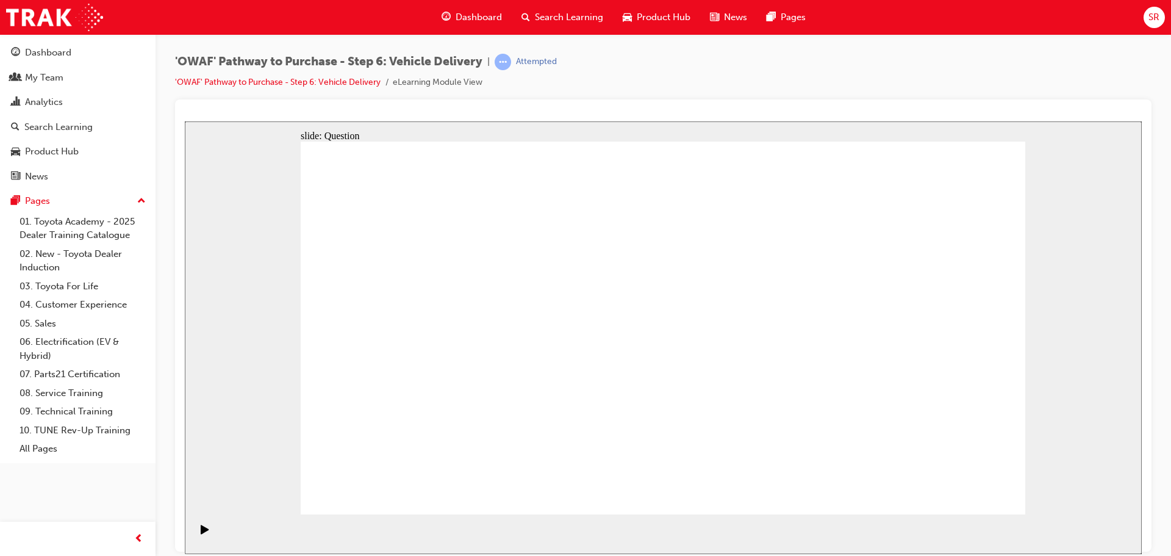
drag, startPoint x: 903, startPoint y: 362, endPoint x: 421, endPoint y: 394, distance: 483.4
radio input "true"
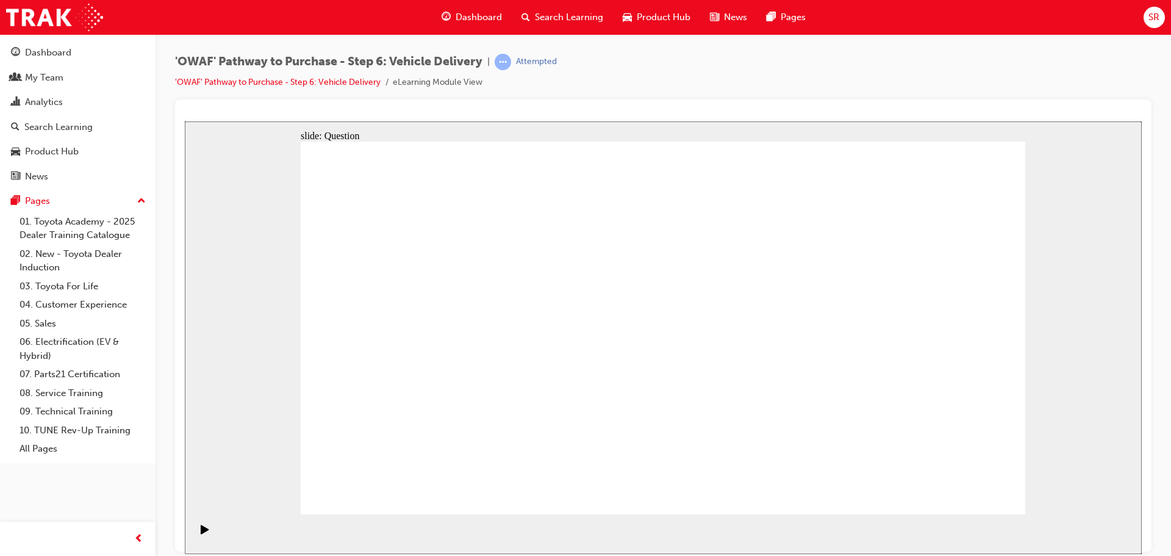
radio input "true"
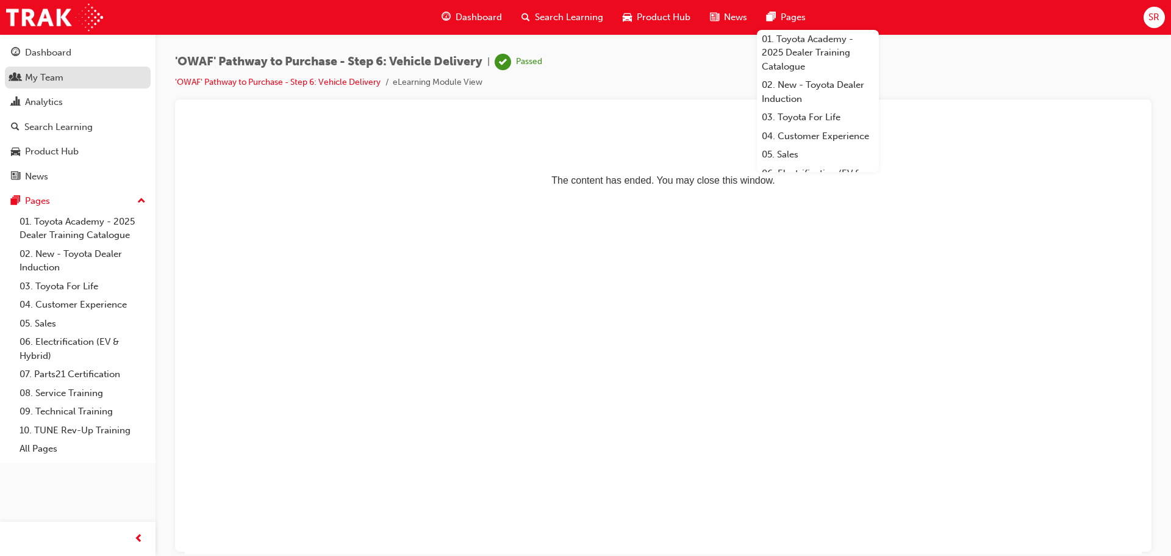
click at [58, 80] on div "My Team" at bounding box center [44, 78] width 38 height 14
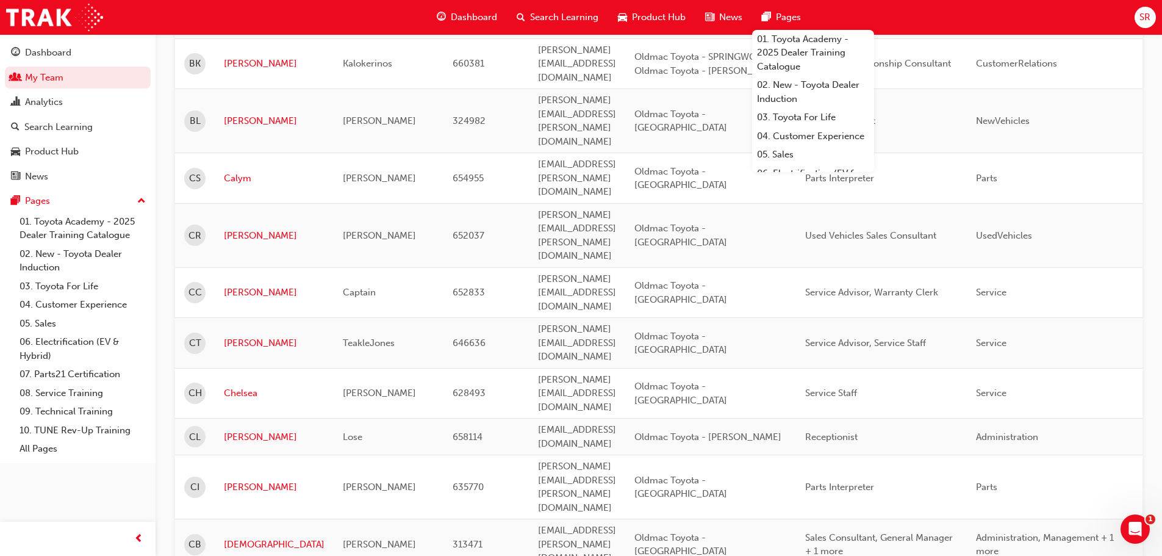
scroll to position [1465, 0]
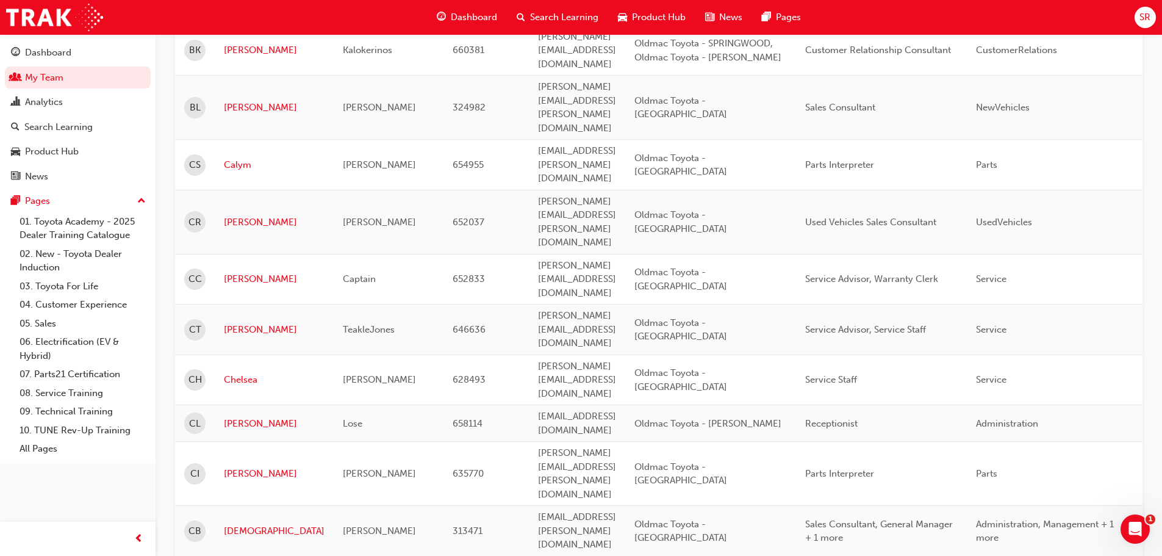
scroll to position [1465, 0]
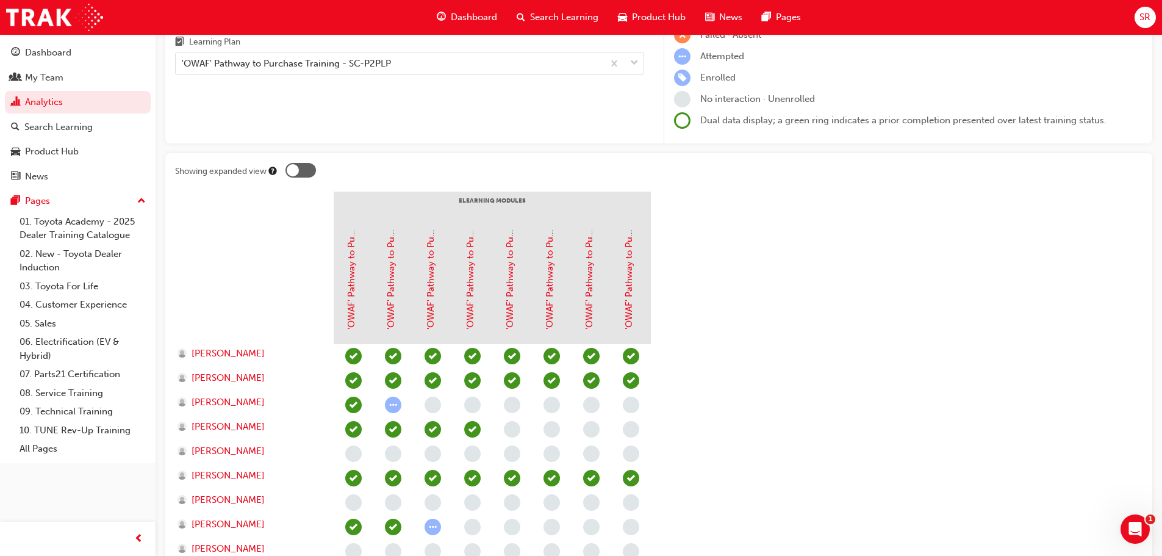
scroll to position [105, 0]
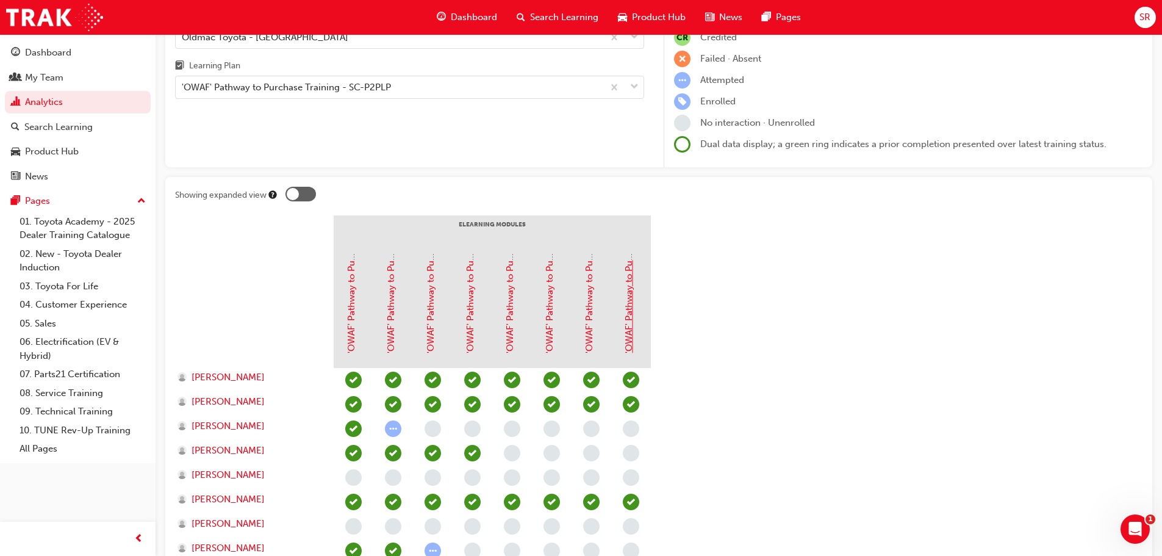
click at [629, 329] on link "'OWAF' Pathway to Purchase - Step 7: Follow-Up" at bounding box center [628, 250] width 11 height 205
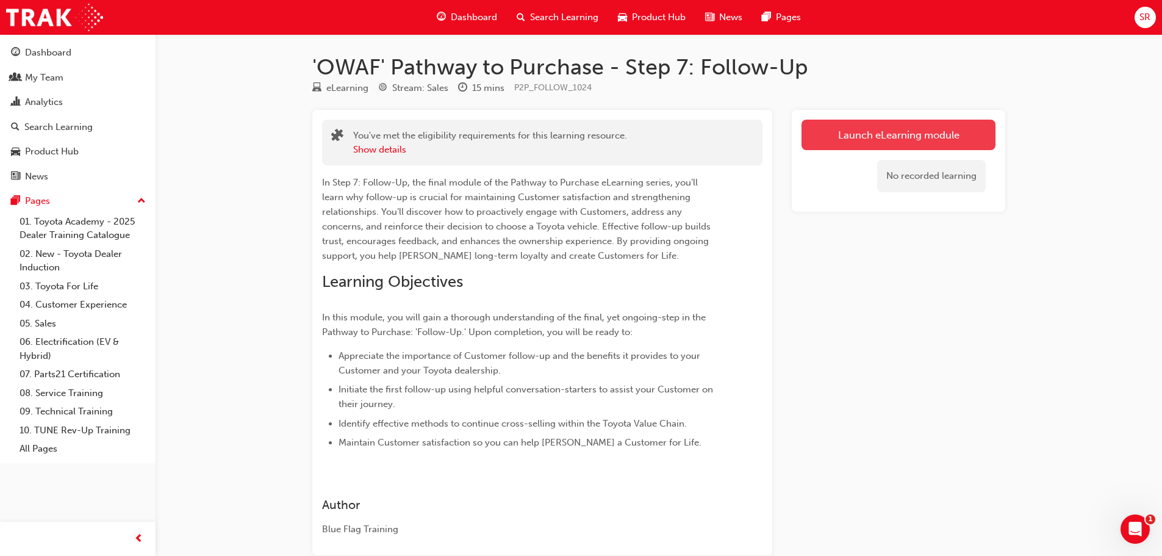
click at [899, 144] on link "Launch eLearning module" at bounding box center [898, 135] width 194 height 30
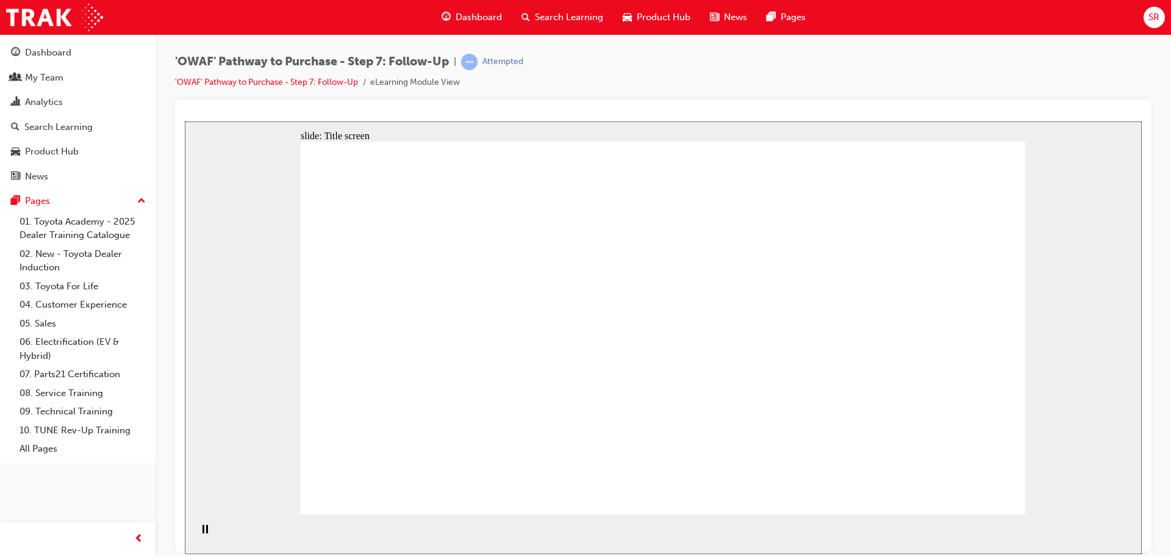
drag, startPoint x: 685, startPoint y: 195, endPoint x: 721, endPoint y: 228, distance: 48.8
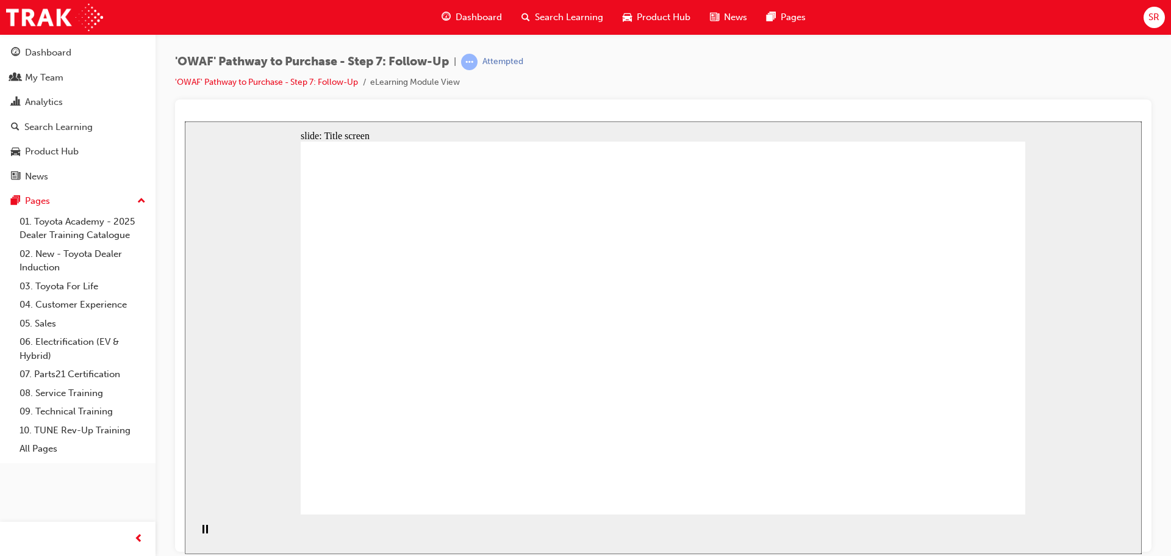
drag, startPoint x: 799, startPoint y: 293, endPoint x: 762, endPoint y: 391, distance: 105.0
drag, startPoint x: 556, startPoint y: 348, endPoint x: 707, endPoint y: 253, distance: 178.3
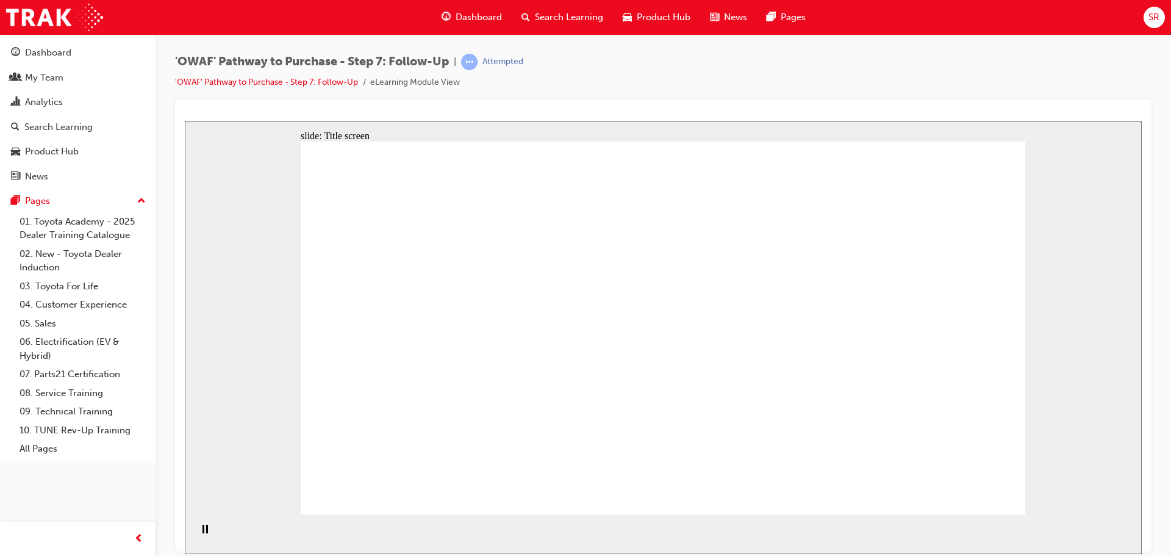
drag, startPoint x: 707, startPoint y: 253, endPoint x: 736, endPoint y: 284, distance: 42.7
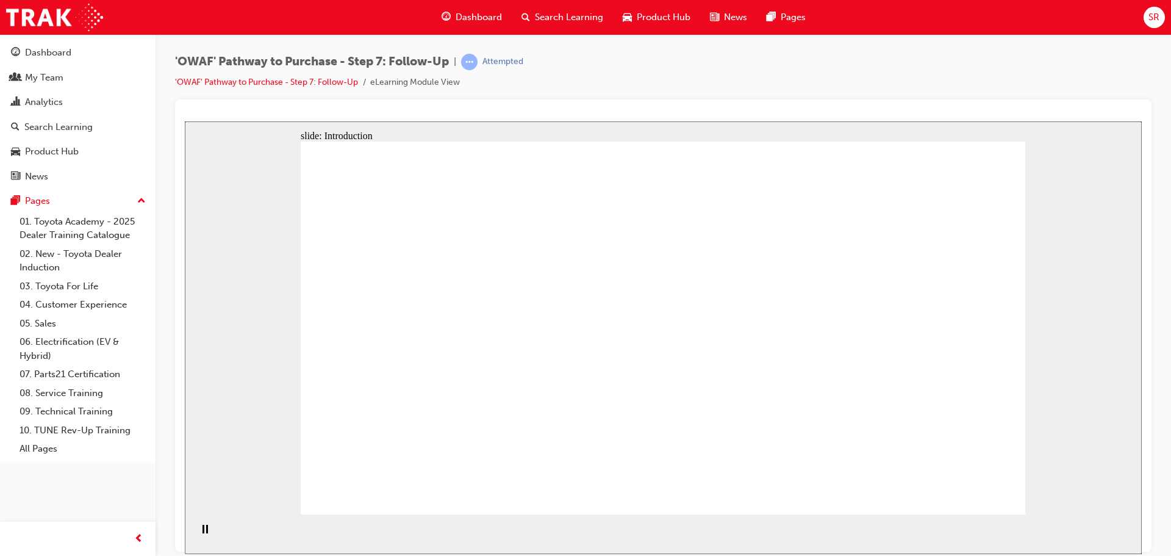
drag, startPoint x: 715, startPoint y: 426, endPoint x: 804, endPoint y: 432, distance: 89.2
drag, startPoint x: 920, startPoint y: 427, endPoint x: 932, endPoint y: 349, distance: 78.9
drag, startPoint x: 879, startPoint y: 210, endPoint x: 870, endPoint y: 202, distance: 12.6
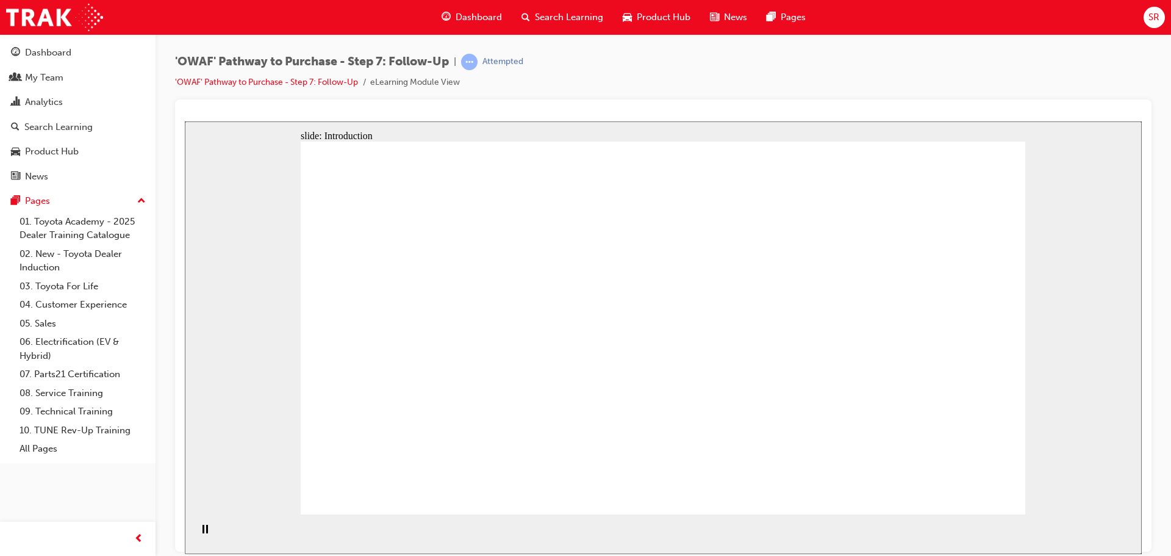
drag, startPoint x: 734, startPoint y: 155, endPoint x: 685, endPoint y: 232, distance: 91.0
drag, startPoint x: 673, startPoint y: 338, endPoint x: 683, endPoint y: 376, distance: 39.6
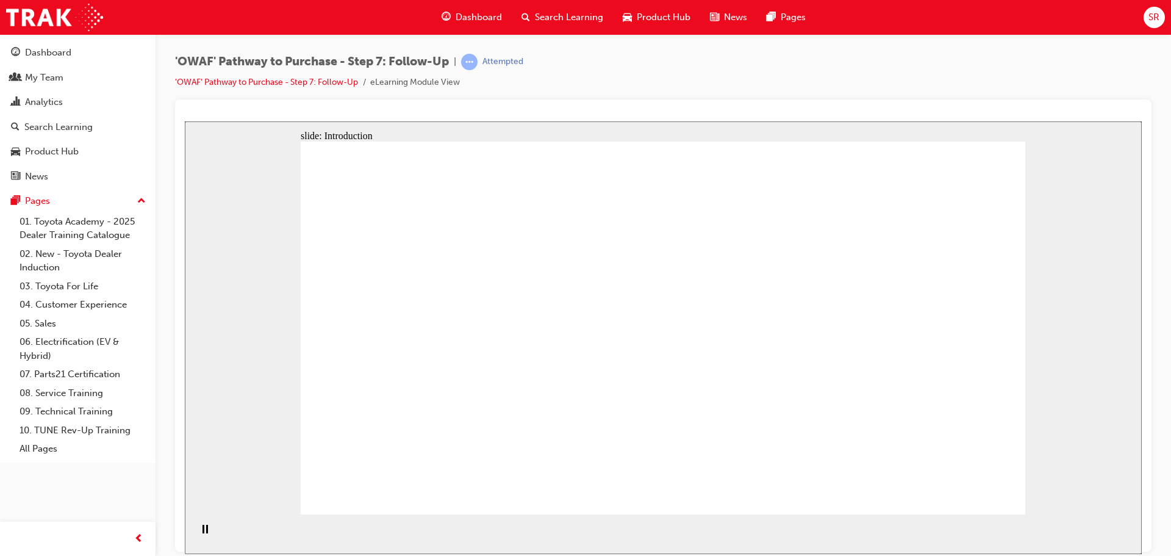
drag, startPoint x: 699, startPoint y: 405, endPoint x: 723, endPoint y: 438, distance: 41.1
drag, startPoint x: 731, startPoint y: 447, endPoint x: 785, endPoint y: 415, distance: 62.9
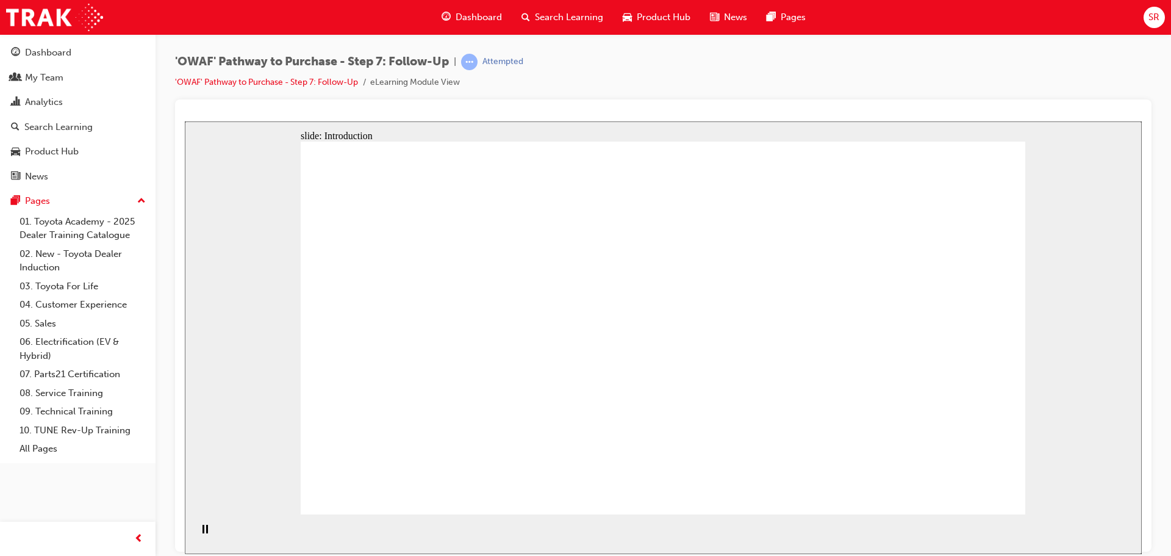
drag, startPoint x: 639, startPoint y: 375, endPoint x: 640, endPoint y: 348, distance: 27.5
drag, startPoint x: 640, startPoint y: 348, endPoint x: 662, endPoint y: 276, distance: 75.2
drag, startPoint x: 667, startPoint y: 257, endPoint x: 763, endPoint y: 206, distance: 108.8
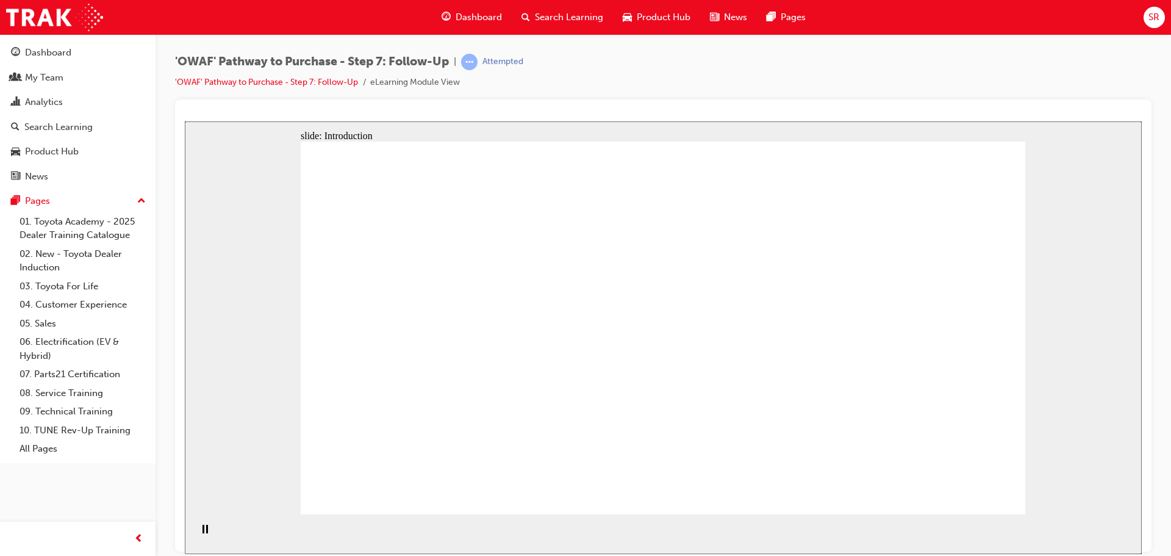
drag, startPoint x: 843, startPoint y: 242, endPoint x: 860, endPoint y: 290, distance: 50.5
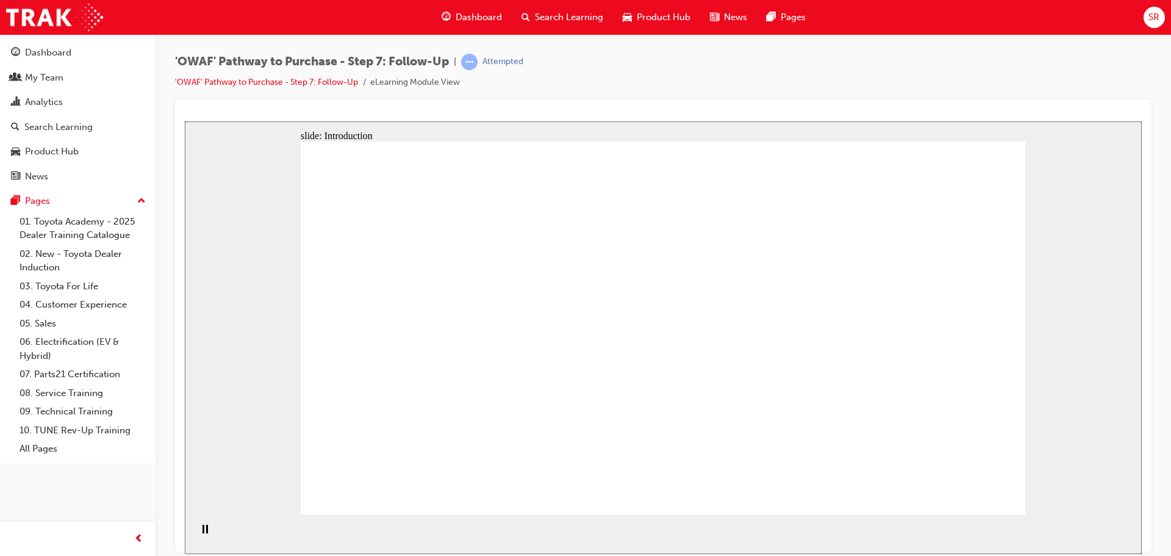
drag, startPoint x: 801, startPoint y: 401, endPoint x: 738, endPoint y: 354, distance: 78.4
drag, startPoint x: 737, startPoint y: 353, endPoint x: 727, endPoint y: 335, distance: 21.0
drag, startPoint x: 720, startPoint y: 264, endPoint x: 826, endPoint y: 248, distance: 107.4
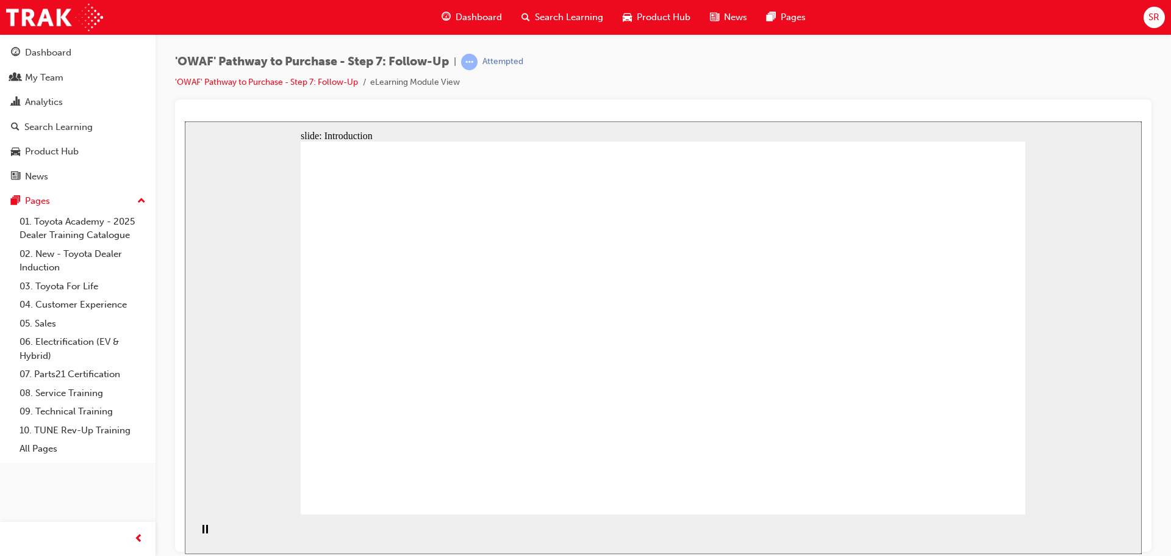
drag, startPoint x: 826, startPoint y: 248, endPoint x: 848, endPoint y: 278, distance: 37.6
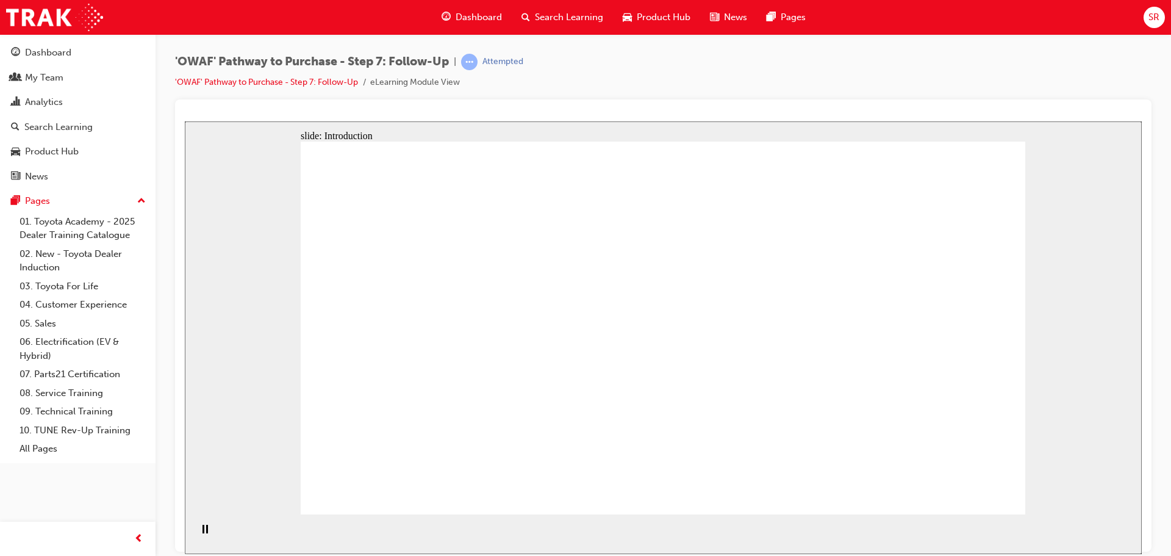
drag, startPoint x: 594, startPoint y: 379, endPoint x: 613, endPoint y: 415, distance: 41.2
drag, startPoint x: 618, startPoint y: 412, endPoint x: 652, endPoint y: 449, distance: 50.5
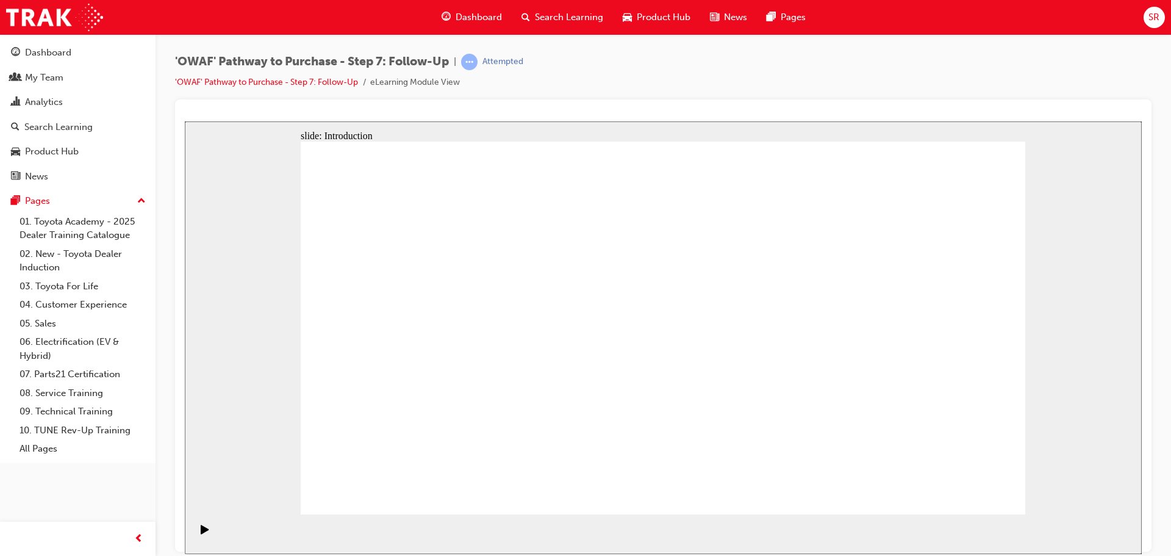
drag, startPoint x: 707, startPoint y: 340, endPoint x: 729, endPoint y: 360, distance: 30.2
drag, startPoint x: 790, startPoint y: 435, endPoint x: 812, endPoint y: 437, distance: 22.0
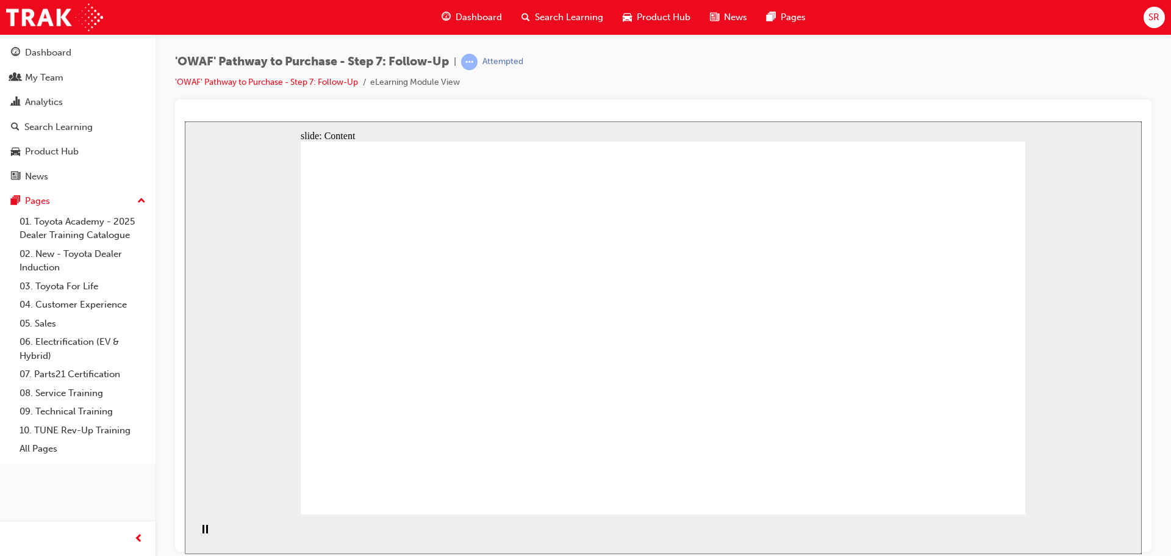
drag, startPoint x: 724, startPoint y: 408, endPoint x: 778, endPoint y: 399, distance: 54.9
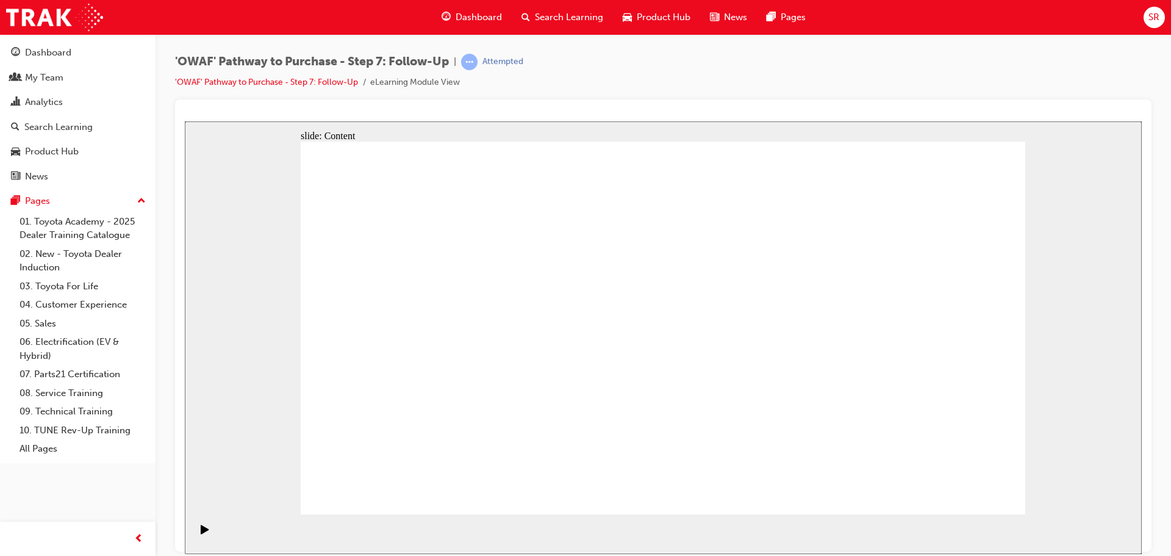
drag, startPoint x: 1025, startPoint y: 335, endPoint x: 1021, endPoint y: 349, distance: 15.2
click at [1025, 335] on div "slide: Content Rectangle 1 Learning objectives Appreciate the importance of fol…" at bounding box center [663, 337] width 957 height 432
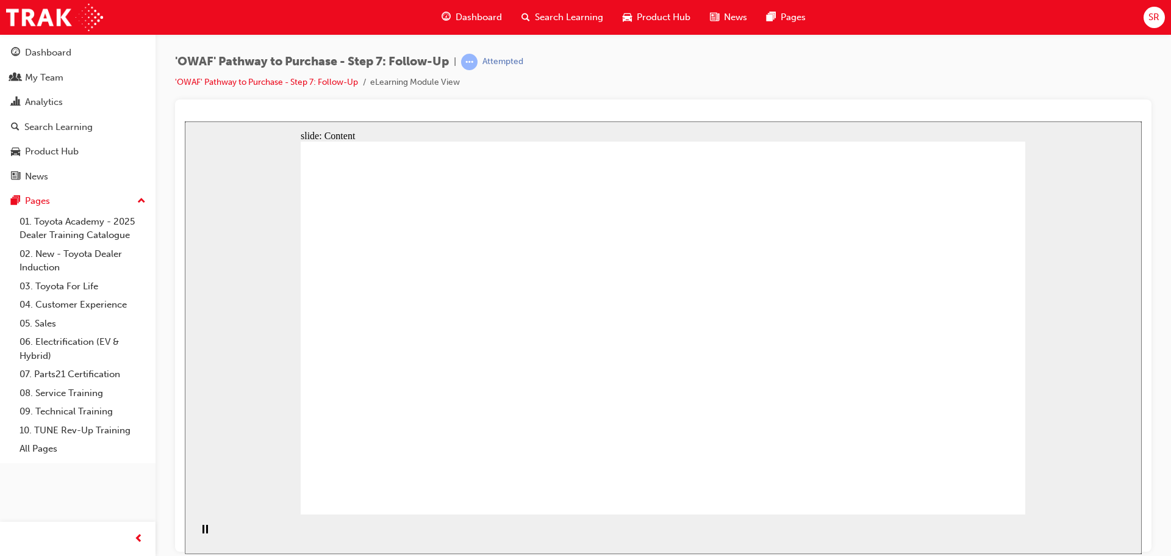
drag, startPoint x: 604, startPoint y: 488, endPoint x: 646, endPoint y: 490, distance: 41.5
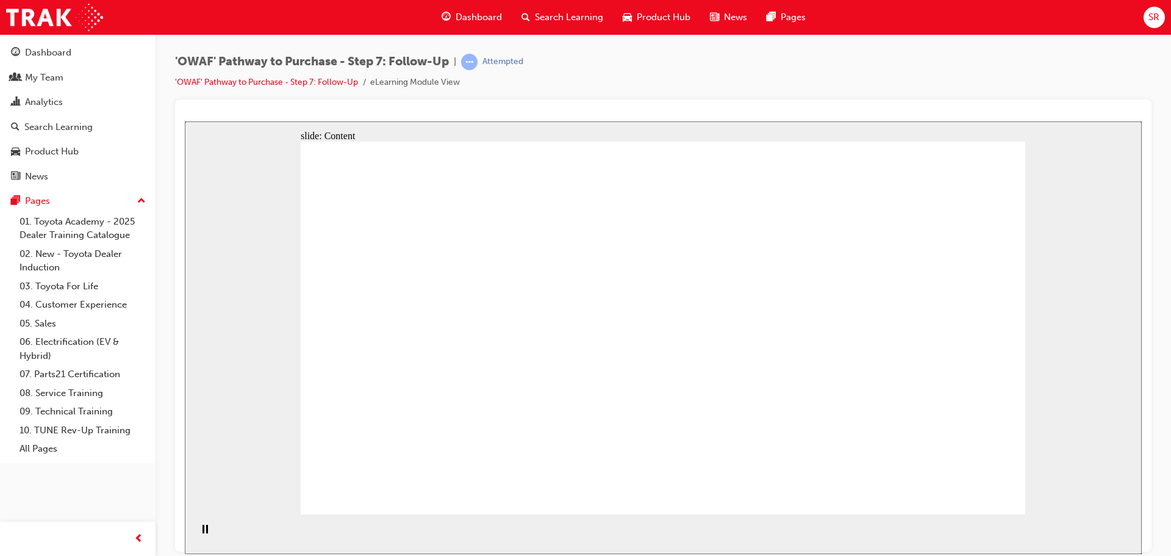
drag, startPoint x: 786, startPoint y: 274, endPoint x: 789, endPoint y: 319, distance: 44.6
drag, startPoint x: 790, startPoint y: 334, endPoint x: 795, endPoint y: 345, distance: 12.6
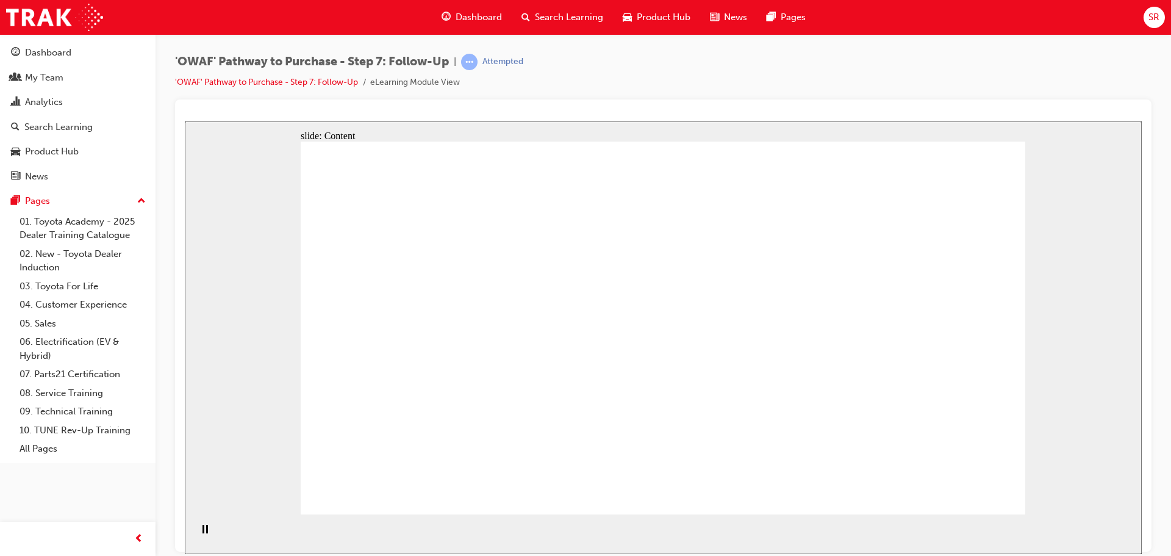
drag, startPoint x: 807, startPoint y: 384, endPoint x: 938, endPoint y: 379, distance: 131.8
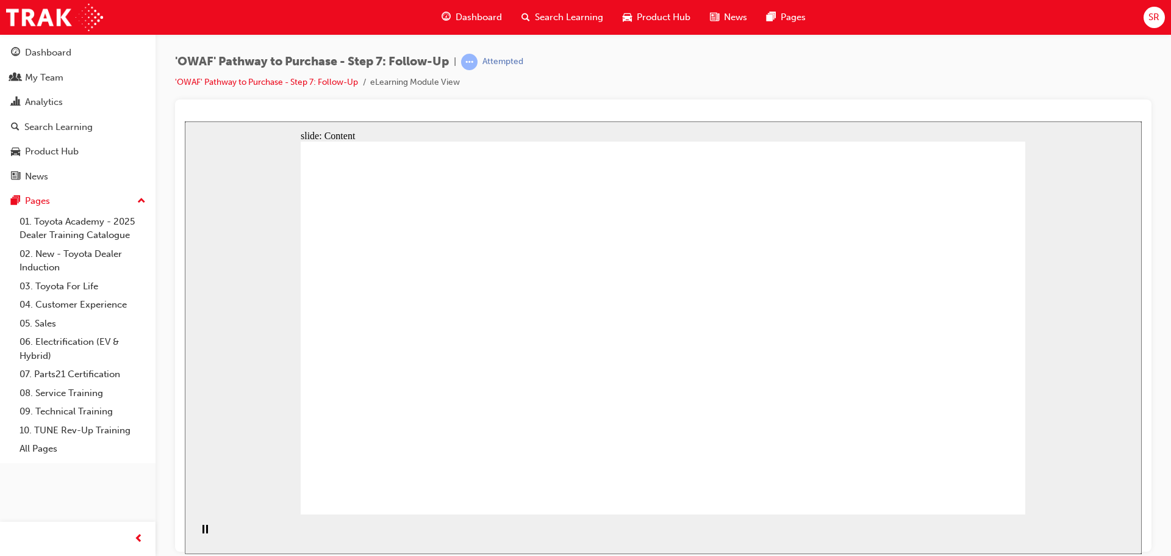
drag, startPoint x: 623, startPoint y: 315, endPoint x: 629, endPoint y: 317, distance: 7.1
drag, startPoint x: 764, startPoint y: 324, endPoint x: 777, endPoint y: 325, distance: 13.5
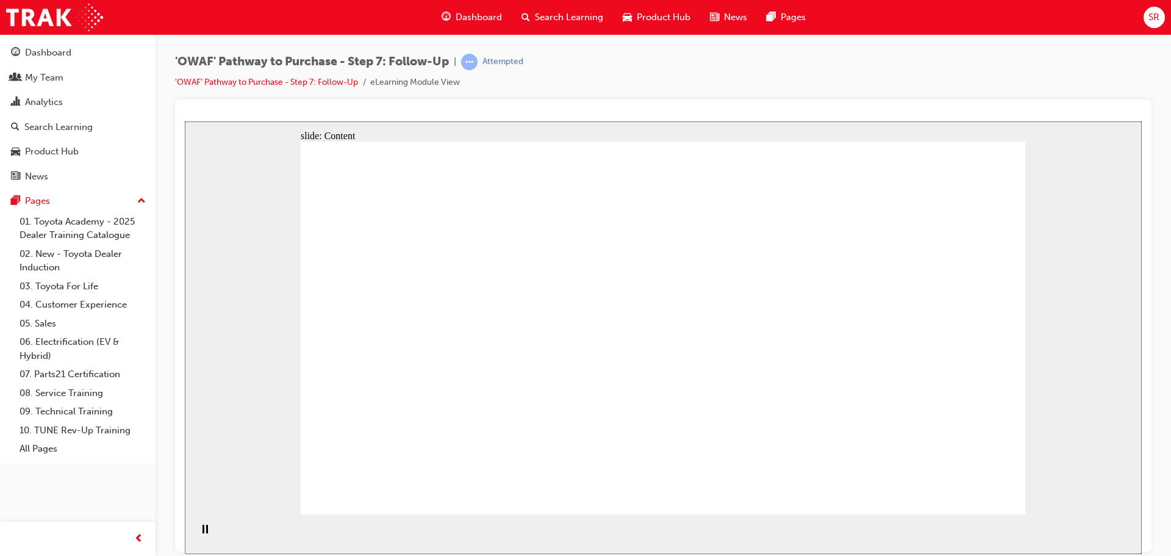
drag, startPoint x: 788, startPoint y: 302, endPoint x: 855, endPoint y: 301, distance: 67.1
drag, startPoint x: 924, startPoint y: 309, endPoint x: 918, endPoint y: 345, distance: 36.0
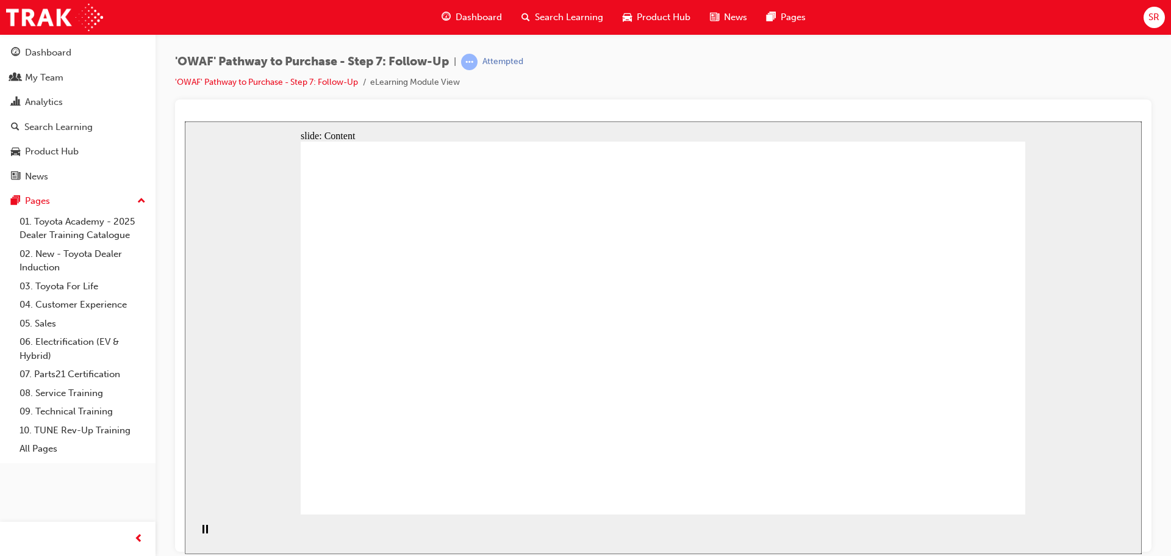
drag, startPoint x: 791, startPoint y: 419, endPoint x: 757, endPoint y: 404, distance: 37.4
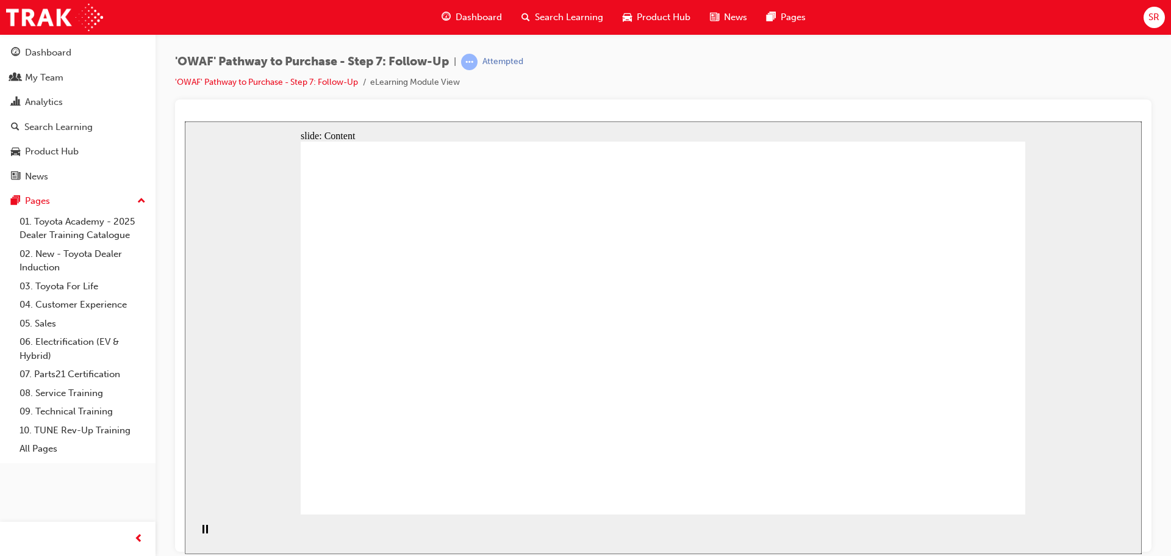
click at [1030, 417] on div "slide: Content Rectangle 1 Rectangle Rectangle 1 The importance of Follow-Up Tr…" at bounding box center [663, 337] width 957 height 432
drag, startPoint x: 891, startPoint y: 396, endPoint x: 875, endPoint y: 394, distance: 16.0
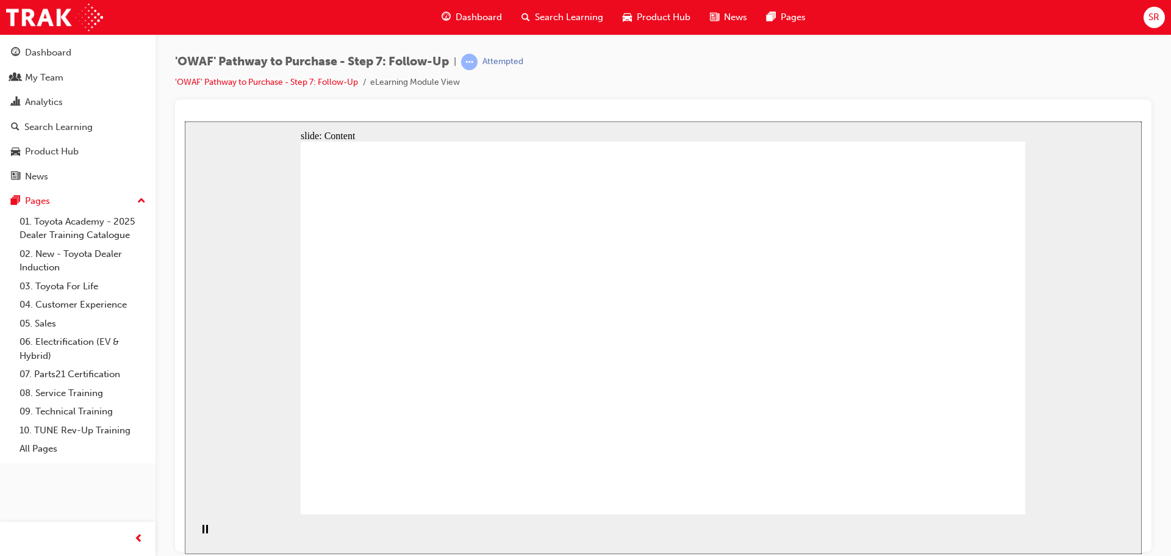
drag, startPoint x: 945, startPoint y: 398, endPoint x: 887, endPoint y: 397, distance: 57.3
drag, startPoint x: 949, startPoint y: 397, endPoint x: 837, endPoint y: 381, distance: 113.4
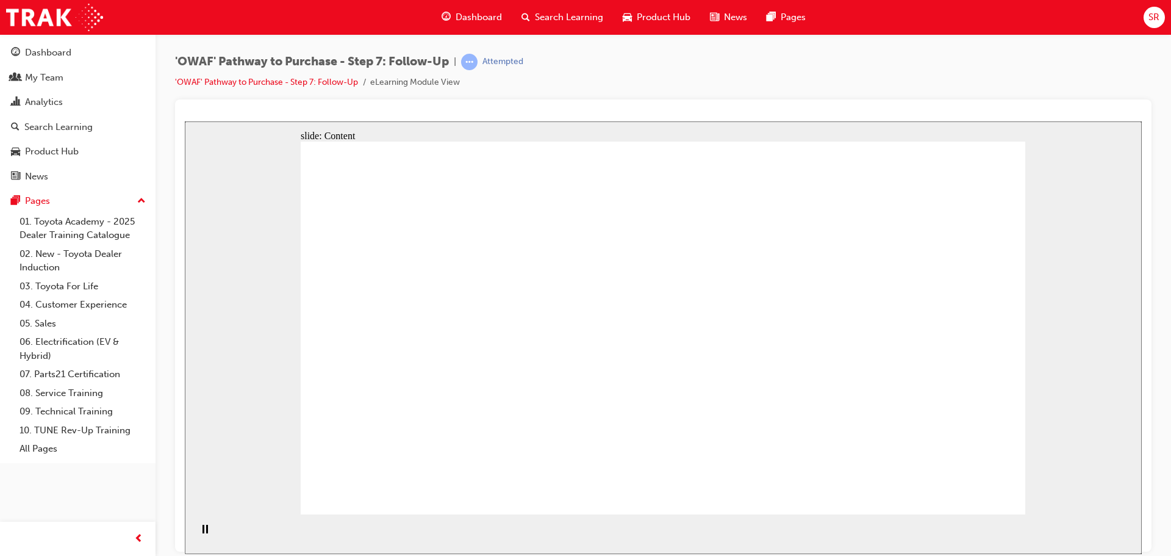
drag, startPoint x: 837, startPoint y: 381, endPoint x: 825, endPoint y: 379, distance: 12.3
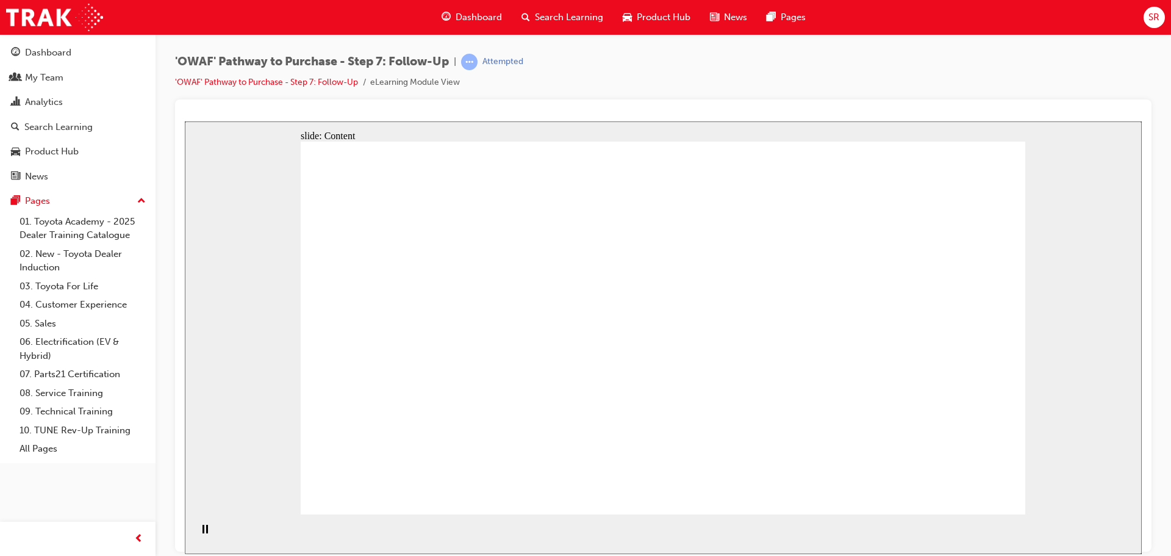
drag, startPoint x: 740, startPoint y: 210, endPoint x: 753, endPoint y: 230, distance: 23.3
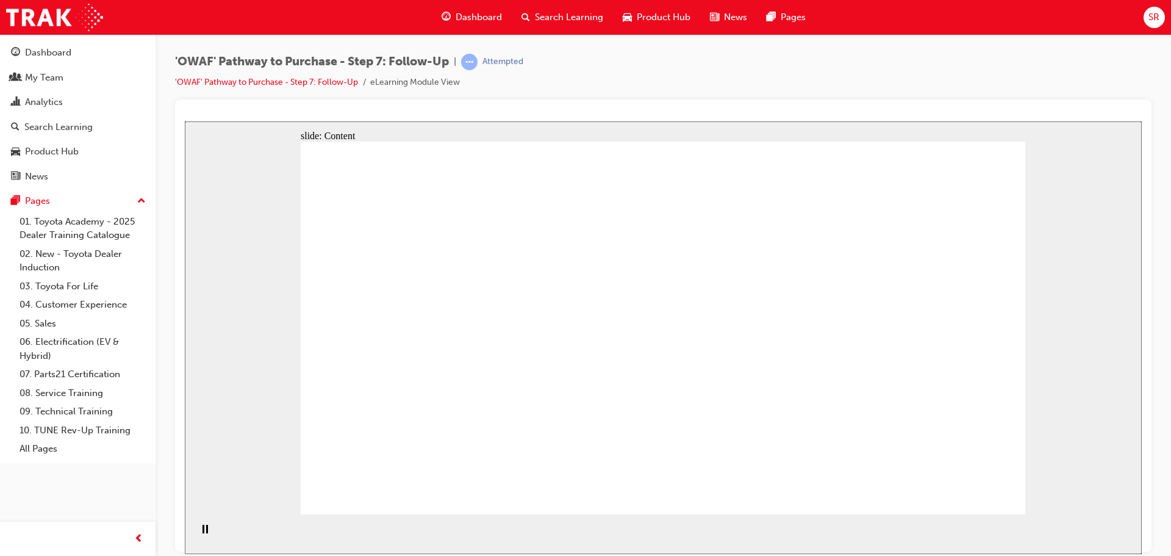
drag, startPoint x: 863, startPoint y: 201, endPoint x: 874, endPoint y: 186, distance: 18.8
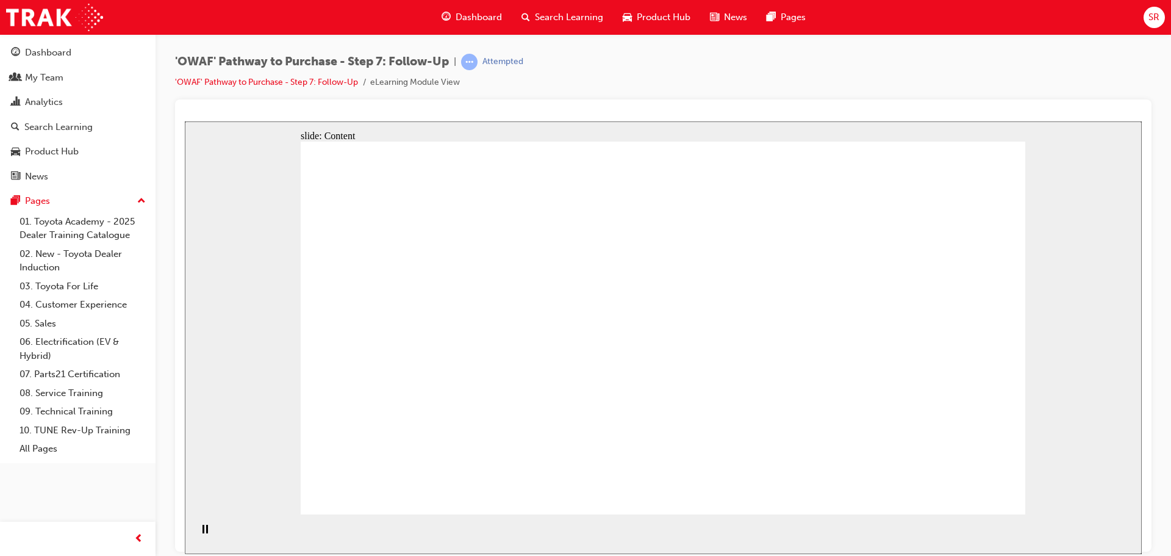
drag, startPoint x: 906, startPoint y: 221, endPoint x: 1482, endPoint y: 246, distance: 576.8
click at [1142, 246] on html "slide: Content Rectangle 1 Rectangle 1 Rectangle 1 Rectangle 1 Rectangle 1 Rect…" at bounding box center [663, 337] width 957 height 432
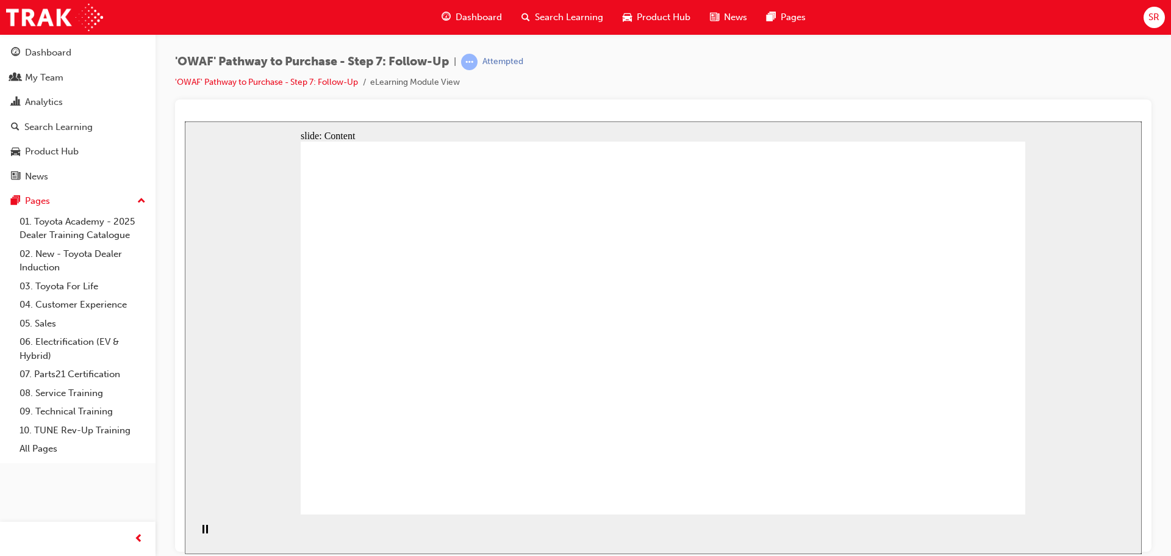
drag, startPoint x: 526, startPoint y: 310, endPoint x: 580, endPoint y: 315, distance: 54.5
drag, startPoint x: 671, startPoint y: 325, endPoint x: 695, endPoint y: 323, distance: 24.5
drag, startPoint x: 803, startPoint y: 299, endPoint x: 816, endPoint y: 299, distance: 12.8
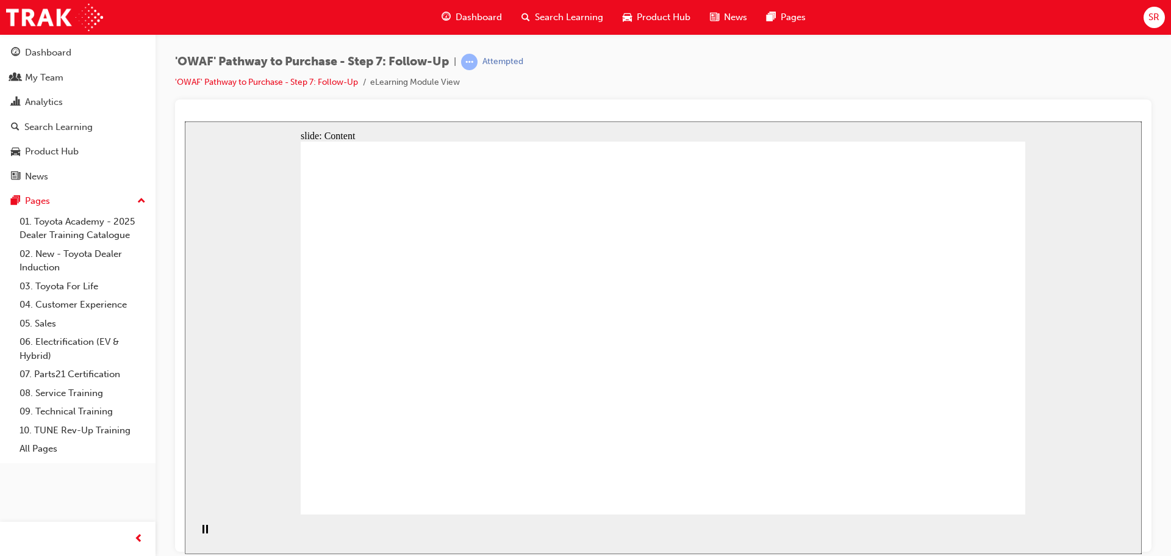
drag, startPoint x: 655, startPoint y: 295, endPoint x: 689, endPoint y: 295, distance: 34.2
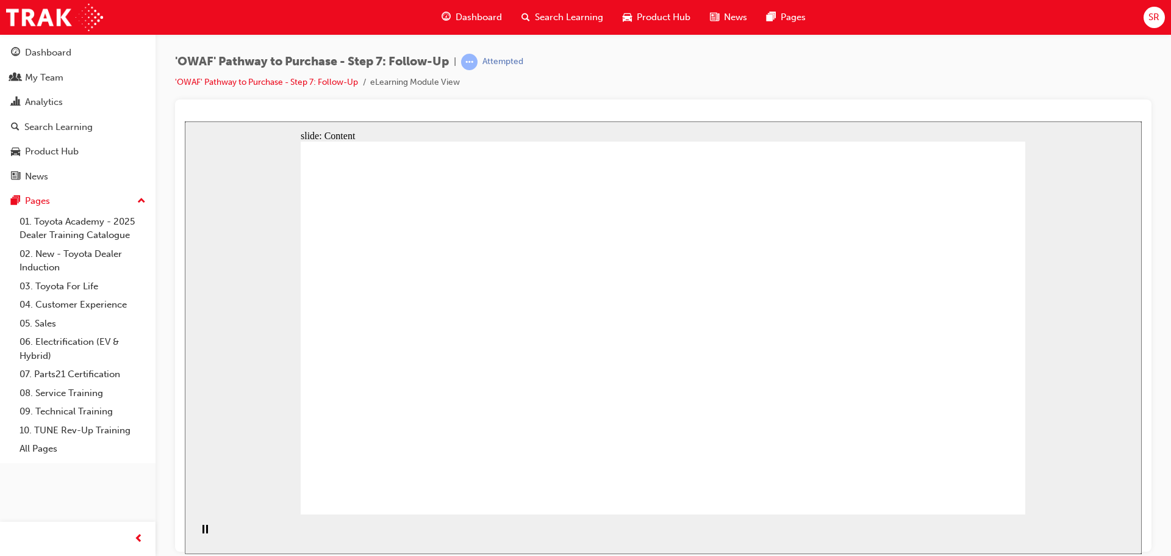
drag, startPoint x: 382, startPoint y: 299, endPoint x: 391, endPoint y: 305, distance: 10.7
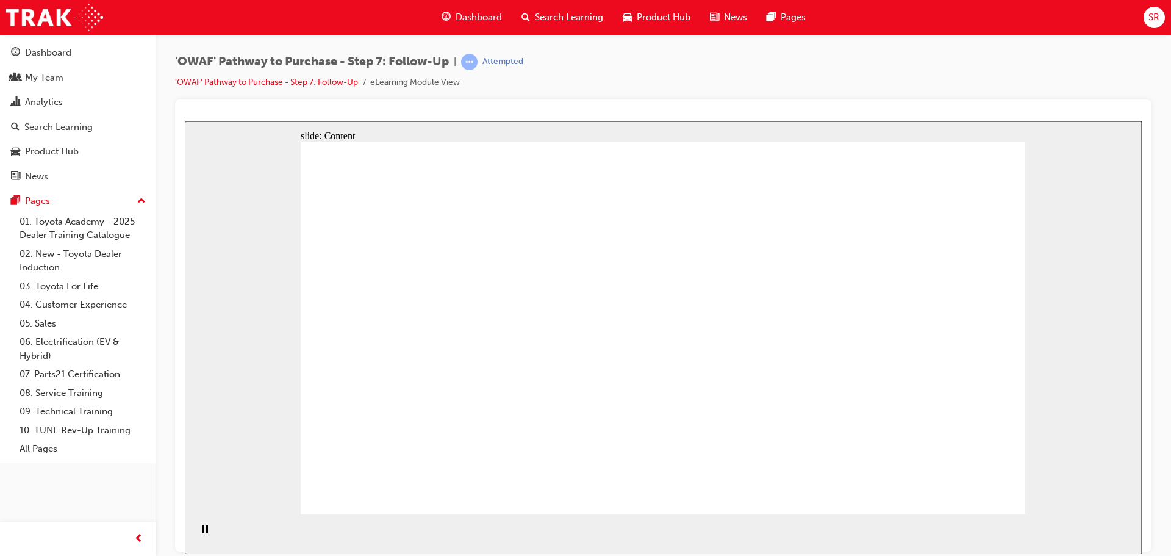
drag, startPoint x: 908, startPoint y: 297, endPoint x: 909, endPoint y: 257, distance: 40.3
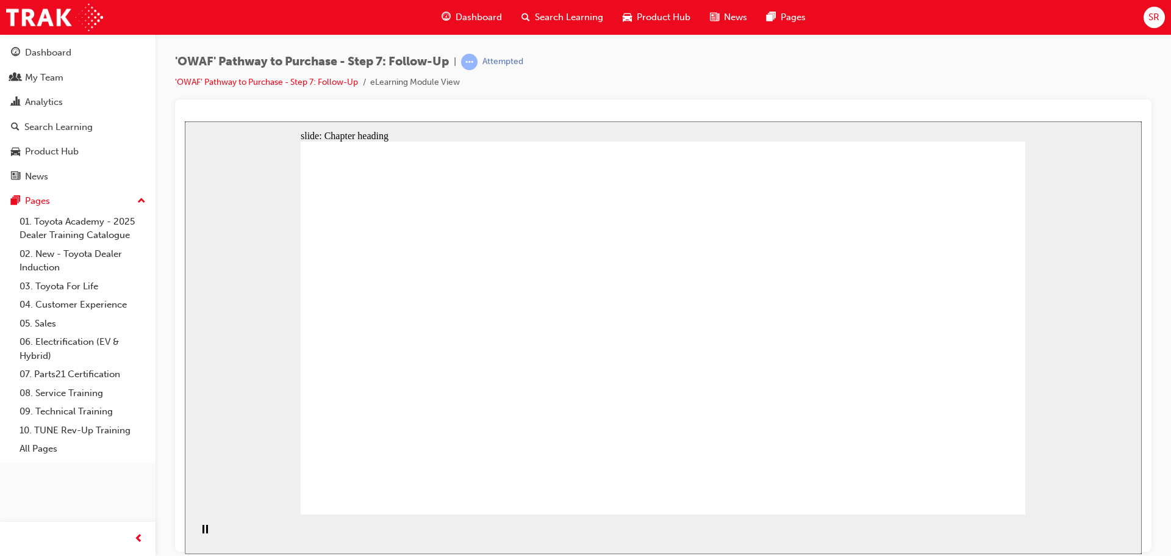
drag, startPoint x: 496, startPoint y: 245, endPoint x: 508, endPoint y: 245, distance: 11.6
drag, startPoint x: 508, startPoint y: 245, endPoint x: 584, endPoint y: 238, distance: 76.5
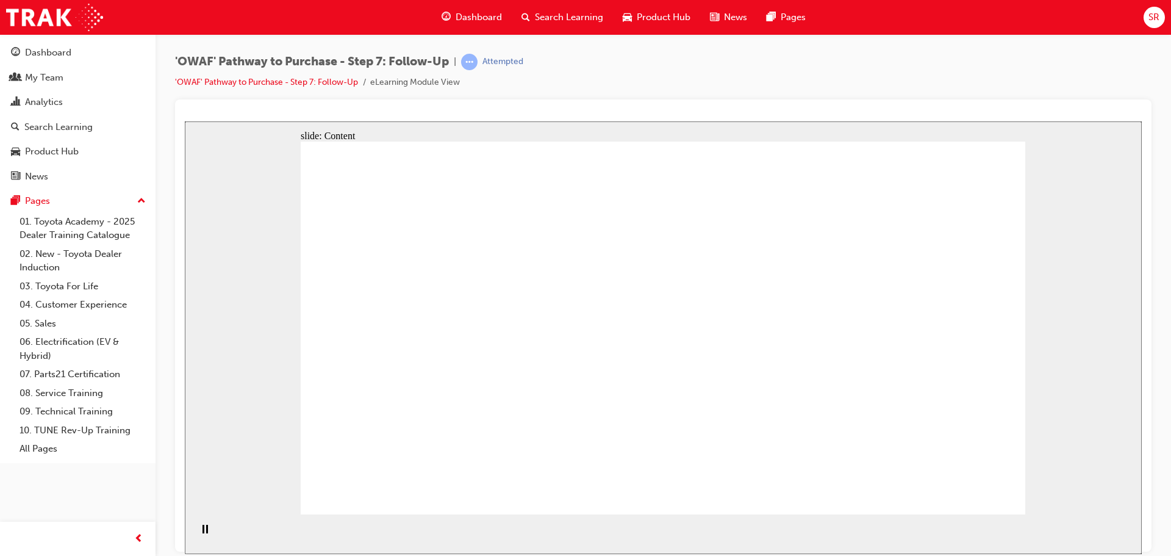
drag, startPoint x: 626, startPoint y: 277, endPoint x: 718, endPoint y: 318, distance: 100.7
drag, startPoint x: 718, startPoint y: 318, endPoint x: 787, endPoint y: 339, distance: 72.0
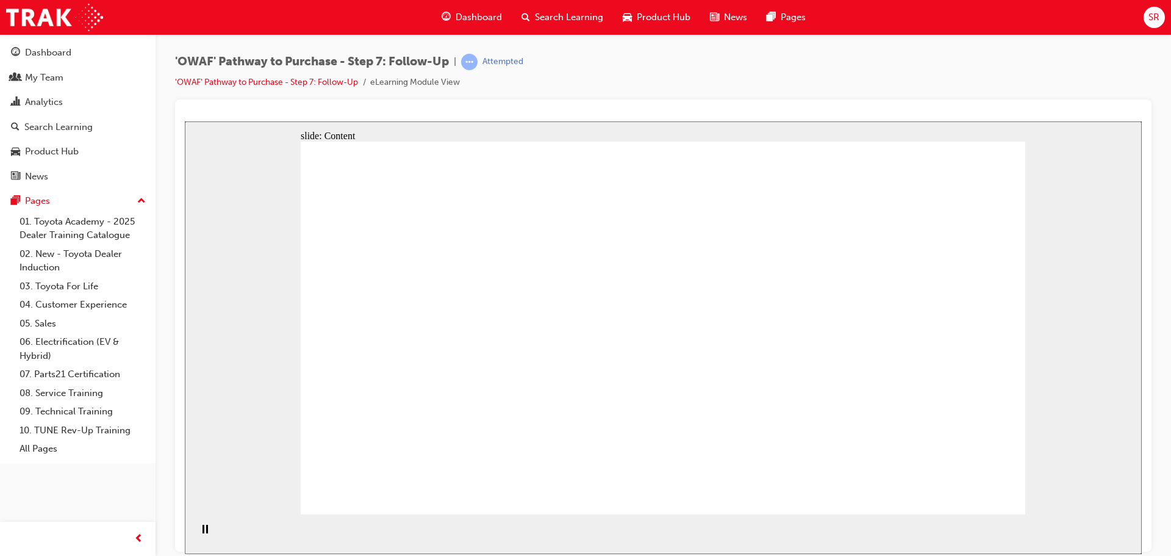
drag, startPoint x: 813, startPoint y: 338, endPoint x: 765, endPoint y: 449, distance: 121.0
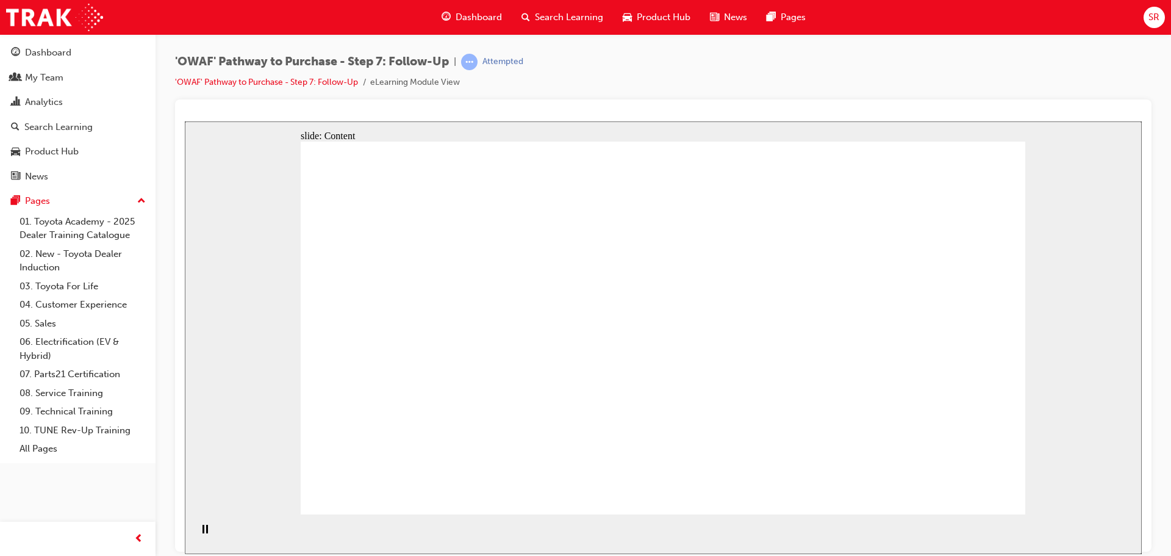
drag, startPoint x: 714, startPoint y: 223, endPoint x: 722, endPoint y: 227, distance: 9.0
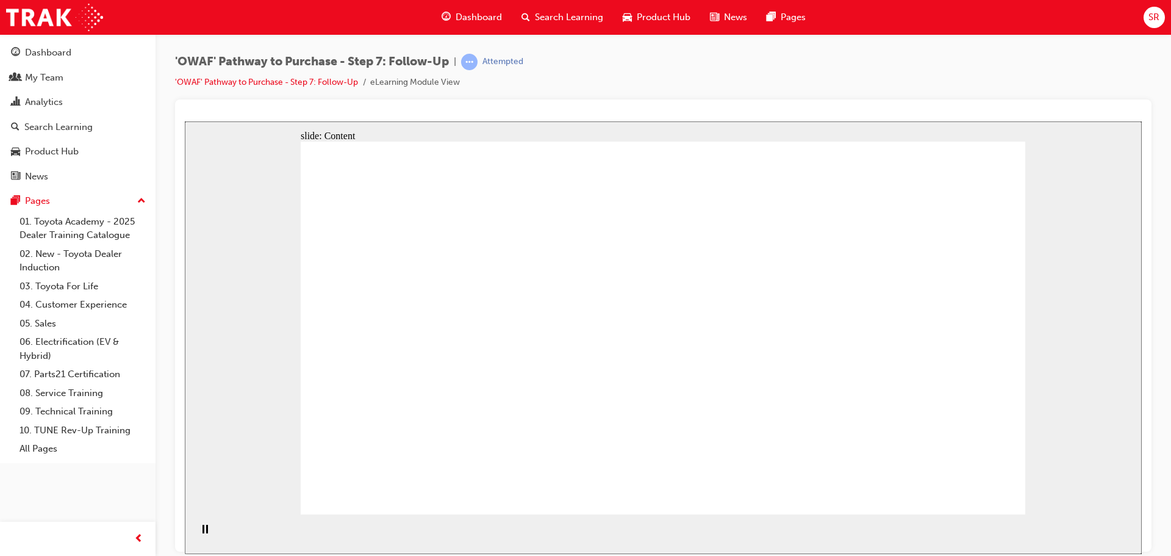
drag, startPoint x: 661, startPoint y: 240, endPoint x: 716, endPoint y: 256, distance: 57.0
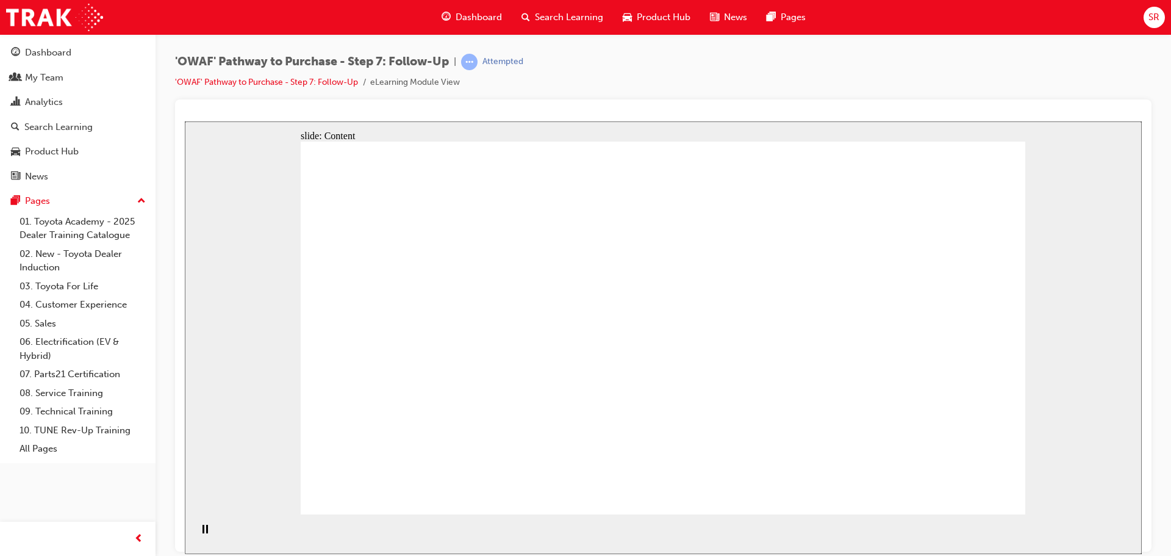
drag, startPoint x: 460, startPoint y: 333, endPoint x: 831, endPoint y: 324, distance: 371.5
drag, startPoint x: 551, startPoint y: 237, endPoint x: 629, endPoint y: 238, distance: 78.7
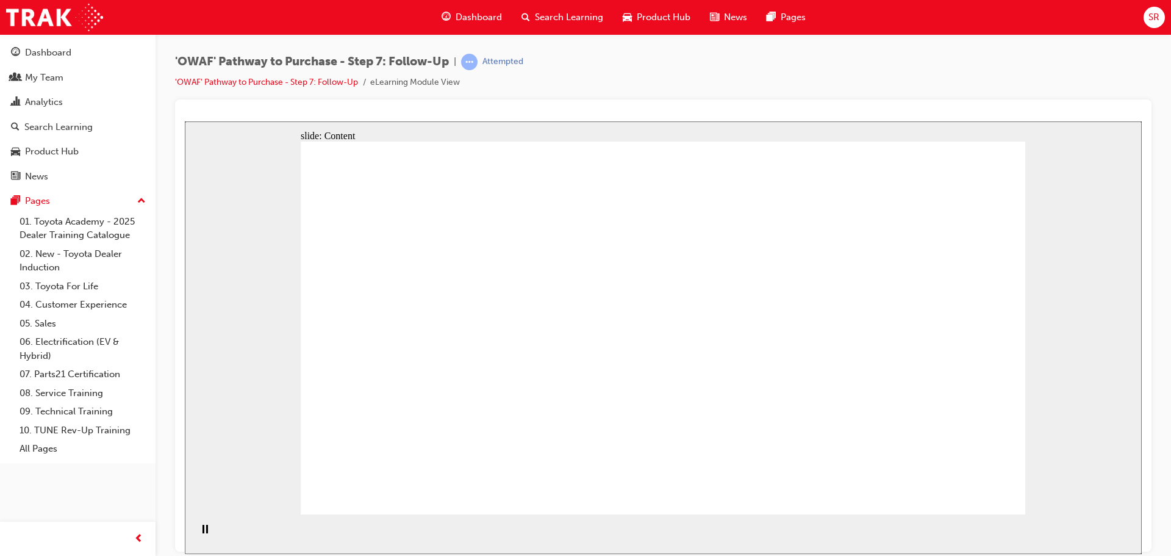
drag, startPoint x: 826, startPoint y: 241, endPoint x: 762, endPoint y: 246, distance: 63.6
drag, startPoint x: 738, startPoint y: 158, endPoint x: 759, endPoint y: 220, distance: 65.4
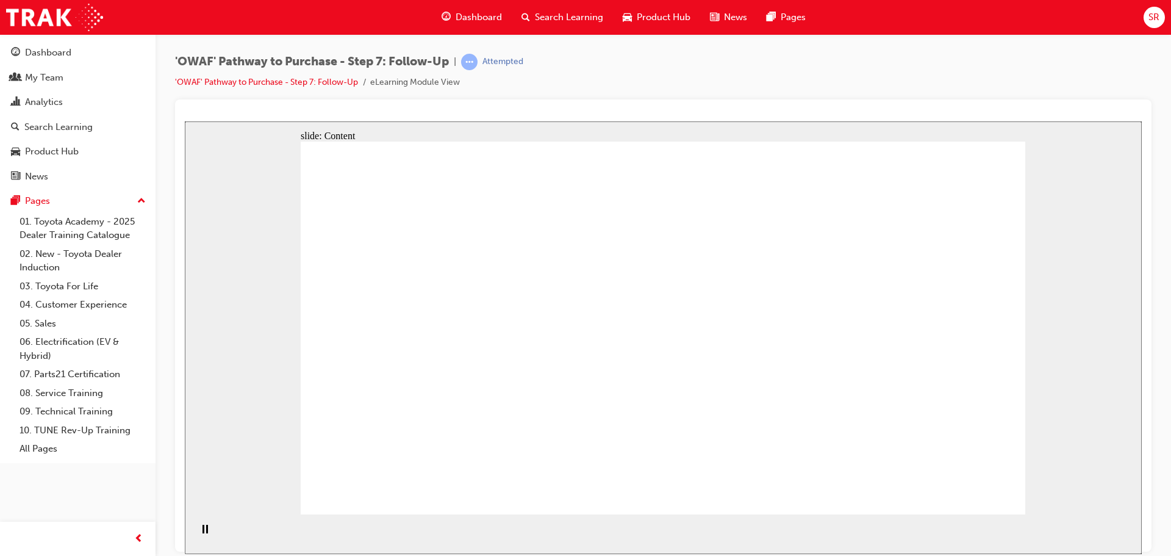
drag, startPoint x: 567, startPoint y: 376, endPoint x: 719, endPoint y: 376, distance: 152.5
drag, startPoint x: 577, startPoint y: 370, endPoint x: 719, endPoint y: 368, distance: 142.1
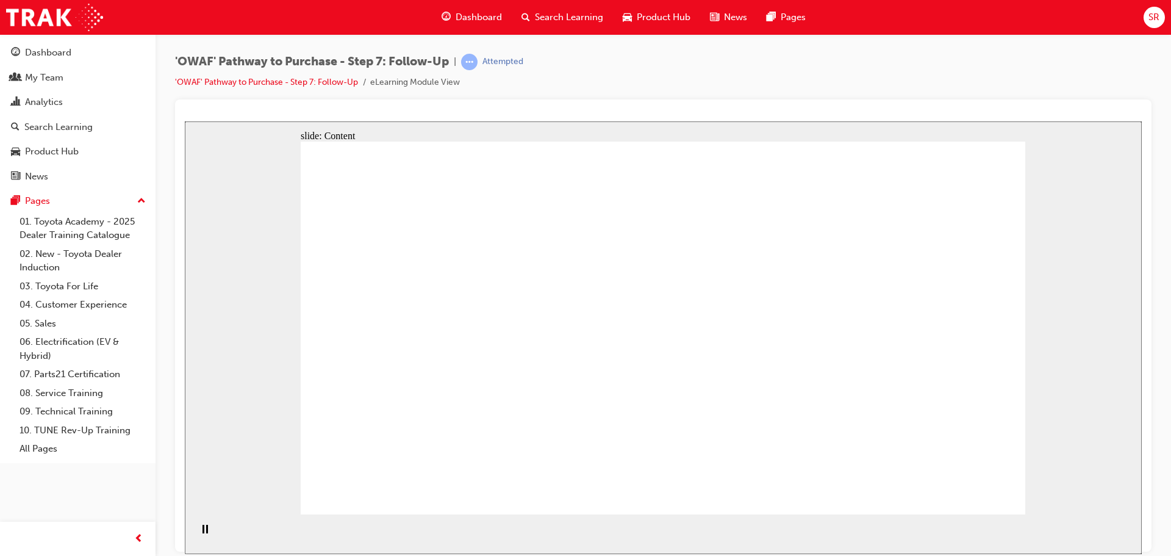
drag, startPoint x: 737, startPoint y: 368, endPoint x: 667, endPoint y: 371, distance: 70.8
drag, startPoint x: 490, startPoint y: 373, endPoint x: 686, endPoint y: 391, distance: 196.5
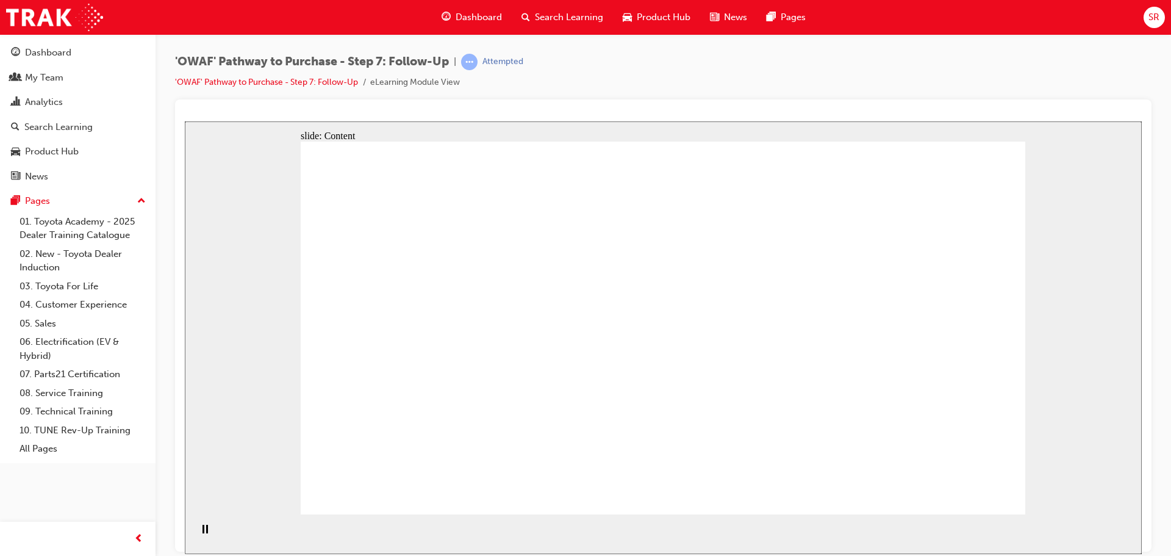
drag, startPoint x: 696, startPoint y: 391, endPoint x: 593, endPoint y: 404, distance: 103.8
drag, startPoint x: 718, startPoint y: 394, endPoint x: 703, endPoint y: 396, distance: 14.7
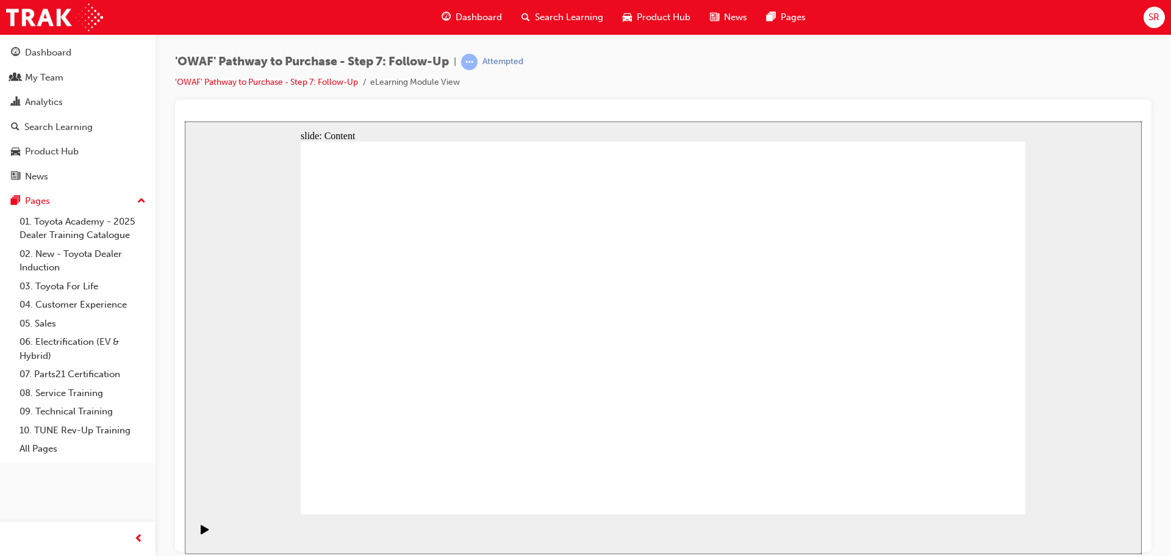
drag, startPoint x: 989, startPoint y: 479, endPoint x: 1011, endPoint y: 485, distance: 22.8
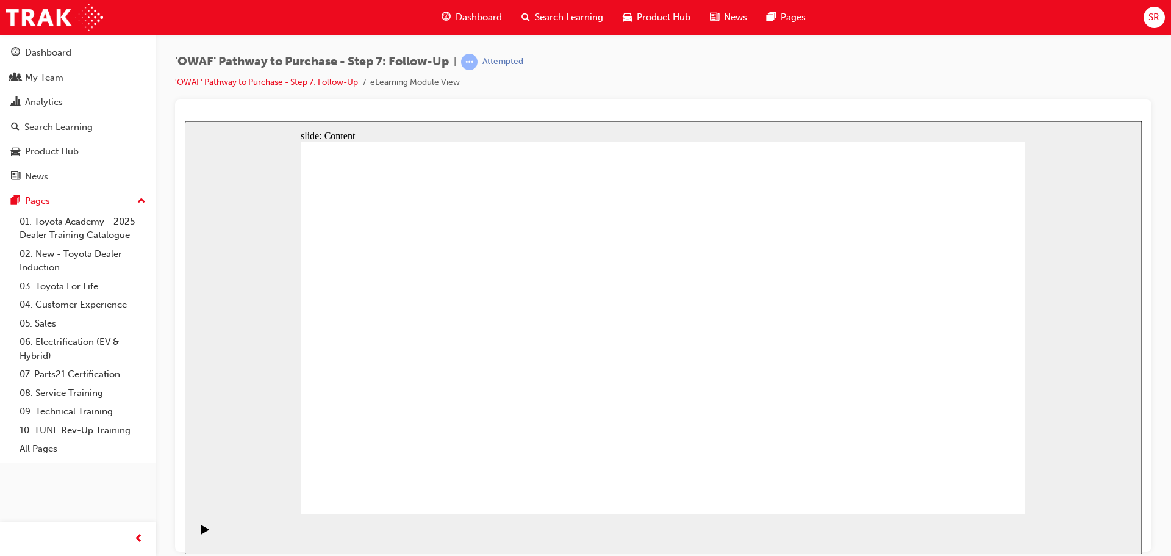
drag, startPoint x: 1029, startPoint y: 478, endPoint x: 868, endPoint y: 535, distance: 170.7
click at [1029, 477] on div "slide: Content Rectangle 1 Rectangle 1 Scheduled contact soon after delivery al…" at bounding box center [663, 337] width 957 height 432
drag, startPoint x: 868, startPoint y: 535, endPoint x: 832, endPoint y: 543, distance: 36.8
click at [832, 543] on section "Playback Speed 2 1.75 1.5 1.25" at bounding box center [663, 533] width 957 height 40
drag, startPoint x: 795, startPoint y: 543, endPoint x: 687, endPoint y: 527, distance: 109.0
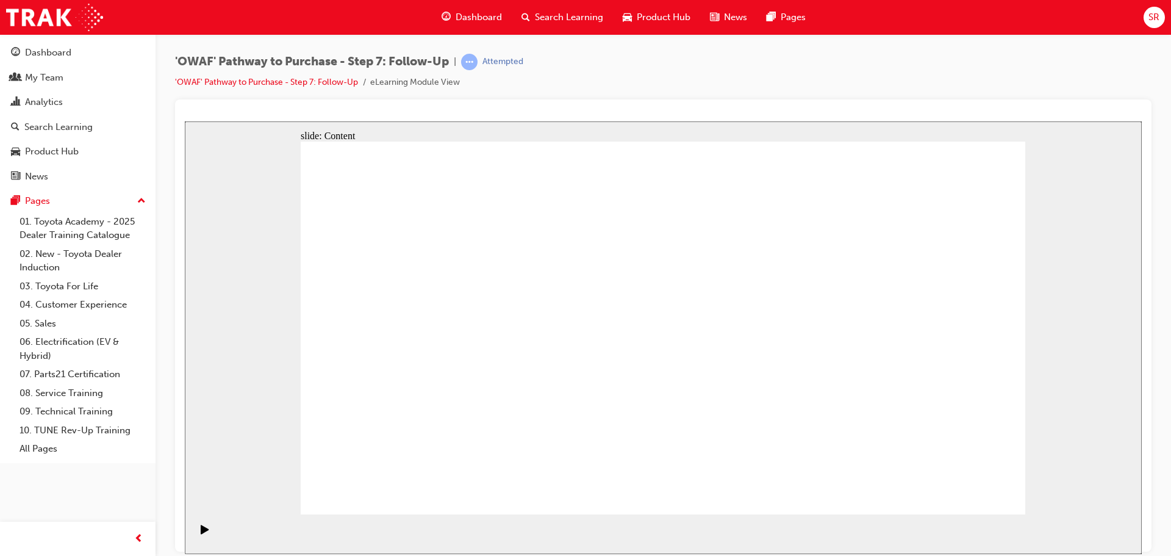
click at [689, 534] on section "Playback Speed 2 1.75 1.5 1.25" at bounding box center [663, 533] width 957 height 40
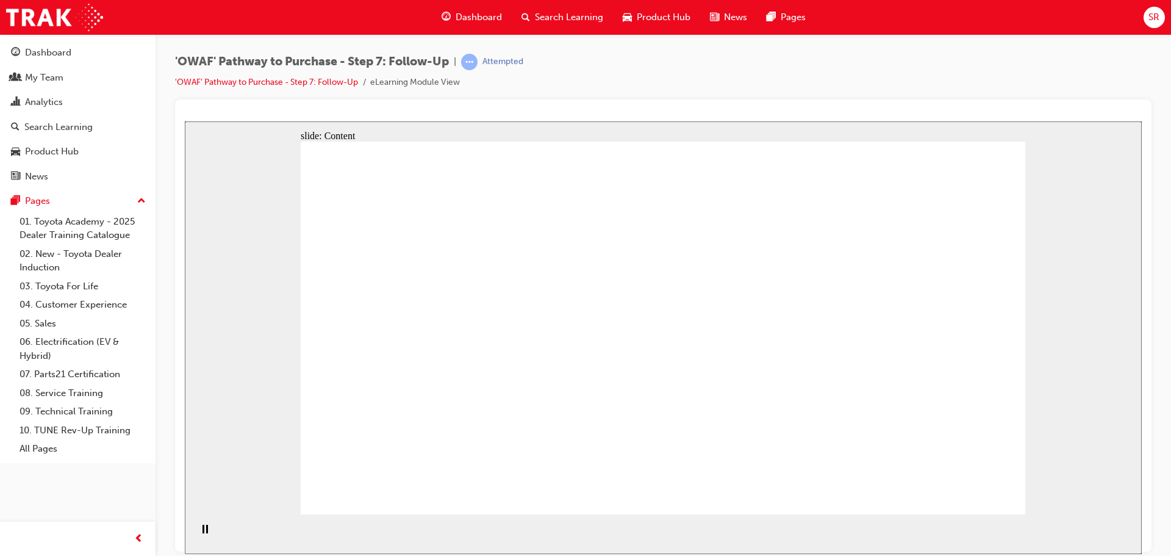
drag, startPoint x: 841, startPoint y: 485, endPoint x: 753, endPoint y: 368, distance: 145.9
drag, startPoint x: 663, startPoint y: 242, endPoint x: 675, endPoint y: 241, distance: 11.6
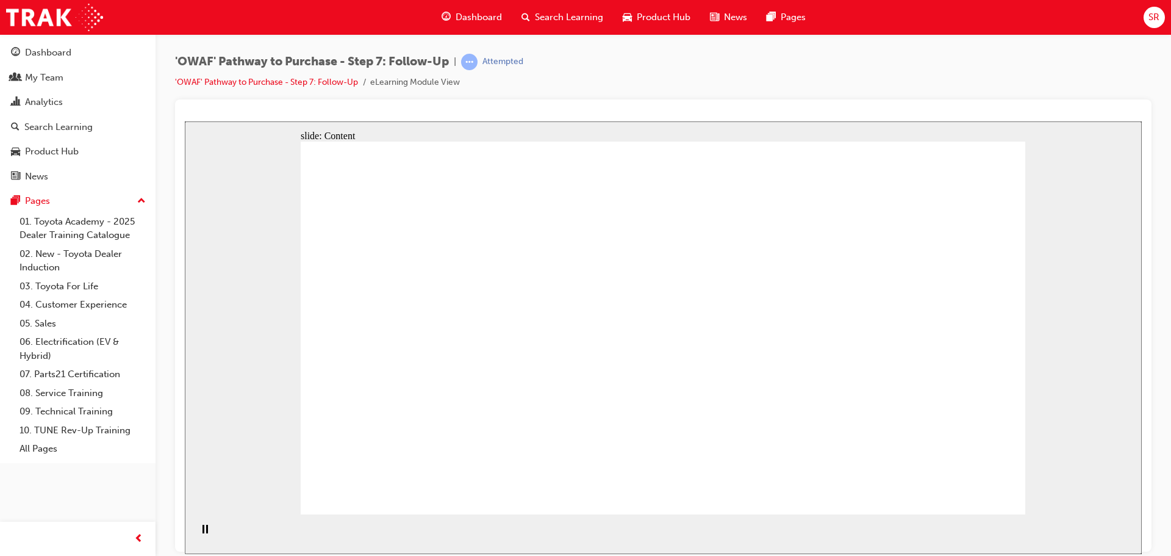
drag, startPoint x: 388, startPoint y: 232, endPoint x: 395, endPoint y: 235, distance: 7.4
drag, startPoint x: 601, startPoint y: 242, endPoint x: 660, endPoint y: 244, distance: 59.2
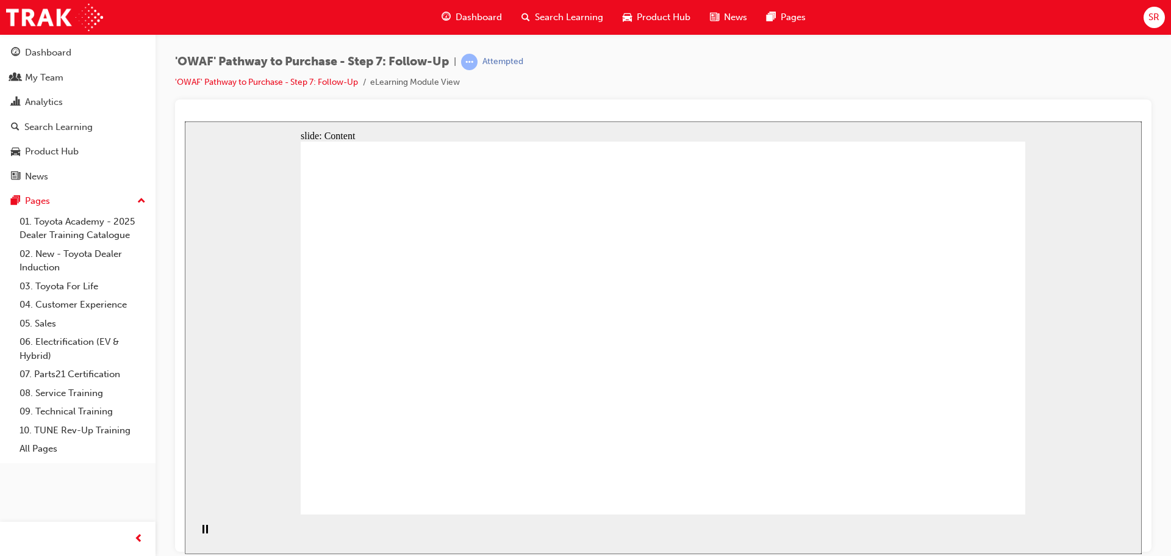
drag, startPoint x: 938, startPoint y: 492, endPoint x: 978, endPoint y: 493, distance: 39.6
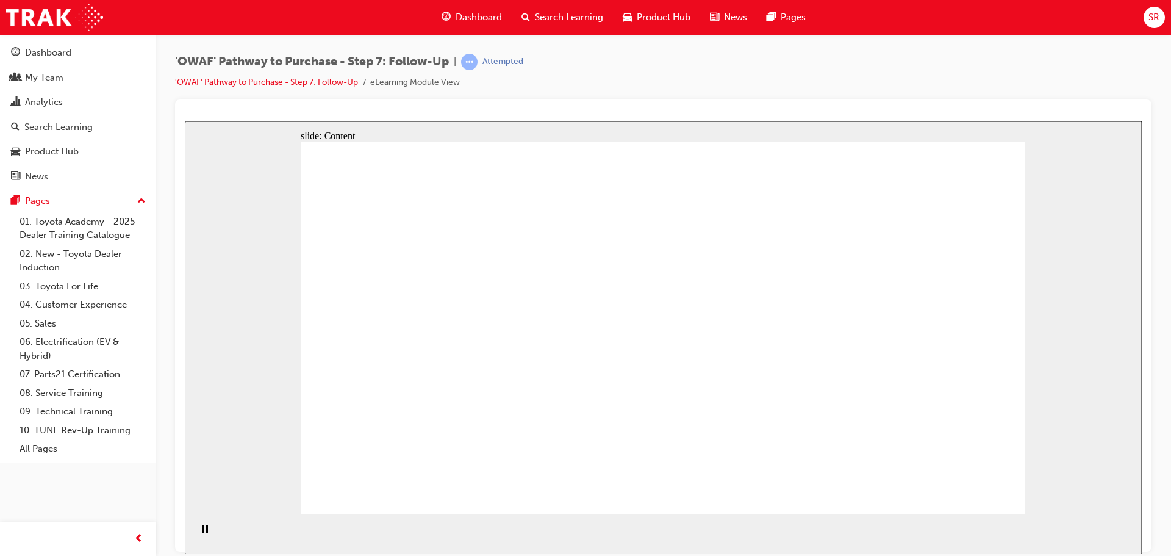
drag, startPoint x: 857, startPoint y: 474, endPoint x: 828, endPoint y: 416, distance: 64.9
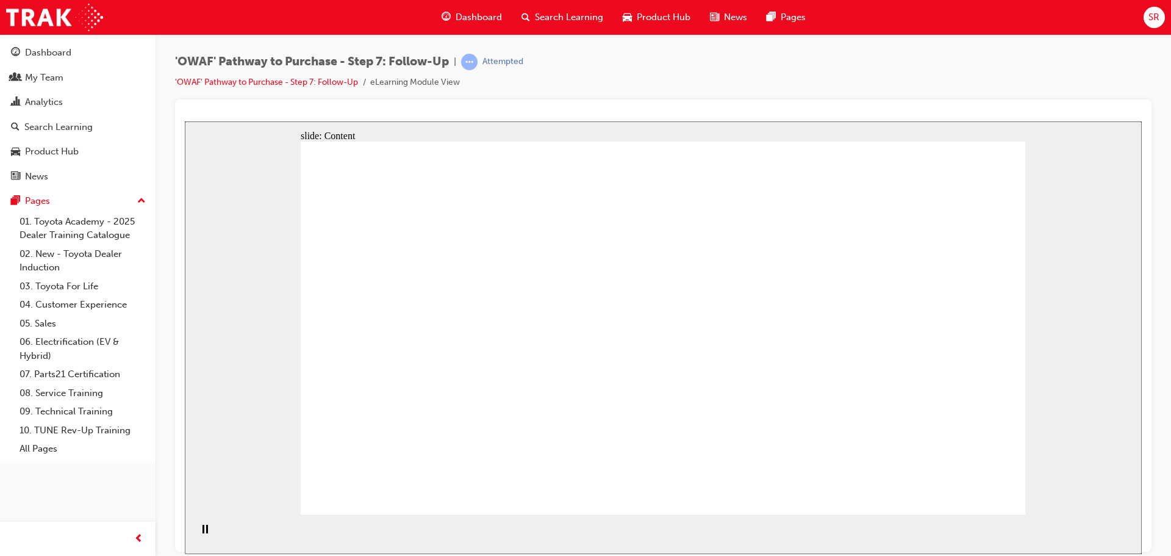
drag, startPoint x: 746, startPoint y: 349, endPoint x: 742, endPoint y: 334, distance: 15.8
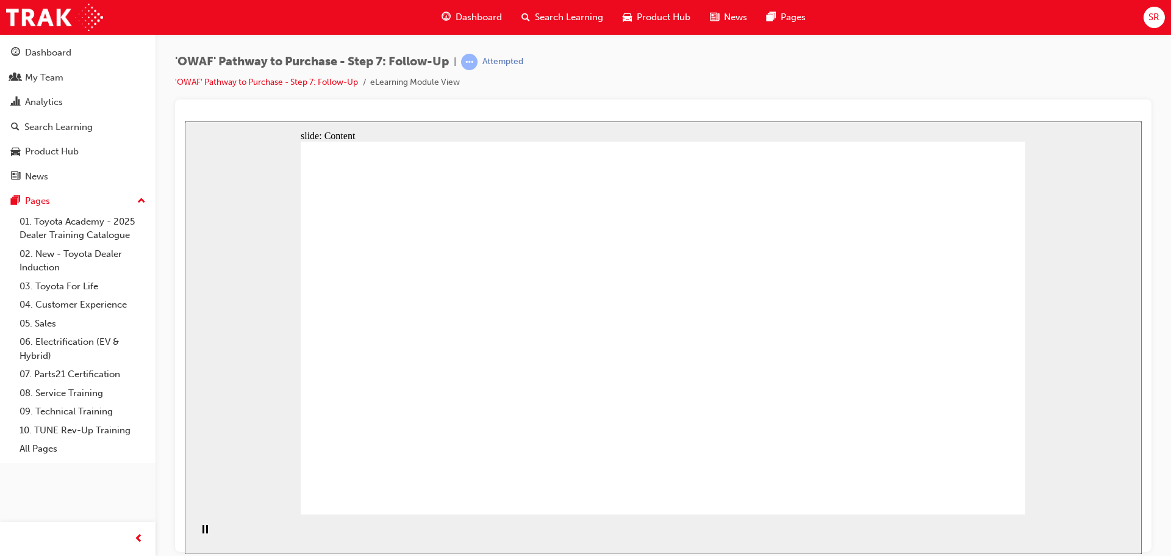
drag, startPoint x: 401, startPoint y: 409, endPoint x: 606, endPoint y: 404, distance: 205.0
drag, startPoint x: 628, startPoint y: 402, endPoint x: 763, endPoint y: 381, distance: 136.5
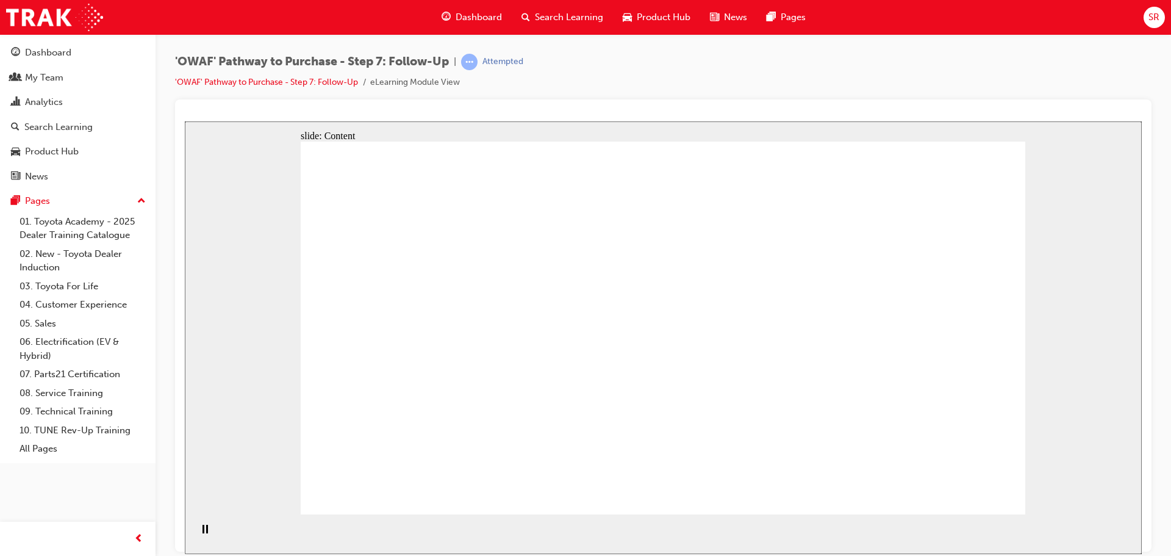
drag, startPoint x: 463, startPoint y: 400, endPoint x: 698, endPoint y: 377, distance: 235.9
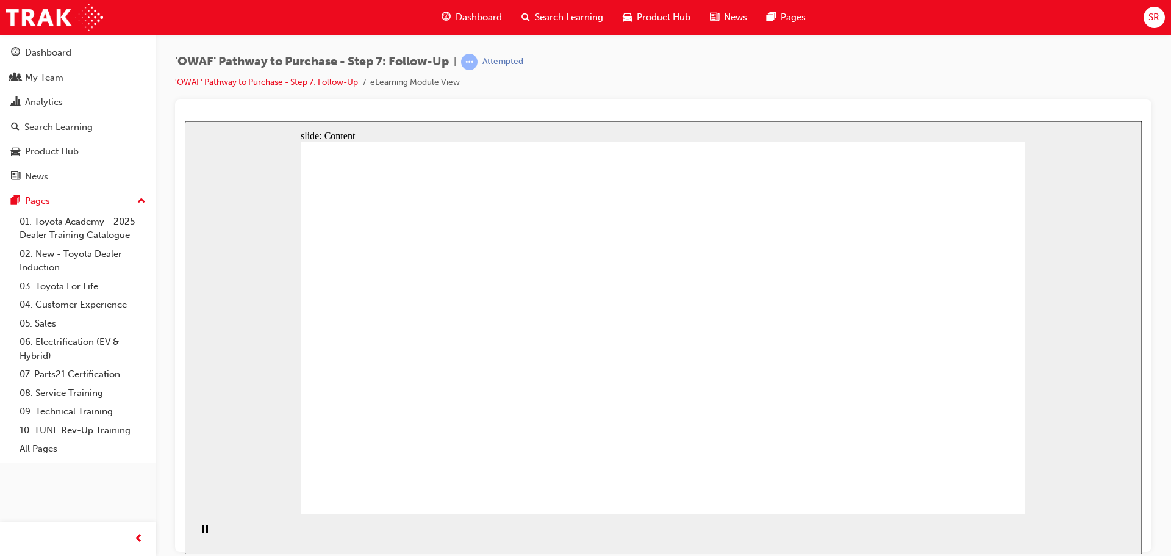
drag, startPoint x: 468, startPoint y: 378, endPoint x: 509, endPoint y: 379, distance: 41.5
drag, startPoint x: 516, startPoint y: 378, endPoint x: 636, endPoint y: 299, distance: 143.6
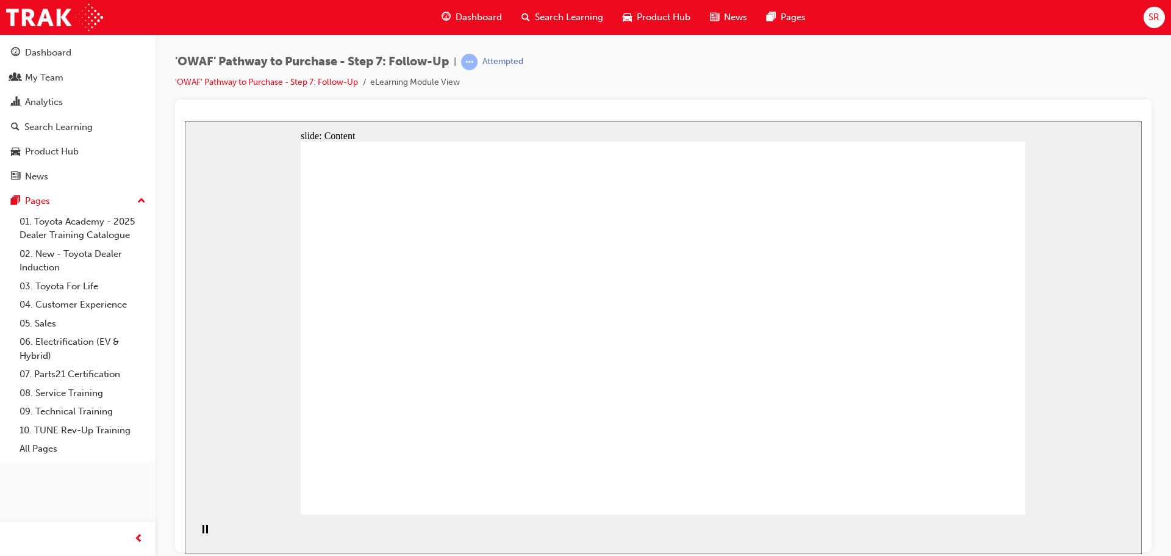
drag, startPoint x: 631, startPoint y: 250, endPoint x: 718, endPoint y: 279, distance: 91.4
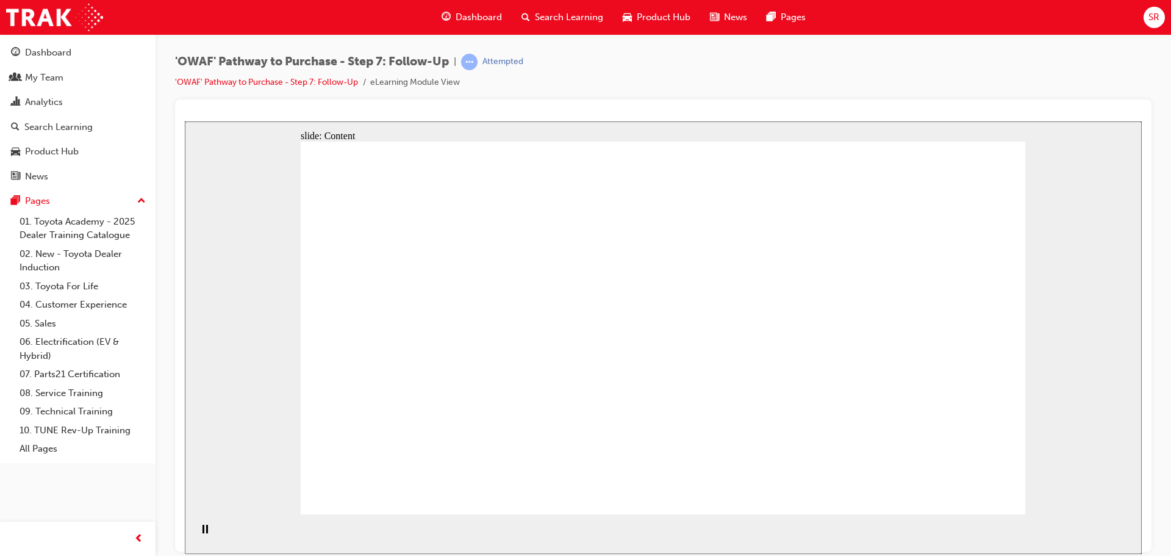
drag, startPoint x: 806, startPoint y: 293, endPoint x: 824, endPoint y: 221, distance: 74.2
drag, startPoint x: 806, startPoint y: 198, endPoint x: 595, endPoint y: 277, distance: 225.2
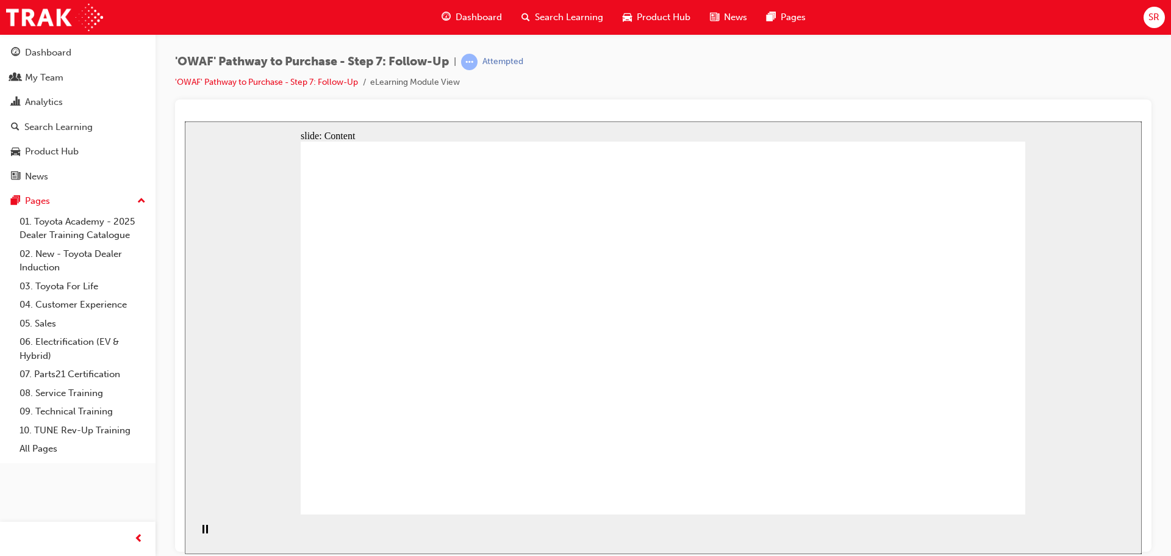
drag, startPoint x: 576, startPoint y: 287, endPoint x: 648, endPoint y: 281, distance: 72.3
drag, startPoint x: 588, startPoint y: 197, endPoint x: 666, endPoint y: 201, distance: 78.1
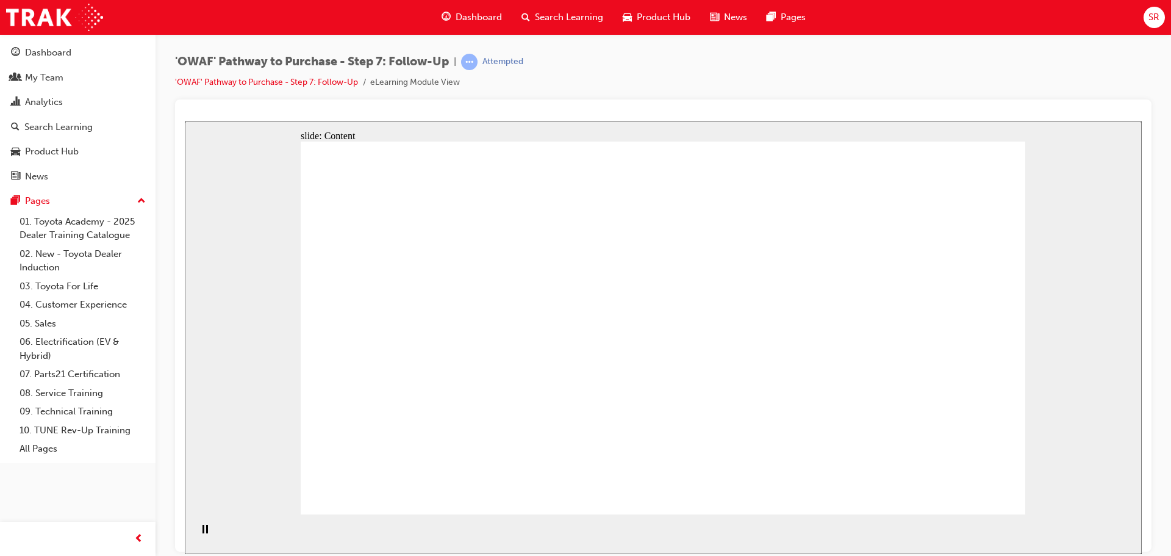
drag, startPoint x: 676, startPoint y: 190, endPoint x: 654, endPoint y: 249, distance: 63.1
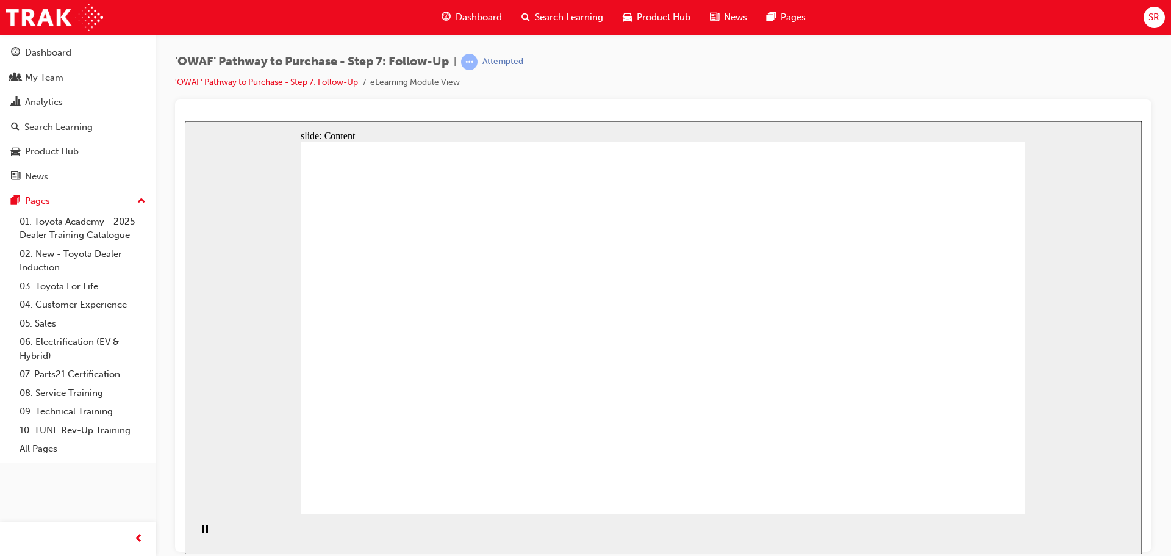
drag, startPoint x: 717, startPoint y: 158, endPoint x: 622, endPoint y: 182, distance: 98.2
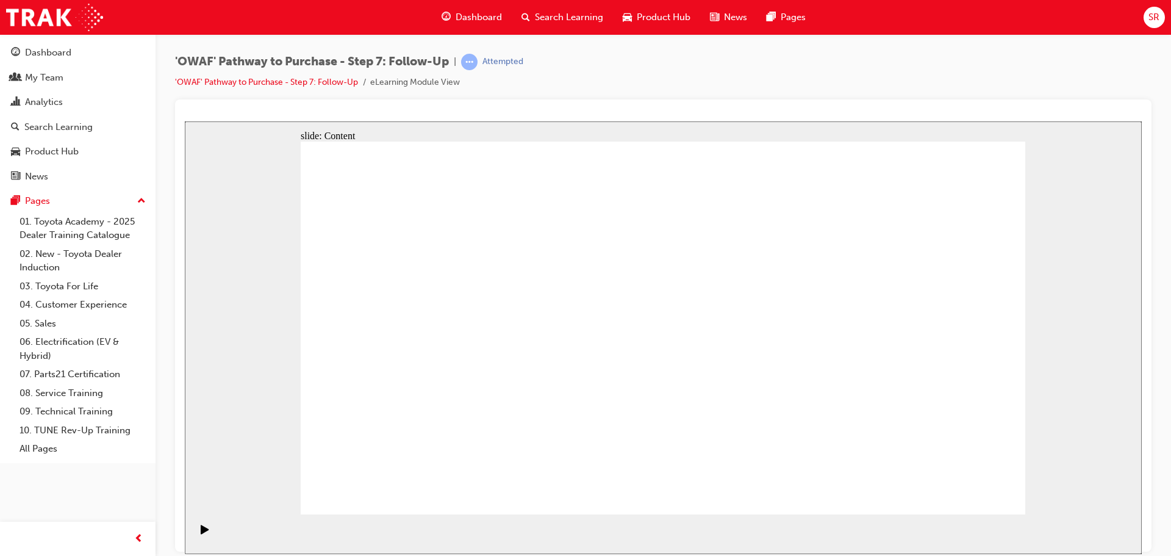
drag, startPoint x: 645, startPoint y: 318, endPoint x: 645, endPoint y: 342, distance: 24.4
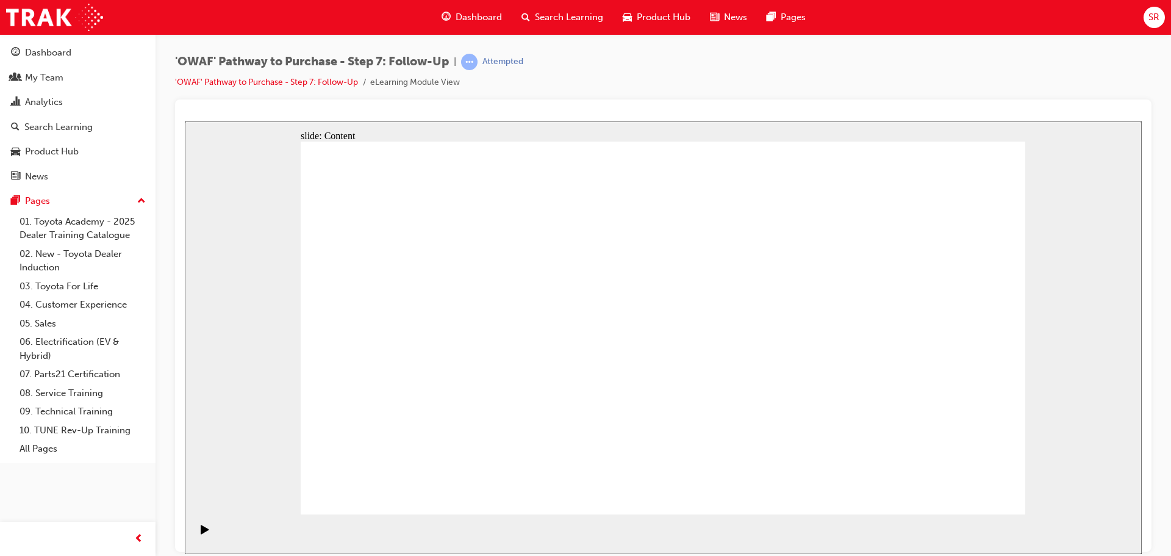
drag, startPoint x: 652, startPoint y: 334, endPoint x: 730, endPoint y: 379, distance: 89.9
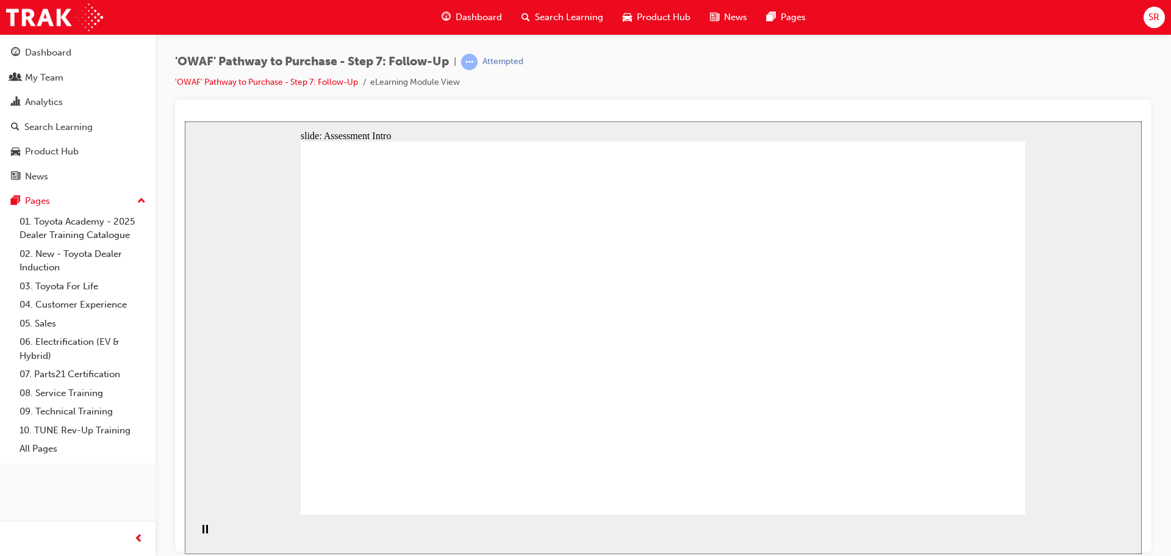
radio input "true"
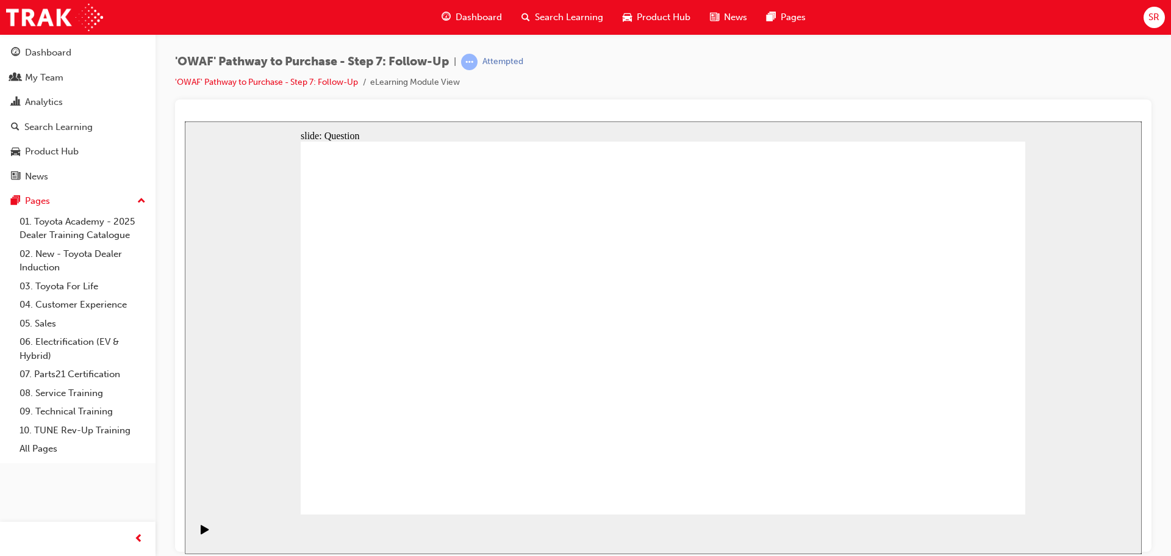
drag, startPoint x: 679, startPoint y: 428, endPoint x: 670, endPoint y: 422, distance: 11.0
drag, startPoint x: 529, startPoint y: 431, endPoint x: 646, endPoint y: 295, distance: 179.4
drag, startPoint x: 656, startPoint y: 427, endPoint x: 493, endPoint y: 318, distance: 196.5
drag, startPoint x: 784, startPoint y: 431, endPoint x: 535, endPoint y: 371, distance: 256.5
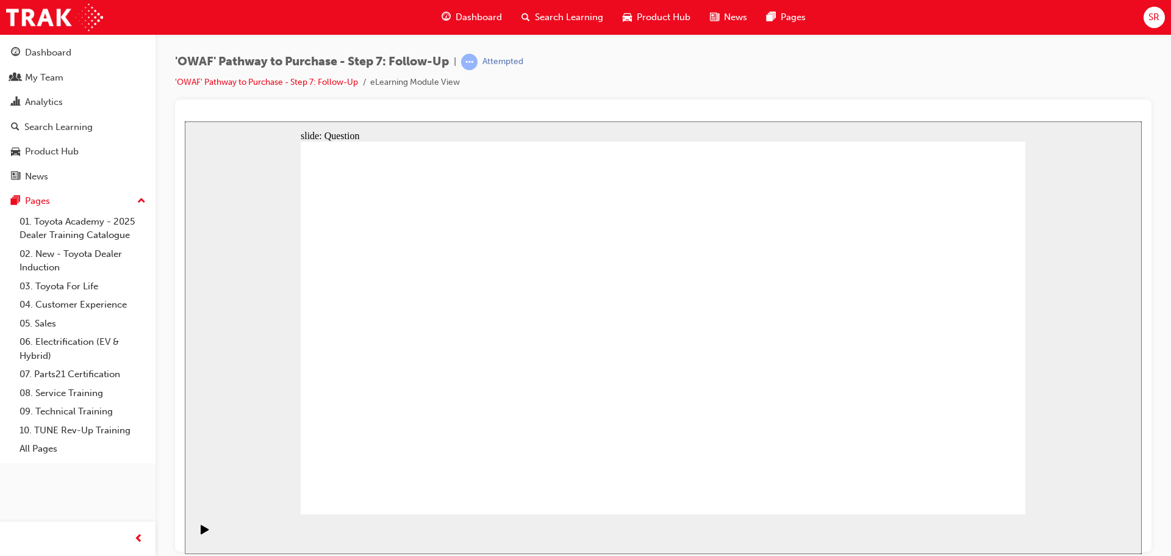
drag, startPoint x: 672, startPoint y: 284, endPoint x: 679, endPoint y: 276, distance: 11.2
drag, startPoint x: 524, startPoint y: 335, endPoint x: 451, endPoint y: 460, distance: 144.5
drag, startPoint x: 674, startPoint y: 466, endPoint x: 512, endPoint y: 327, distance: 213.6
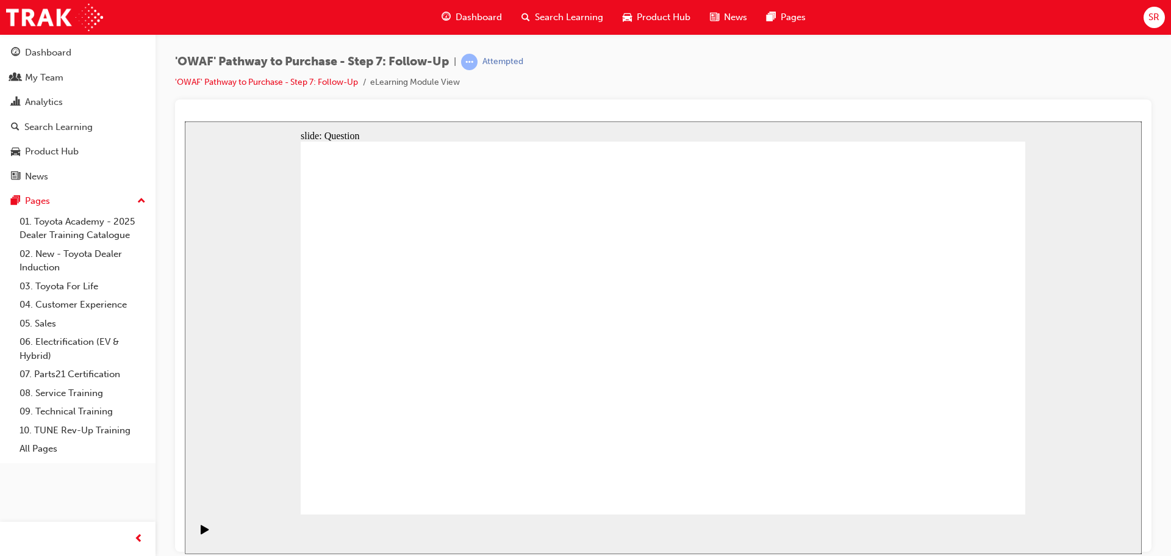
radio input "true"
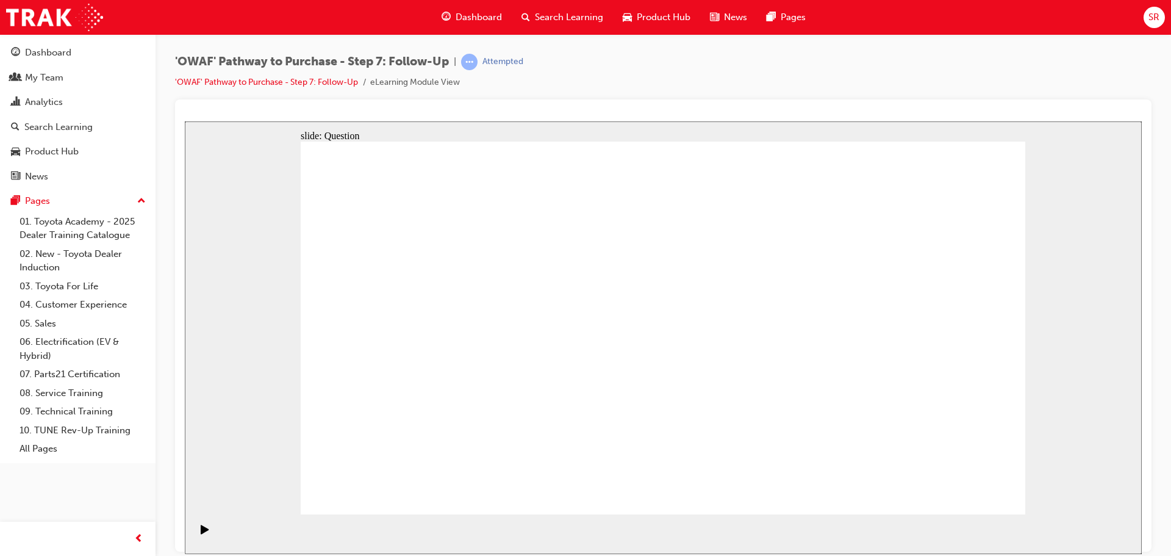
radio input "true"
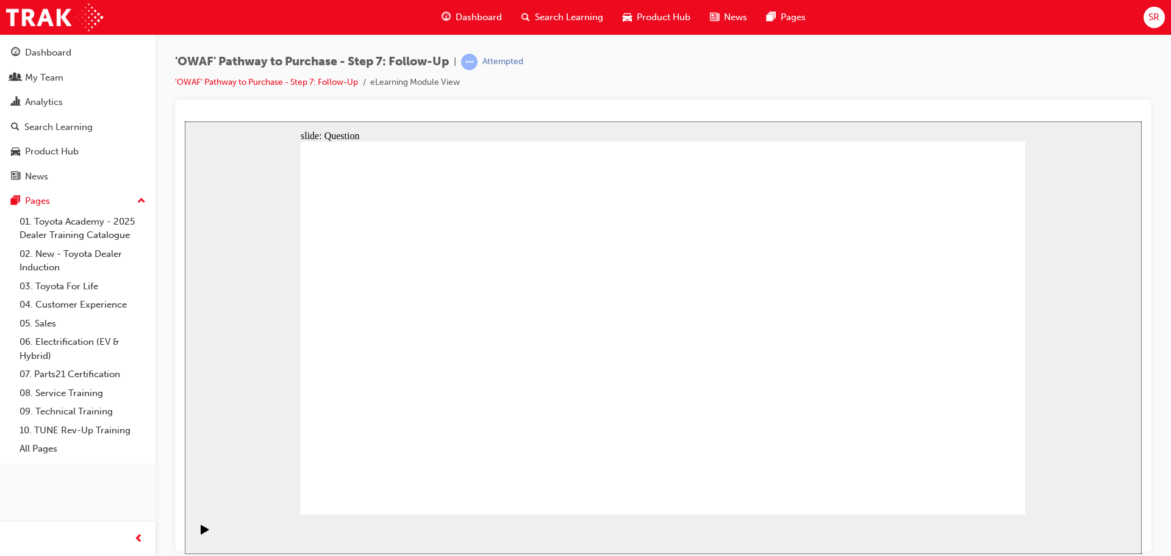
radio input "false"
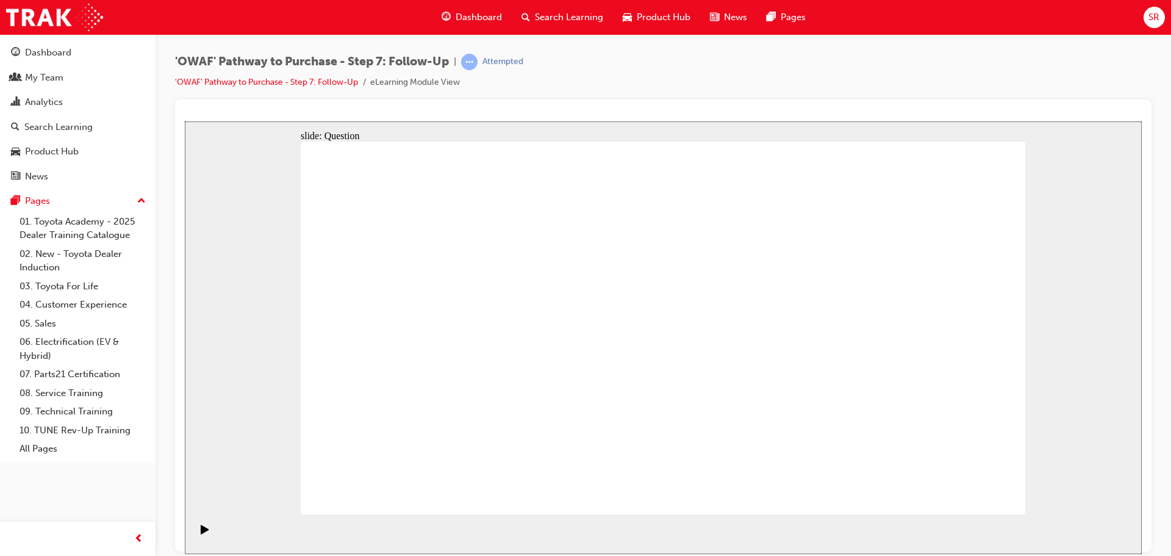
radio input "true"
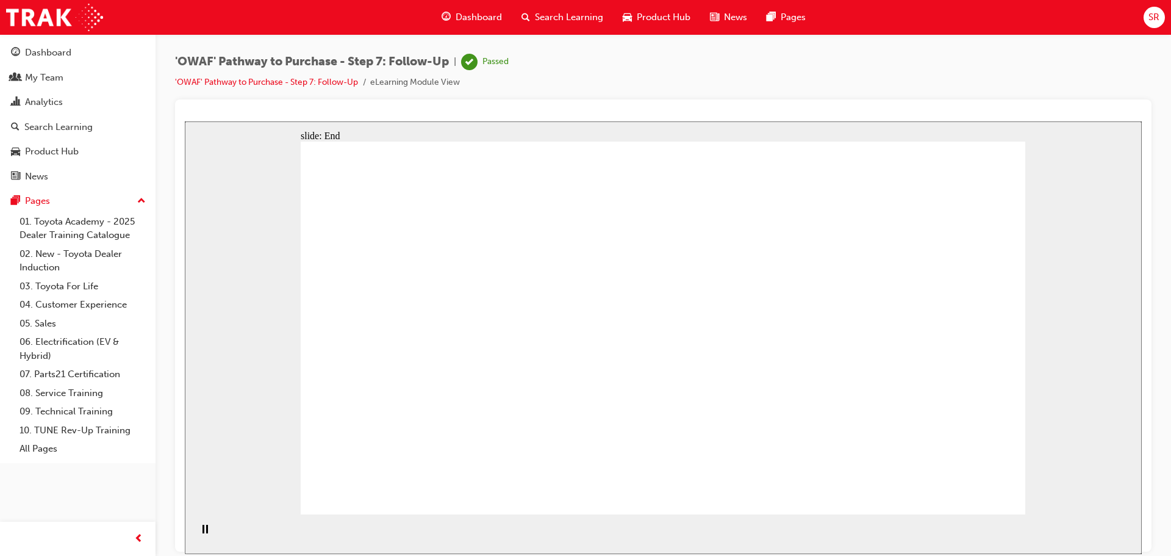
drag, startPoint x: 516, startPoint y: 433, endPoint x: 433, endPoint y: 277, distance: 176.2
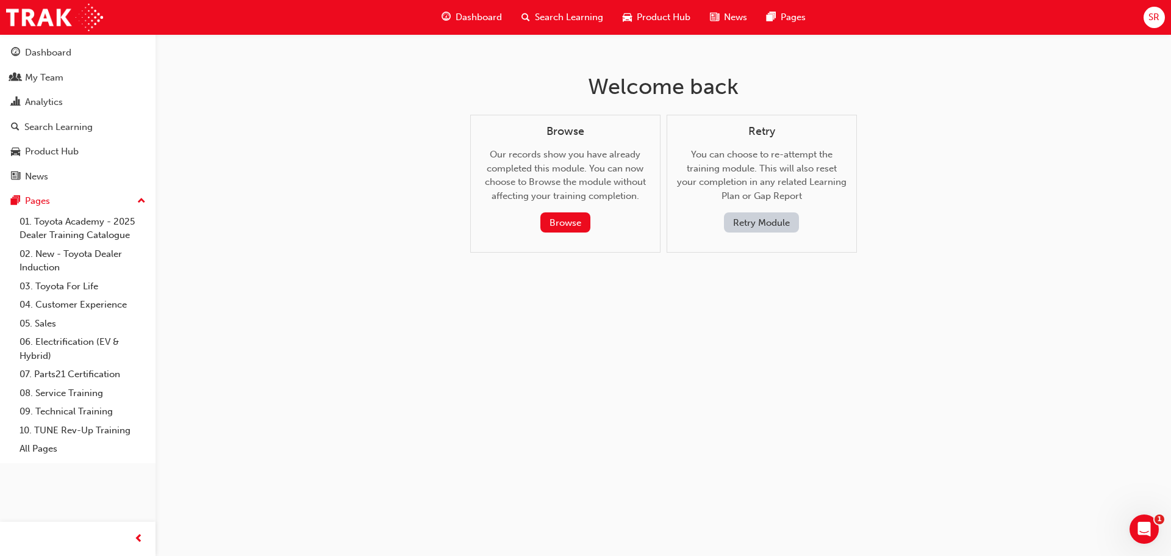
click at [548, 237] on div "Browse Our records show you have already completed this module. You can now cho…" at bounding box center [565, 184] width 190 height 138
click at [556, 213] on button "Browse" at bounding box center [565, 222] width 50 height 20
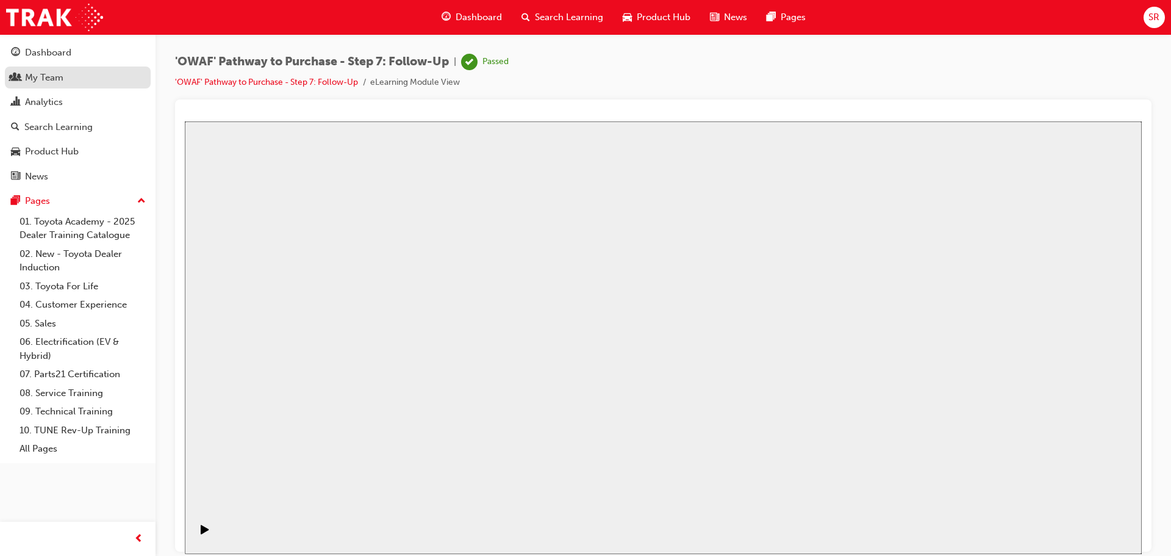
click at [50, 71] on div "My Team" at bounding box center [44, 78] width 38 height 14
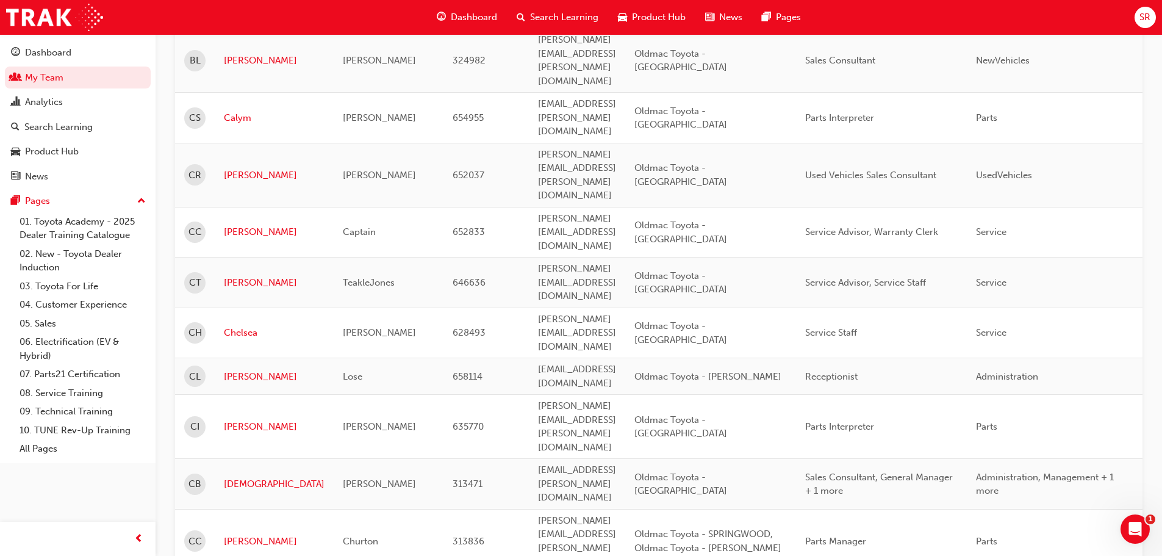
scroll to position [1465, 0]
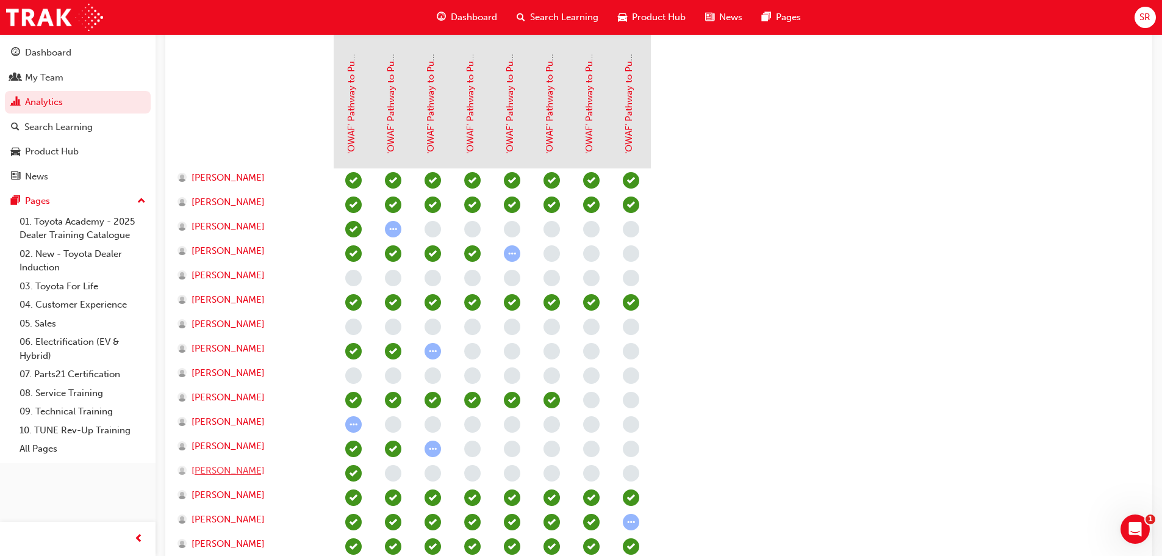
scroll to position [366, 0]
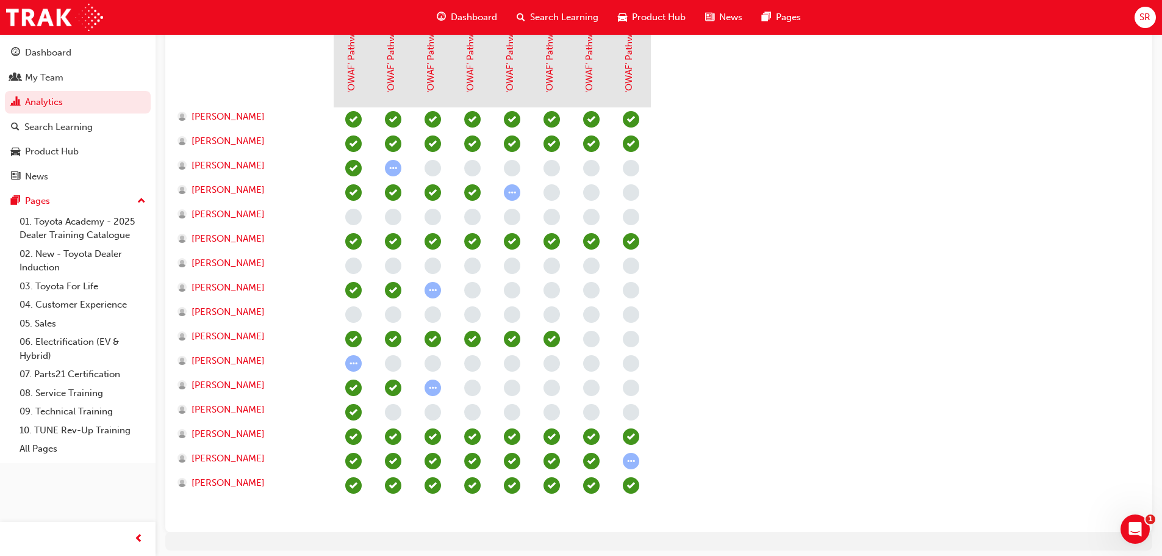
click at [854, 254] on section "eLearning Modules 'OWAF' Pathway to Purchase - Introduction to the Training Pro…" at bounding box center [658, 238] width 967 height 567
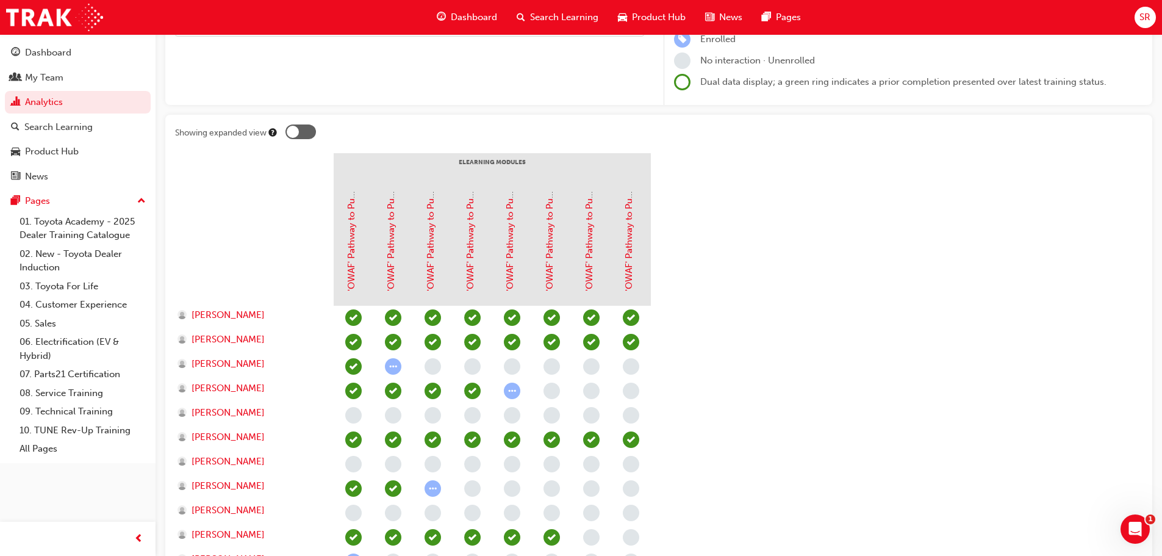
scroll to position [0, 0]
